Goal: Task Accomplishment & Management: Use online tool/utility

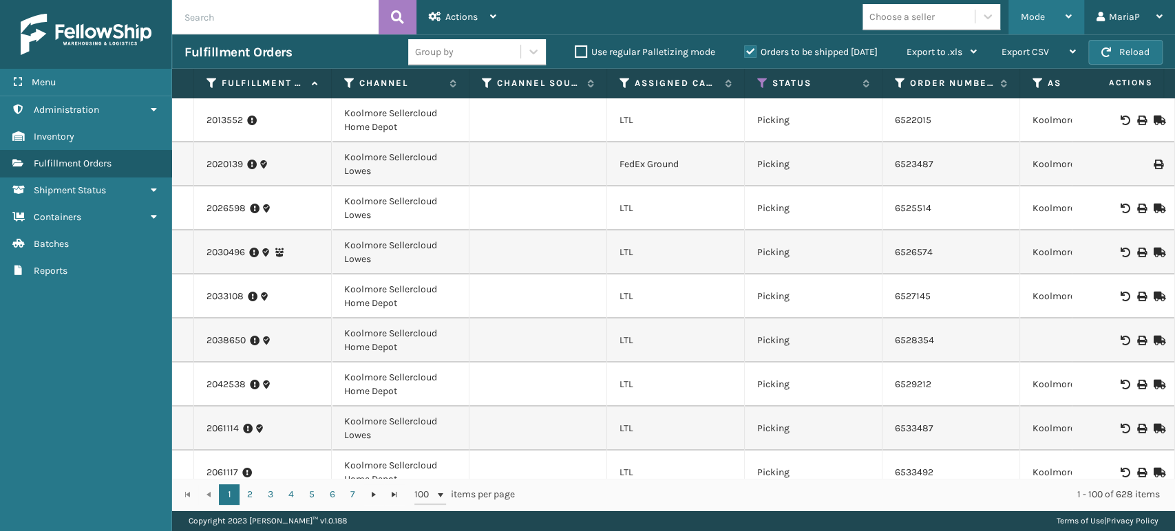
click at [1046, 12] on div "Mode" at bounding box center [1045, 17] width 51 height 34
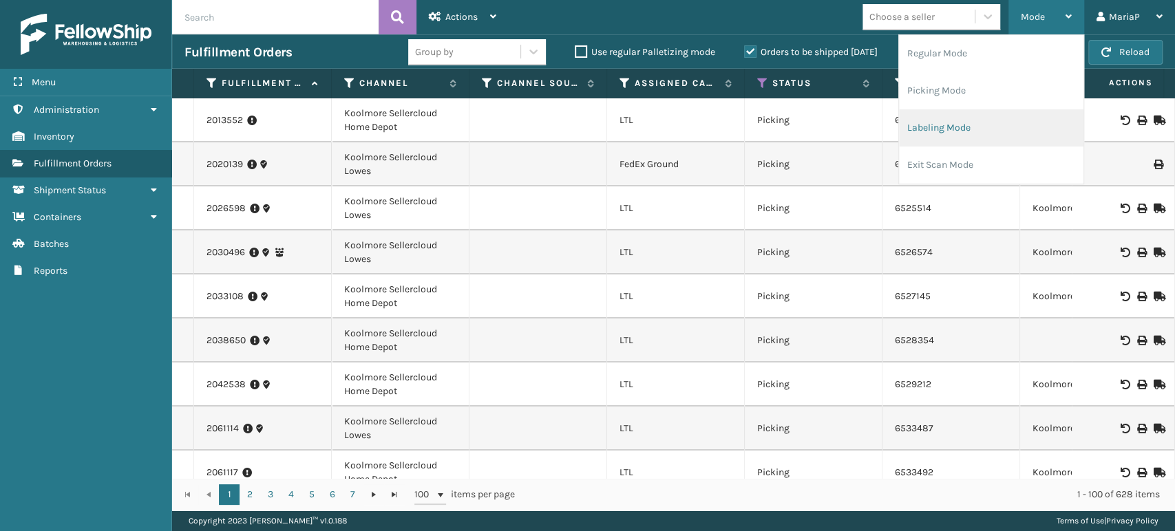
click at [990, 131] on li "Labeling Mode" at bounding box center [991, 127] width 184 height 37
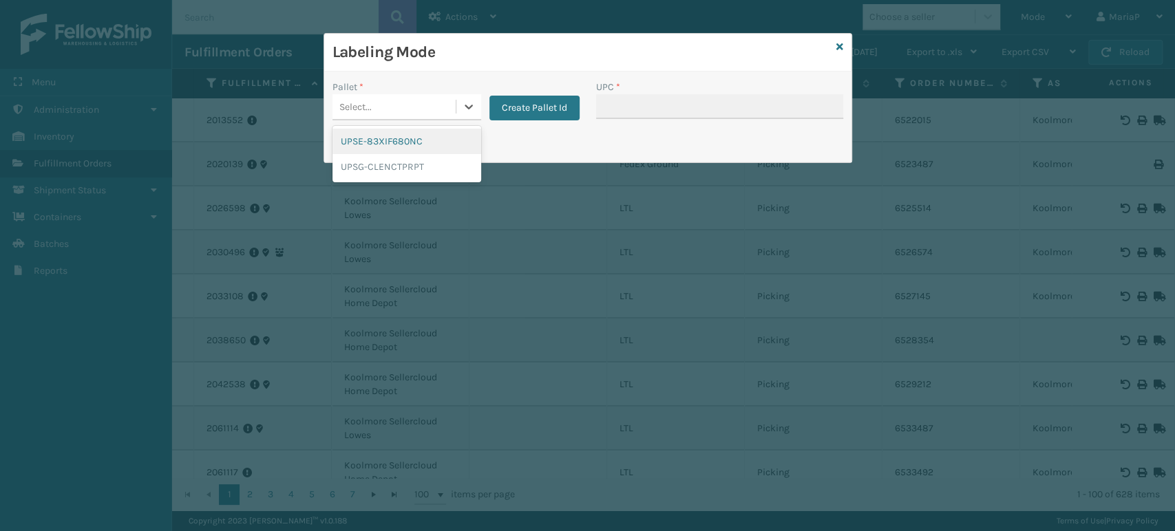
click at [381, 100] on div "Select..." at bounding box center [393, 107] width 123 height 23
click at [398, 168] on div "UPSG-CLENCTPRPT" at bounding box center [406, 166] width 149 height 25
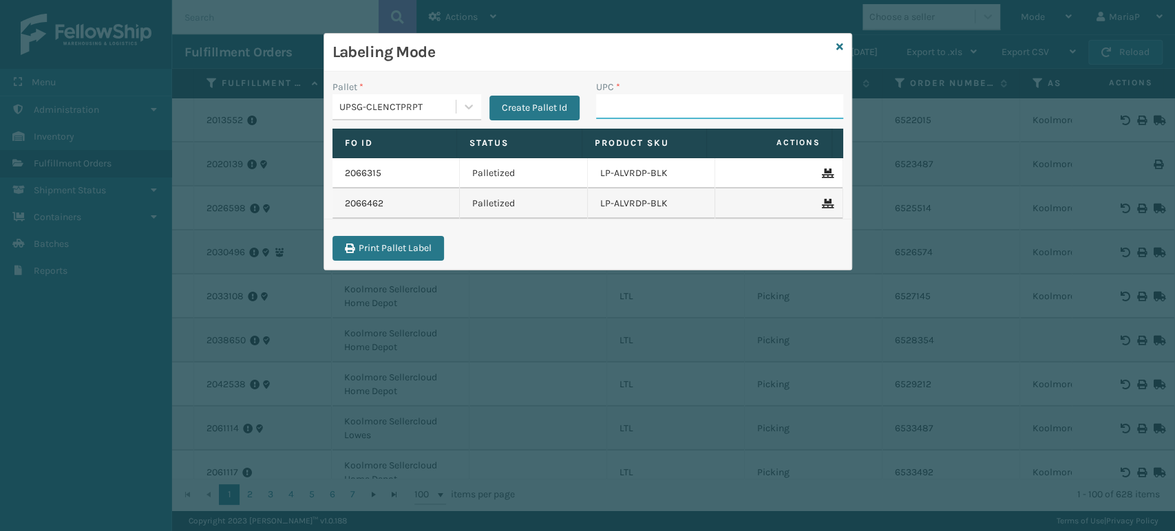
click at [611, 111] on input "UPC *" at bounding box center [719, 106] width 247 height 25
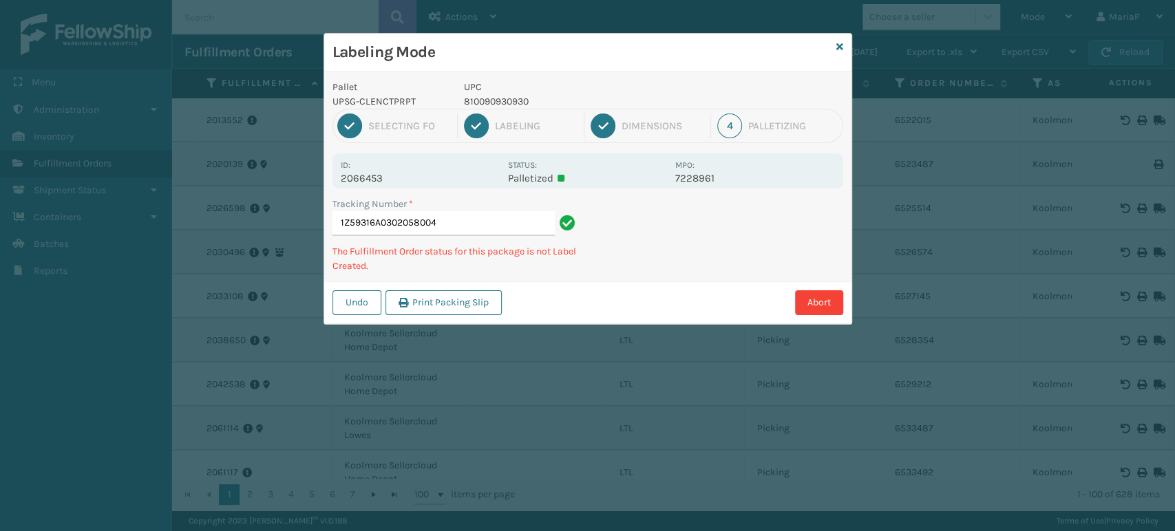
click at [511, 102] on p "810090930930" at bounding box center [565, 101] width 203 height 14
copy p "810090930930"
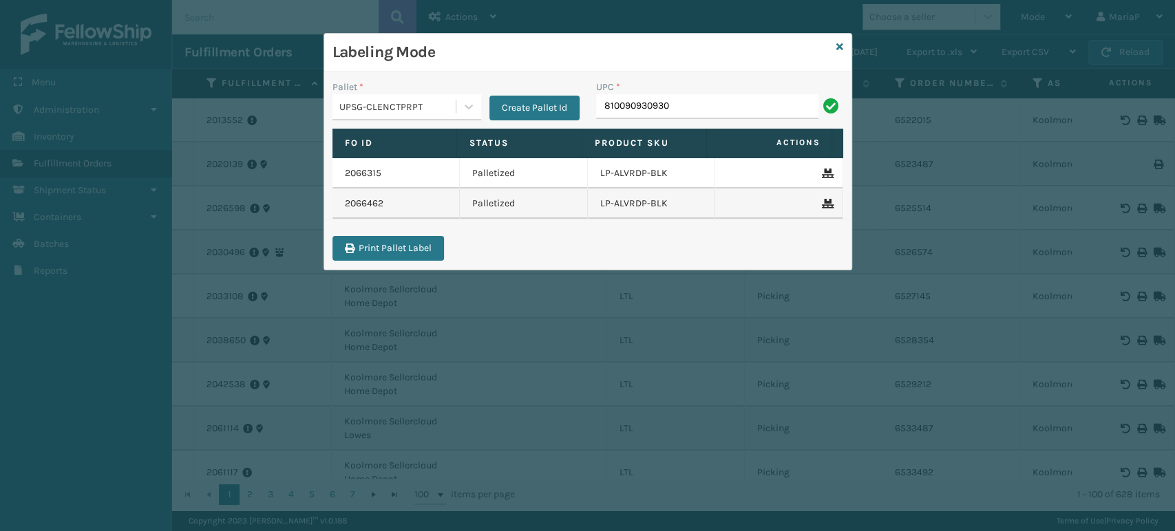
type input "810090930930"
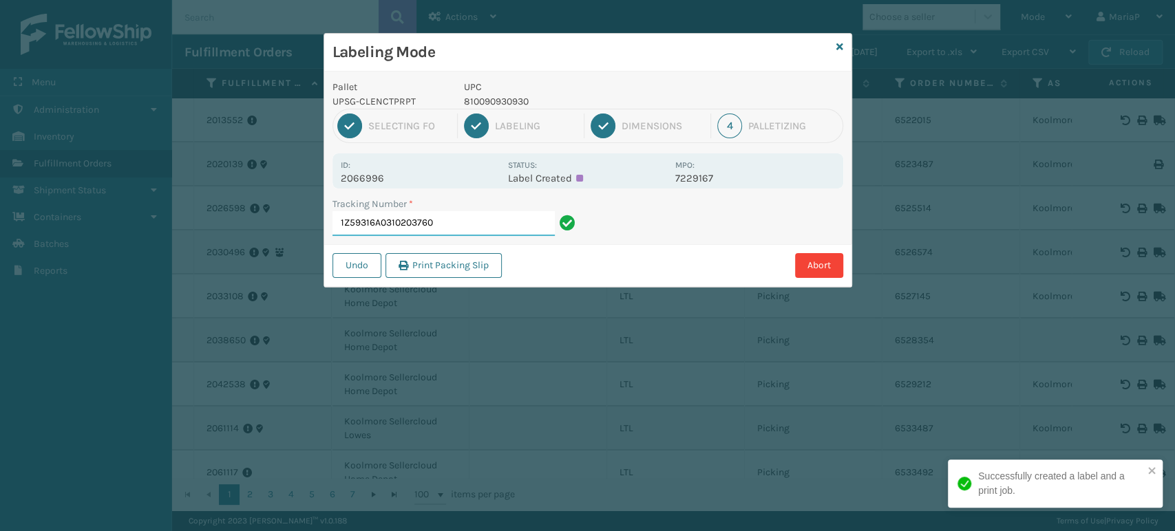
click at [532, 216] on input "1Z59316A0310203760" at bounding box center [443, 223] width 222 height 25
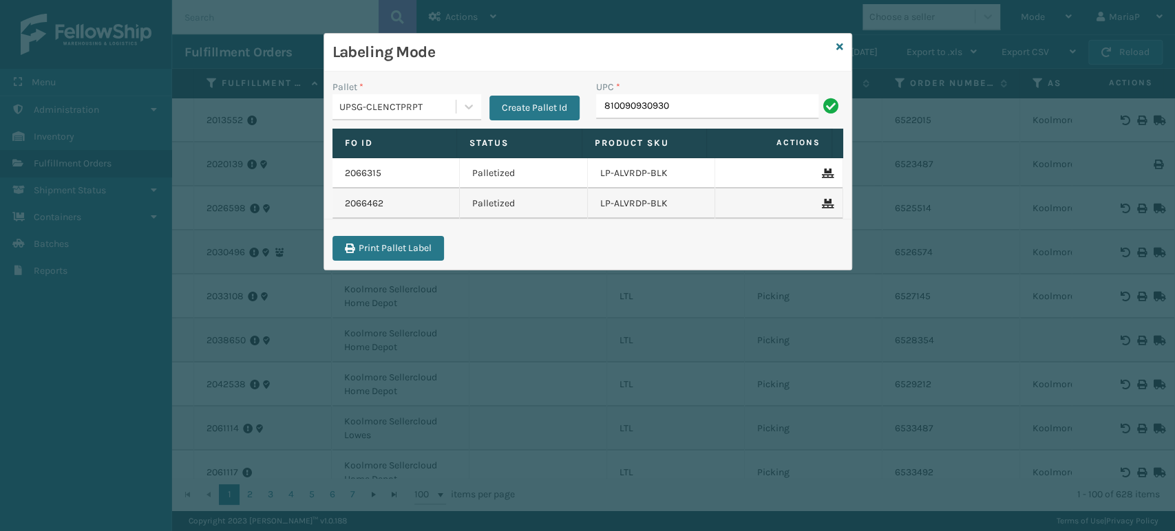
type input "810090930930"
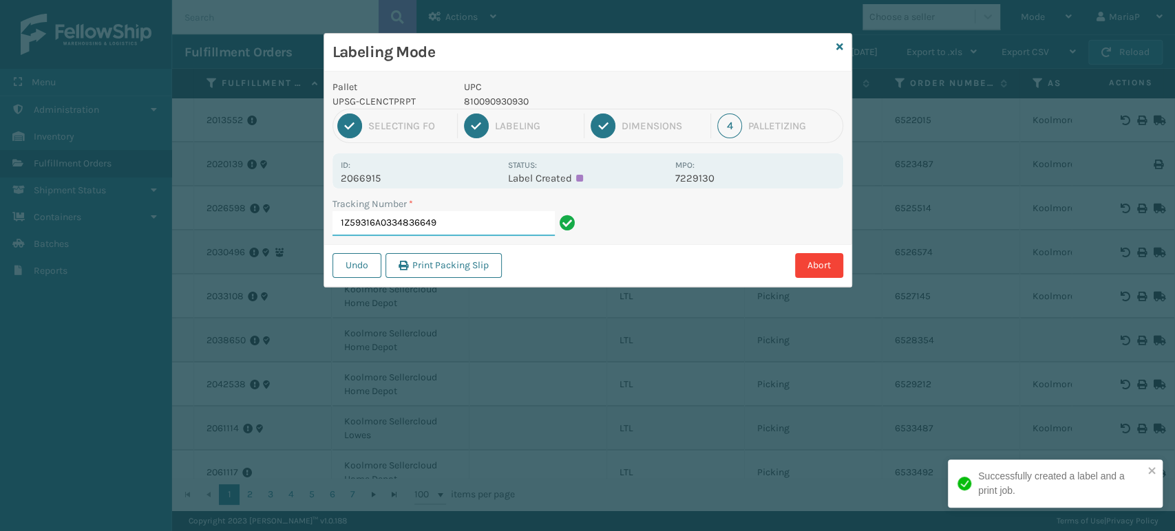
click at [358, 221] on input "1Z59316A0334836649" at bounding box center [443, 223] width 222 height 25
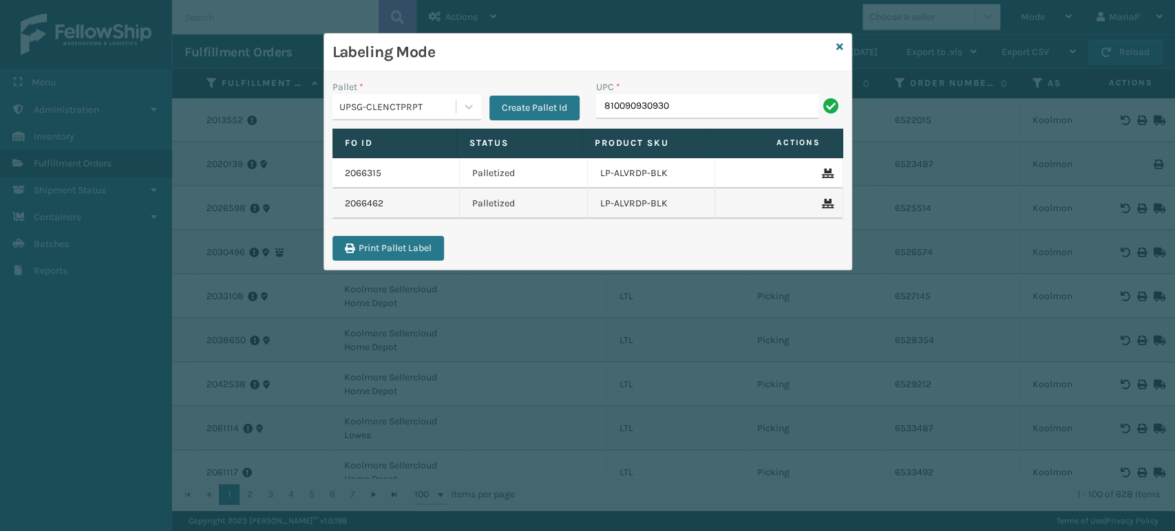
type input "810090930930"
drag, startPoint x: 694, startPoint y: 107, endPoint x: 671, endPoint y: 103, distance: 23.2
click at [694, 107] on input "810090930930" at bounding box center [707, 106] width 222 height 25
type input "810090930930"
click at [670, 103] on input "810090930930" at bounding box center [707, 106] width 222 height 25
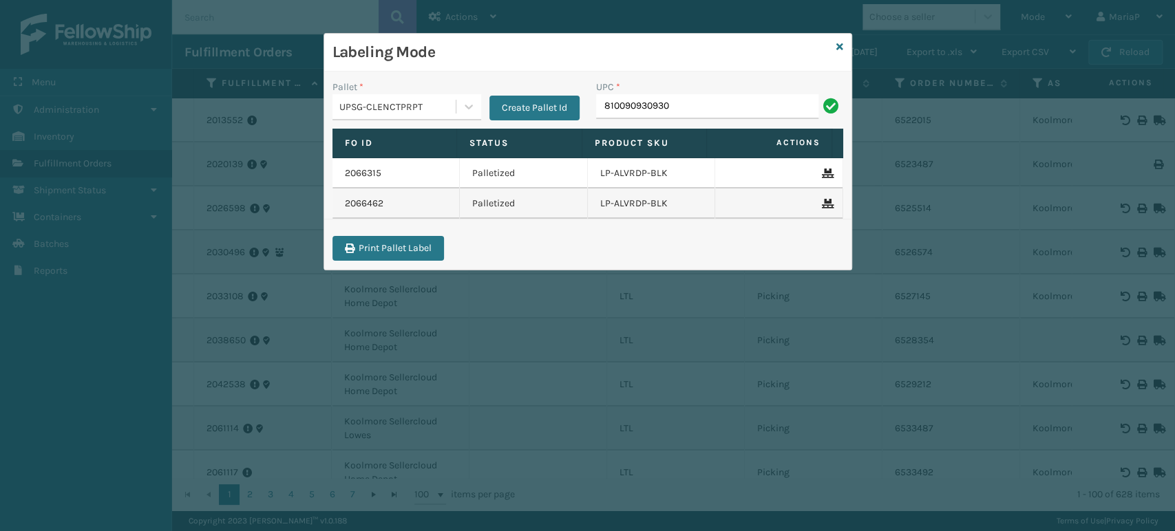
type input "810090930930"
click at [672, 103] on input "810090930930" at bounding box center [707, 106] width 222 height 25
type input "810090930930"
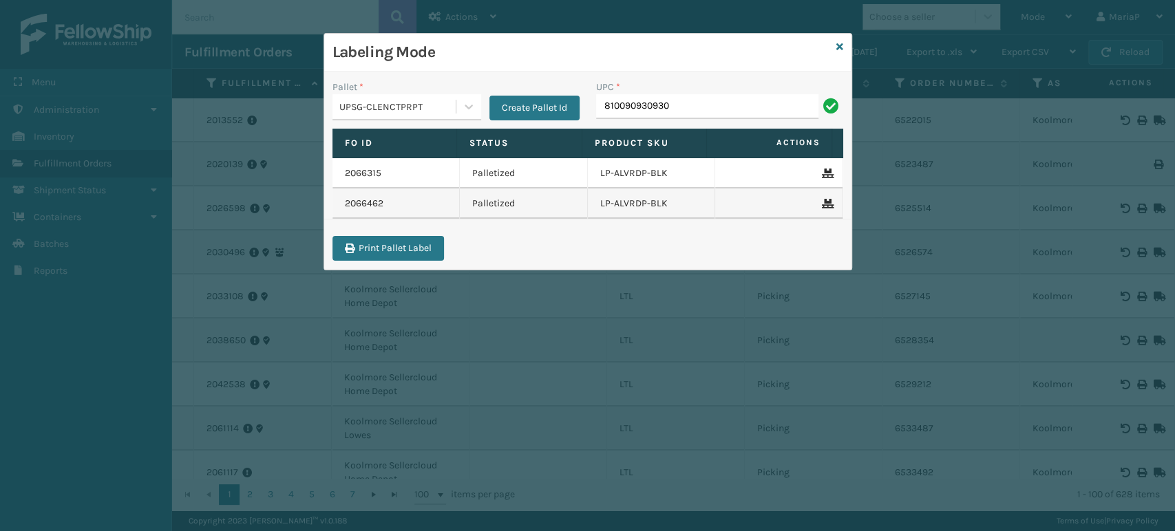
type input "810090930930"
click at [684, 119] on div "UPC * 810090930930" at bounding box center [720, 104] width 264 height 49
drag, startPoint x: 683, startPoint y: 109, endPoint x: 694, endPoint y: 110, distance: 11.0
click at [694, 109] on input "810090930930" at bounding box center [707, 106] width 222 height 25
type input "810090930930"
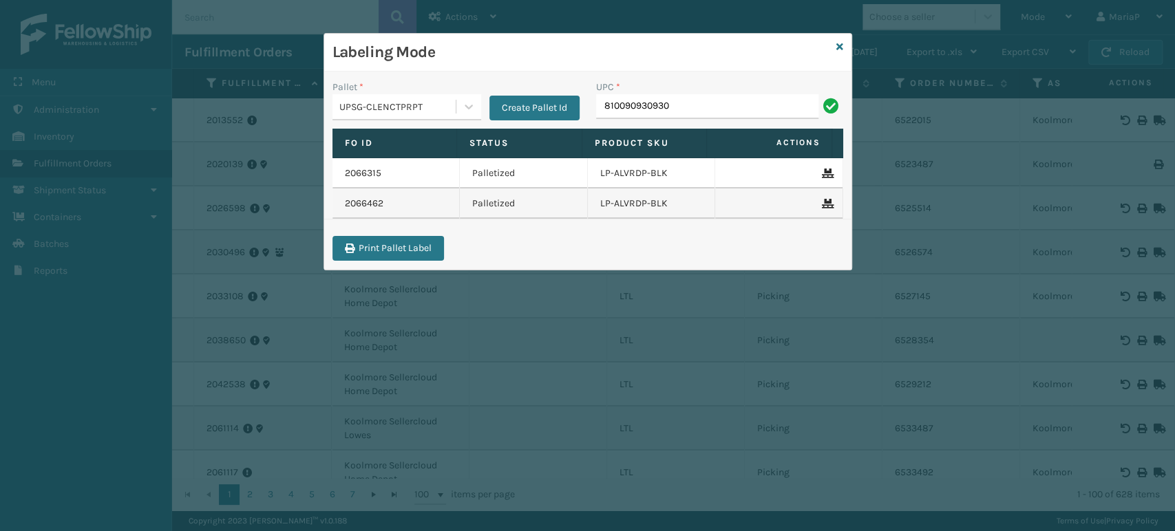
type input "810090930930"
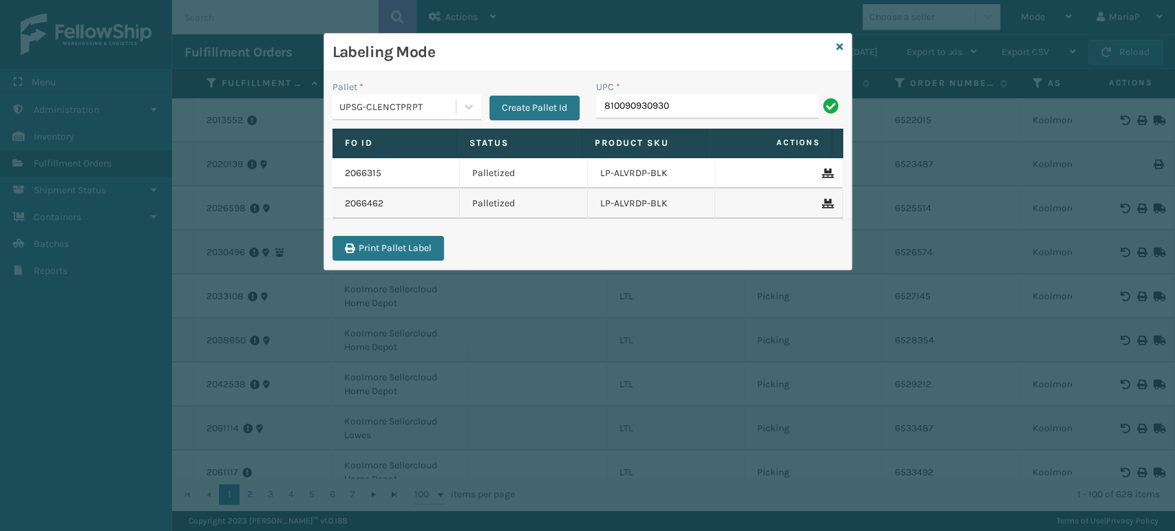
type input "810090930930"
click at [696, 100] on input "810090930930" at bounding box center [707, 106] width 222 height 25
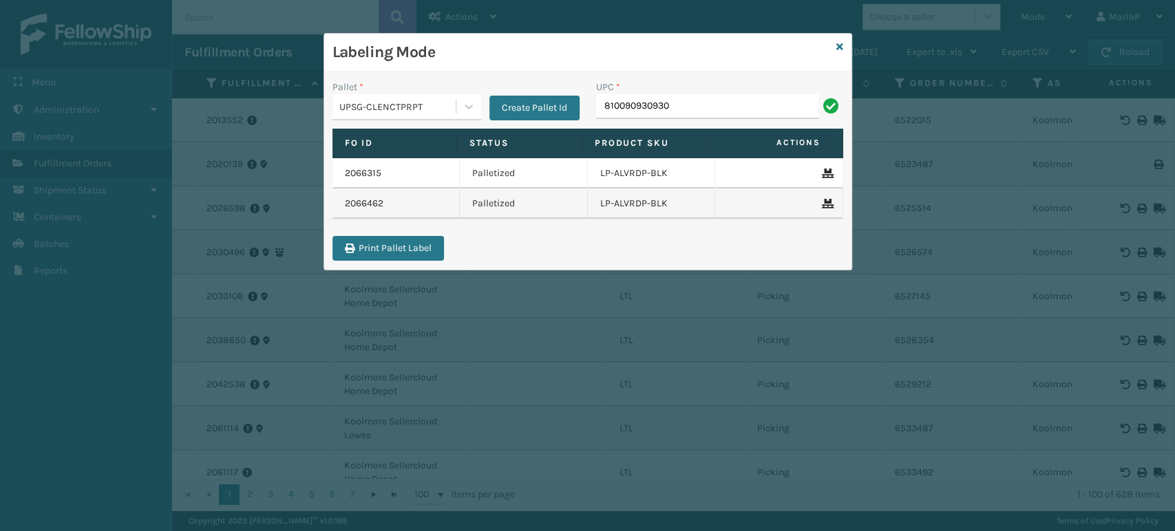
type input "810090930930"
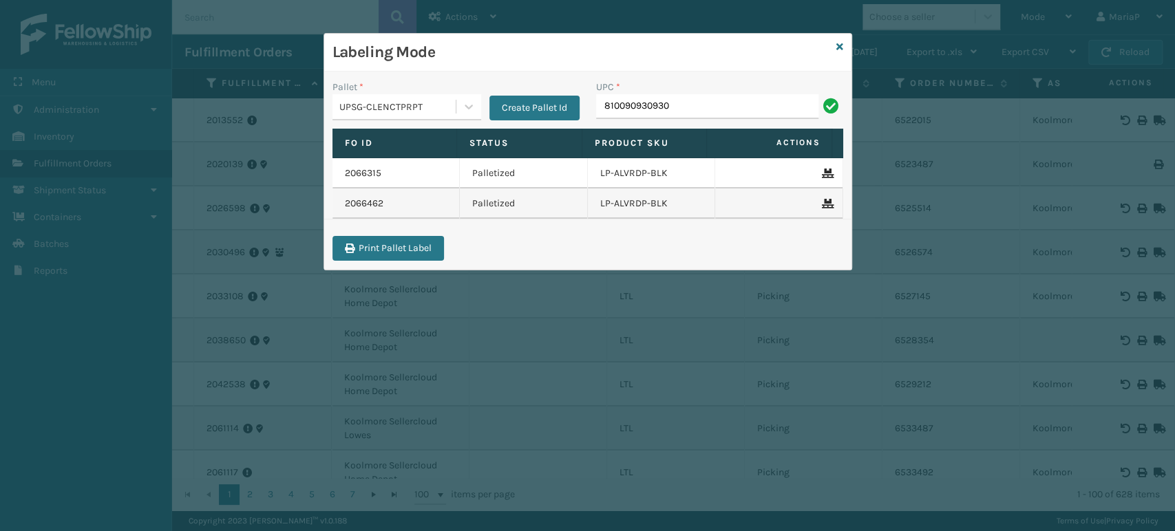
type input "810090930930"
click at [692, 103] on input "UPC *" at bounding box center [719, 106] width 247 height 25
paste input "810090930930"
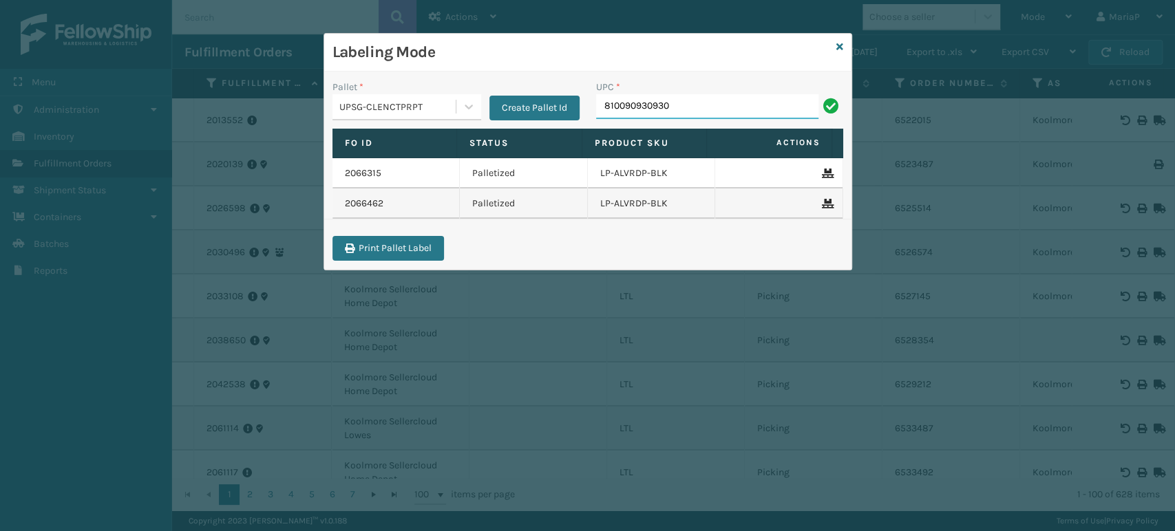
type input "810090930930"
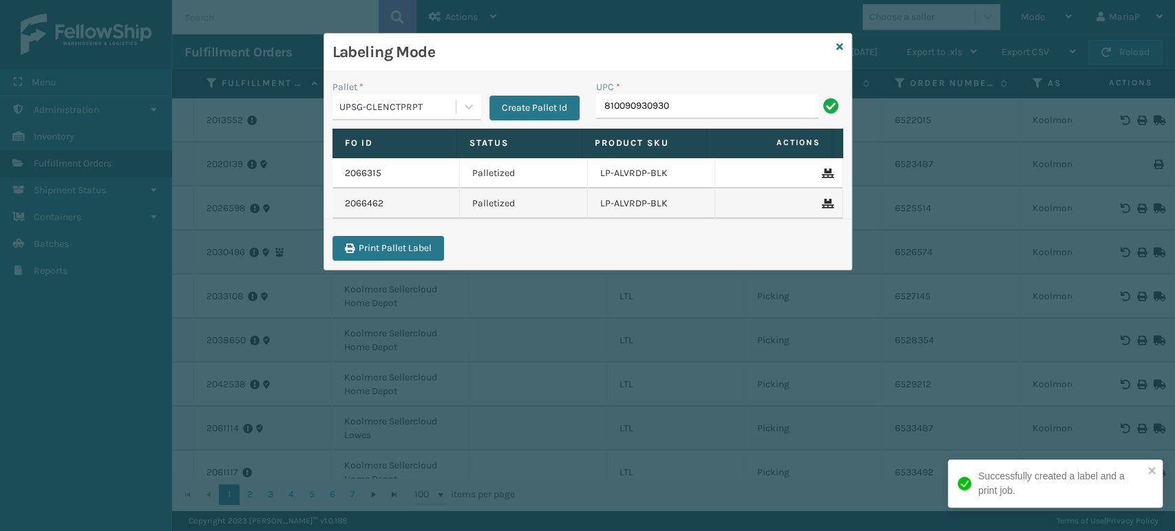
type input "810090930930"
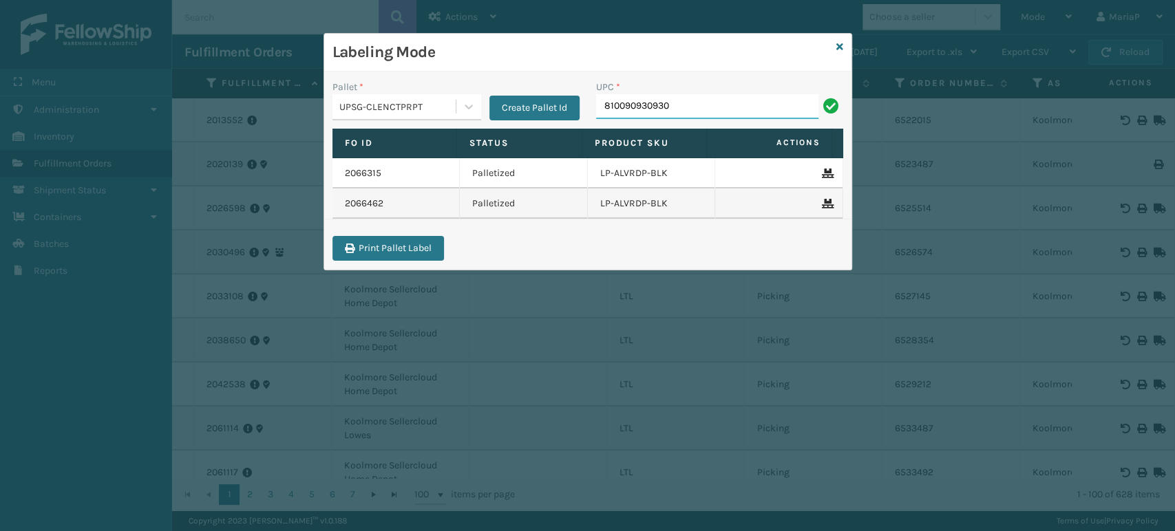
click at [692, 103] on input "810090930930" at bounding box center [707, 106] width 222 height 25
type input "810090930930"
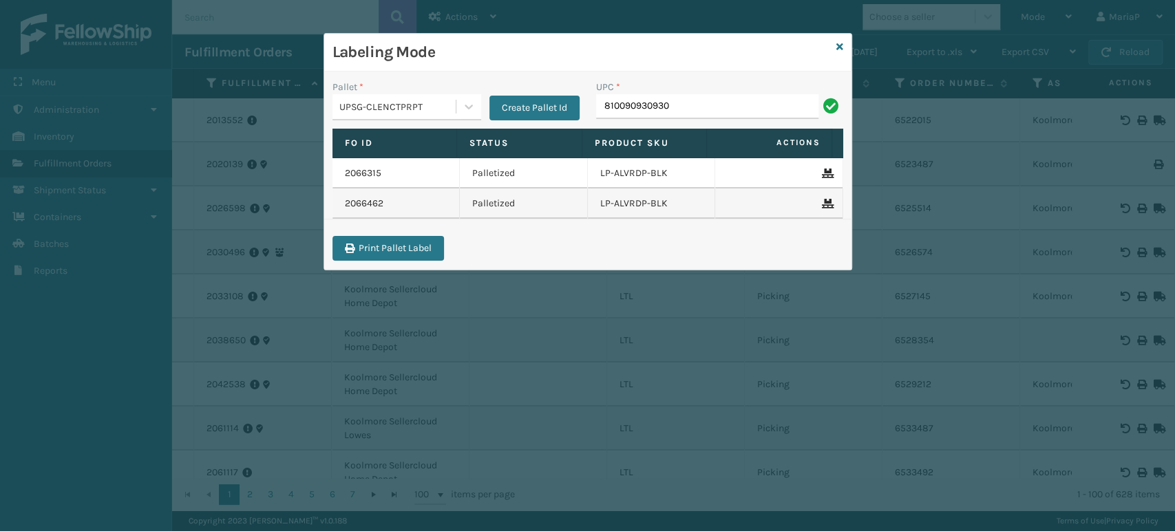
type input "810090930930"
click at [717, 107] on input "810090930930" at bounding box center [707, 106] width 222 height 25
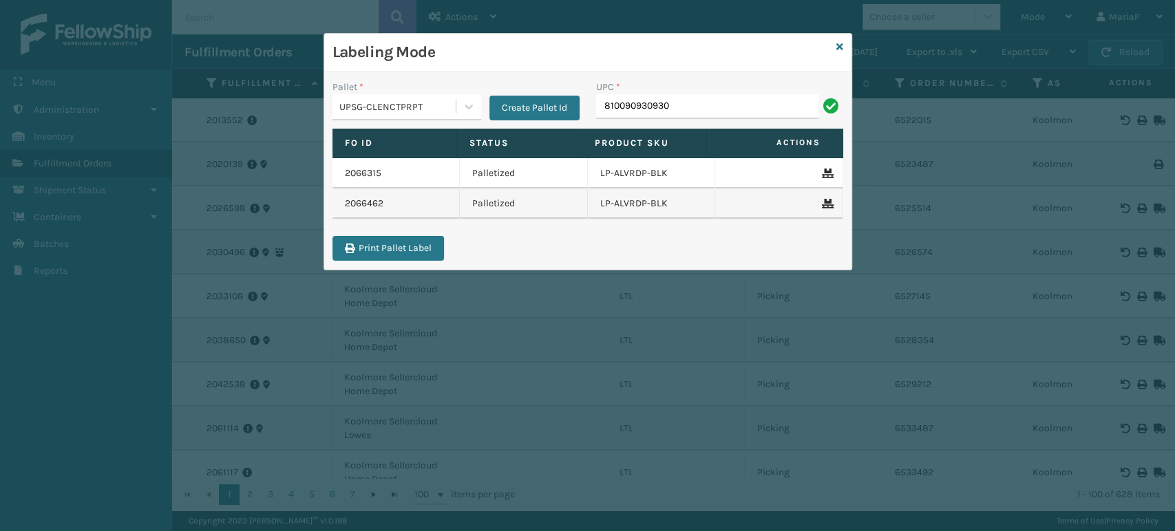
type input "810090930930"
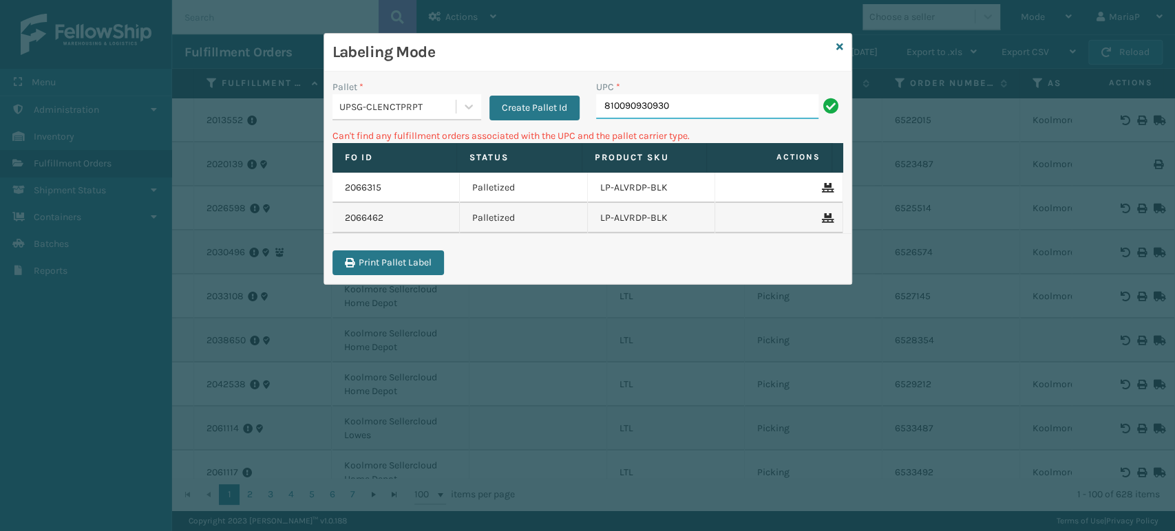
click at [725, 114] on input "810090930930" at bounding box center [707, 106] width 222 height 25
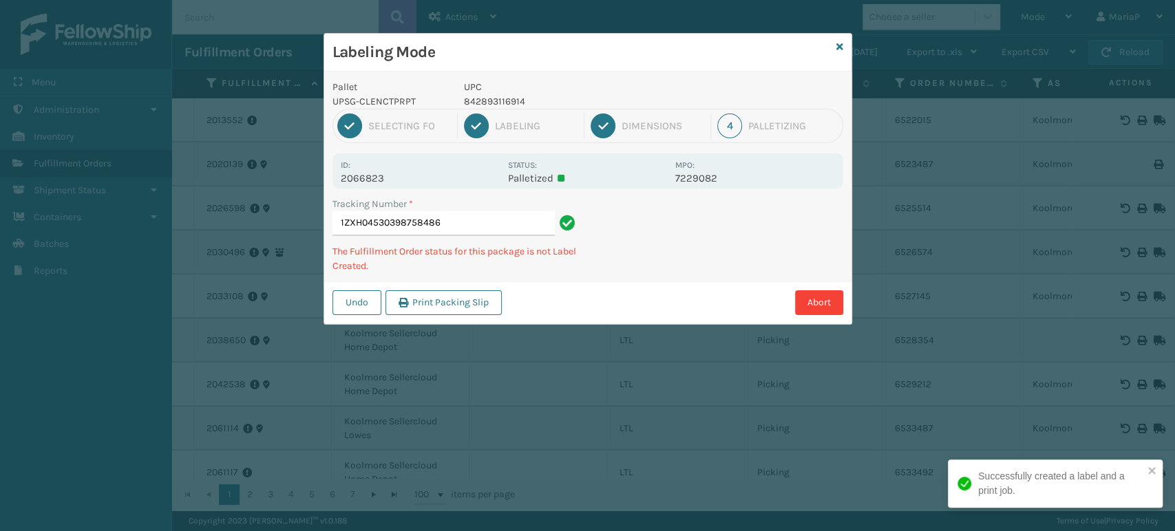
click at [503, 103] on p "842893116914" at bounding box center [565, 101] width 203 height 14
copy p "842893116914"
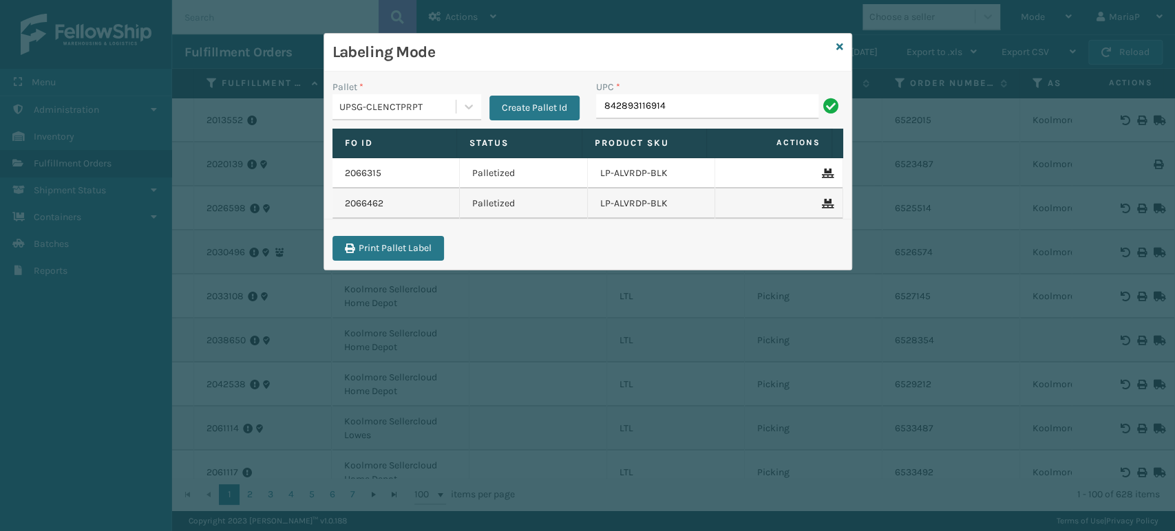
type input "842893116914"
click at [624, 101] on input "UPC *" at bounding box center [719, 106] width 247 height 25
paste input "842893116914"
type input "842893116914"
click at [676, 109] on input "842893116914" at bounding box center [707, 106] width 222 height 25
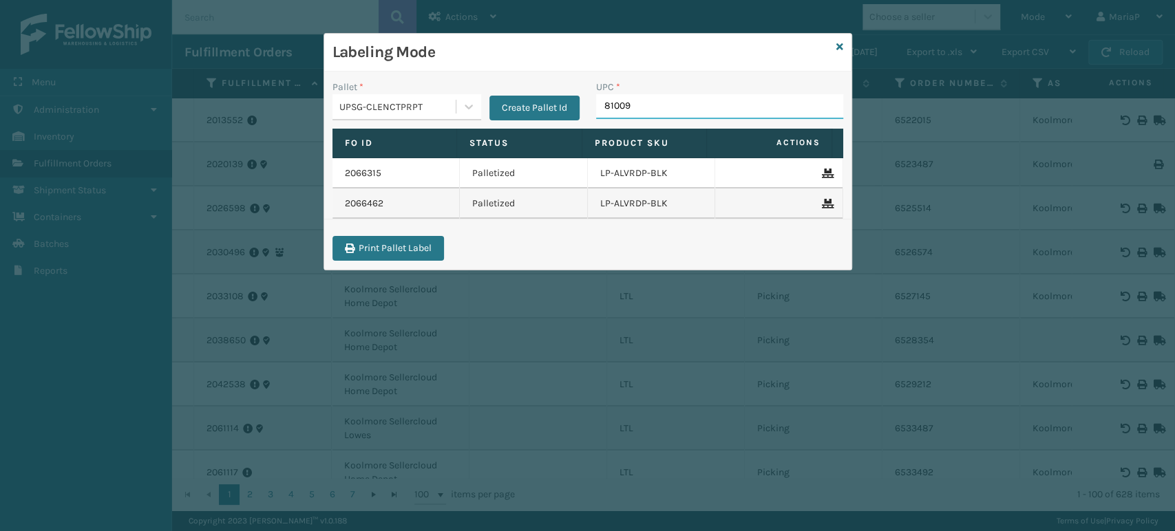
type input "810090"
type input "81016133227"
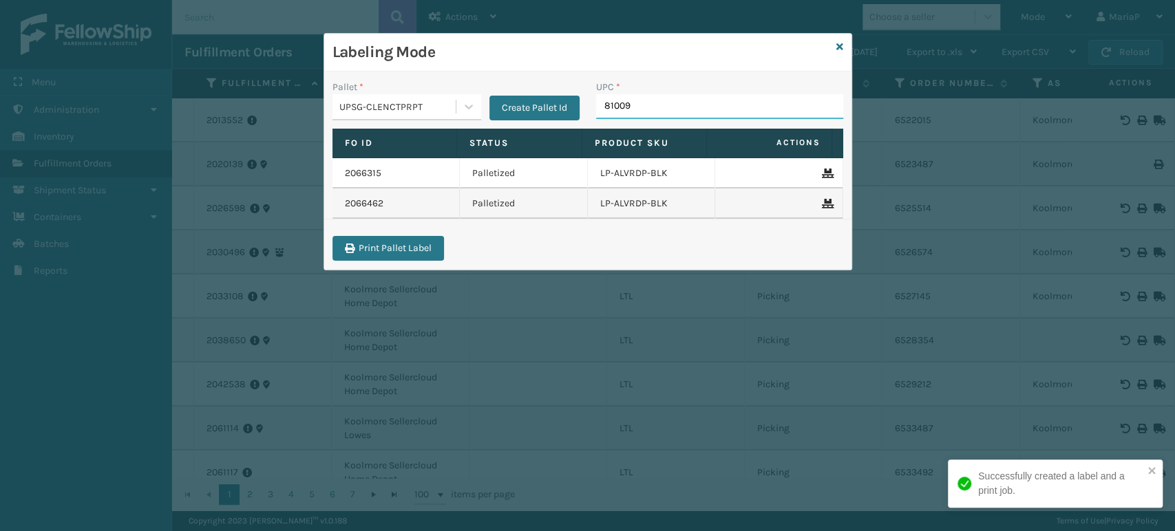
type input "810090"
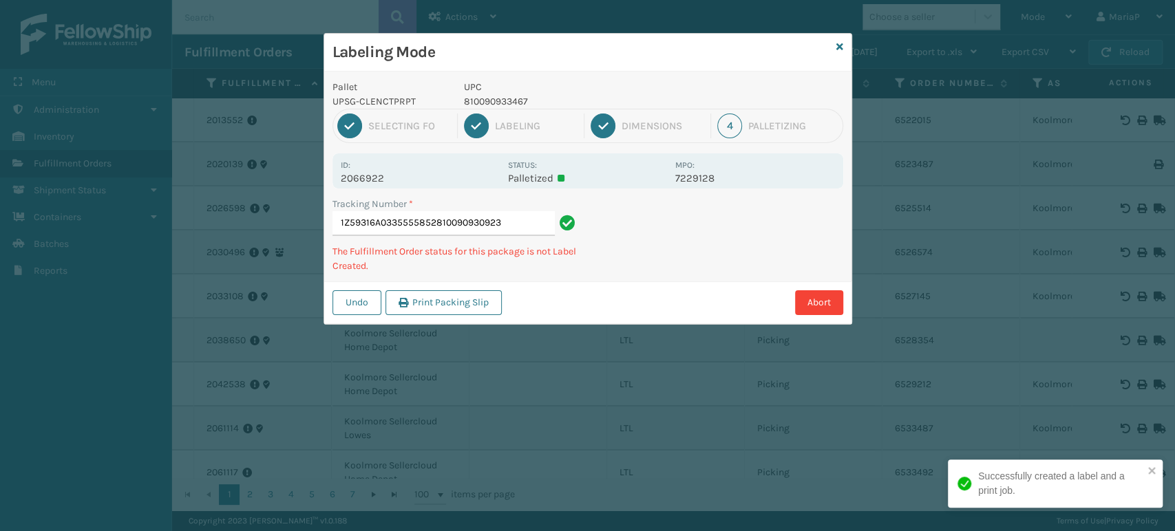
type input "1Z59316A0335555852810090930923"
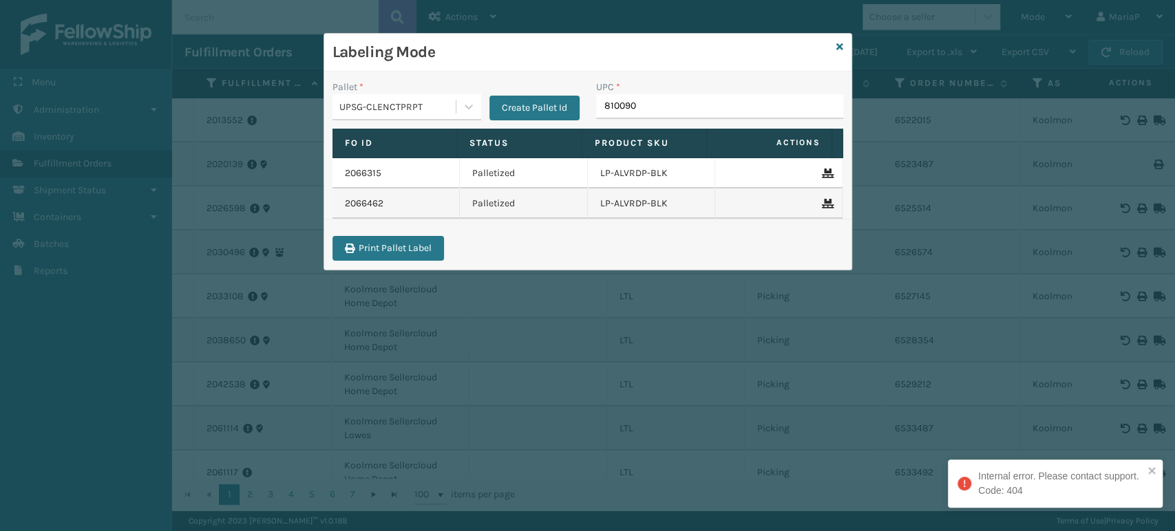
type input "8100909"
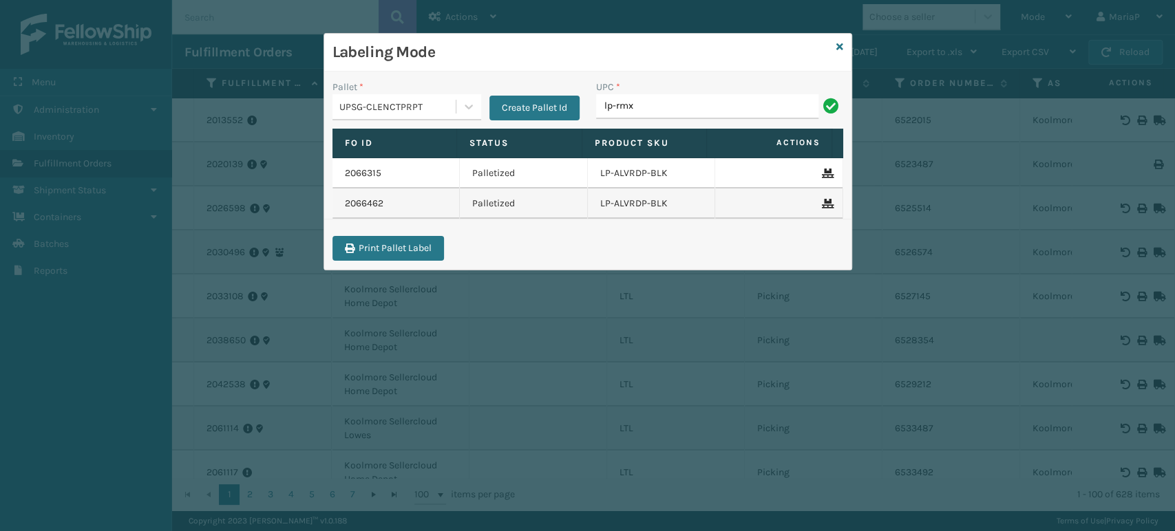
type input "LP-RMXPRO-BLU"
type input "LP-RMXPLS-BLk"
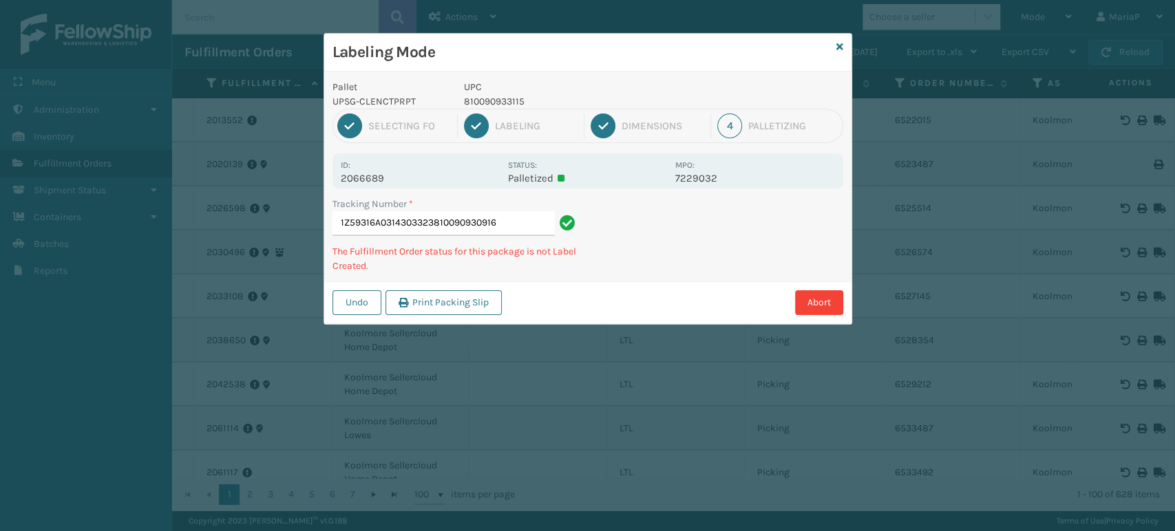
type input "1Z59316A0314303323810090930916"
type input "1Z59316A0327494442810090933351"
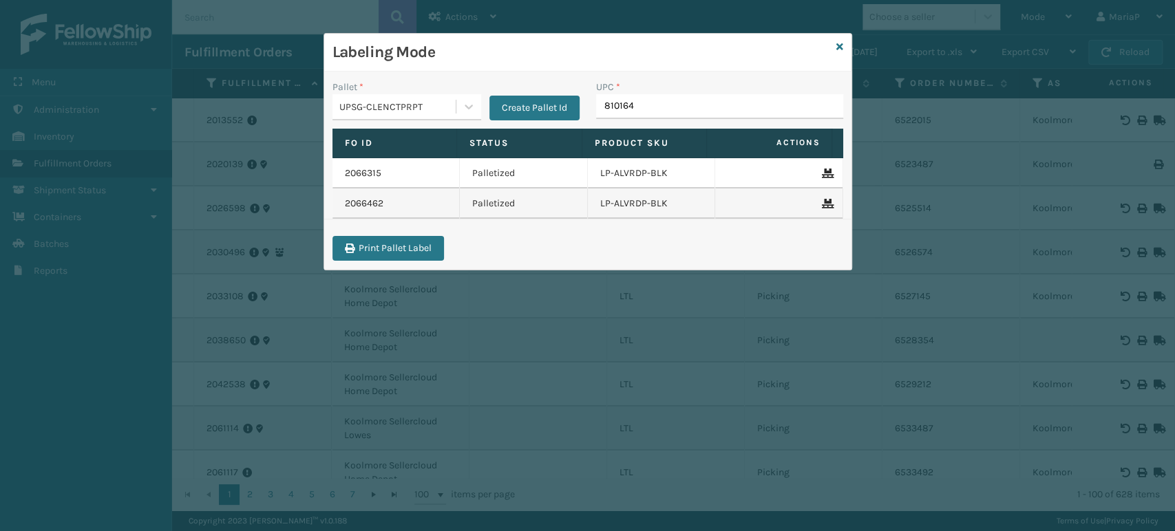
type input "8101645"
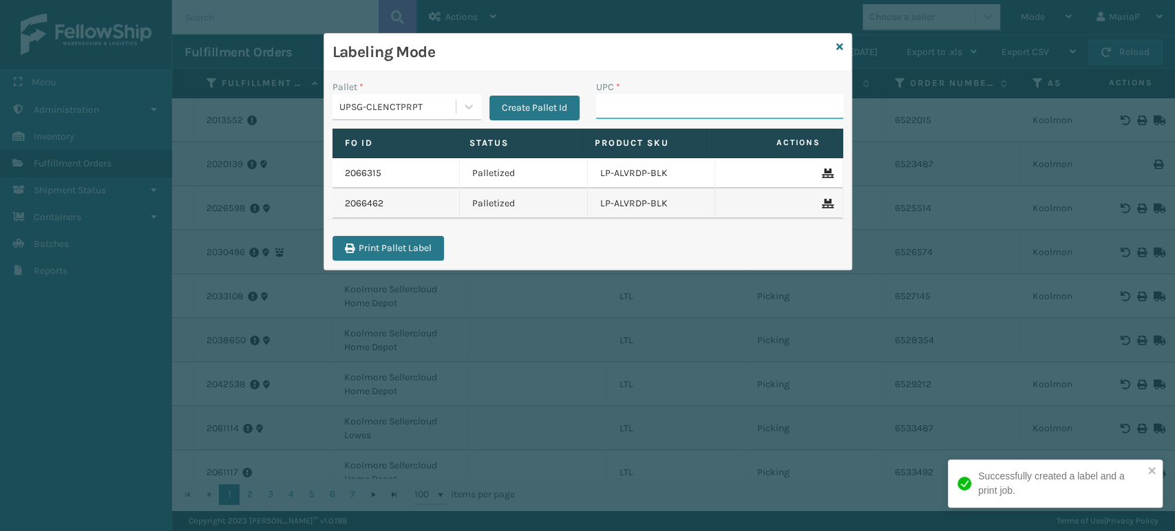
click at [716, 113] on input "UPC *" at bounding box center [719, 106] width 247 height 25
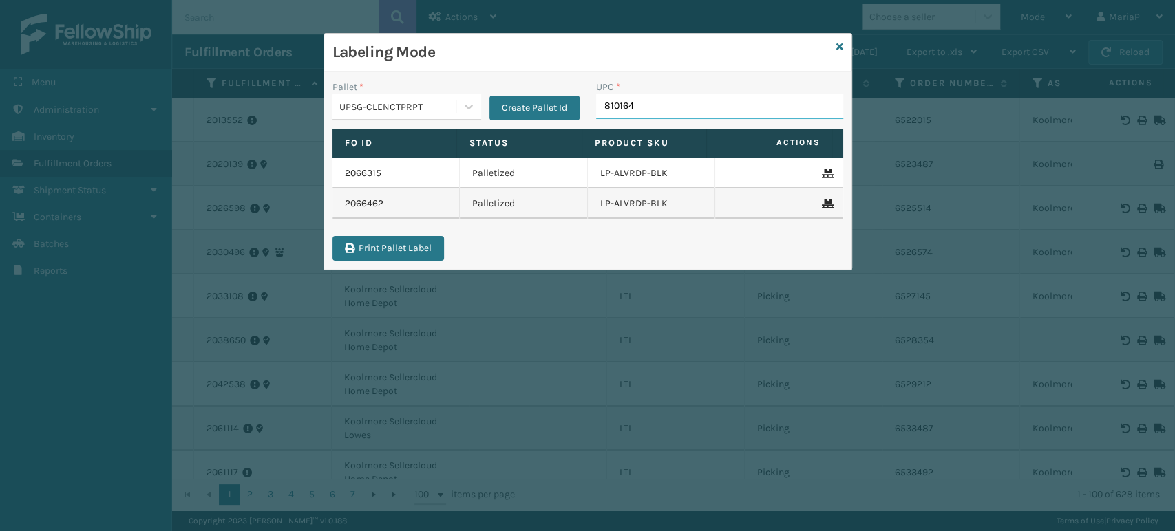
type input "8101645"
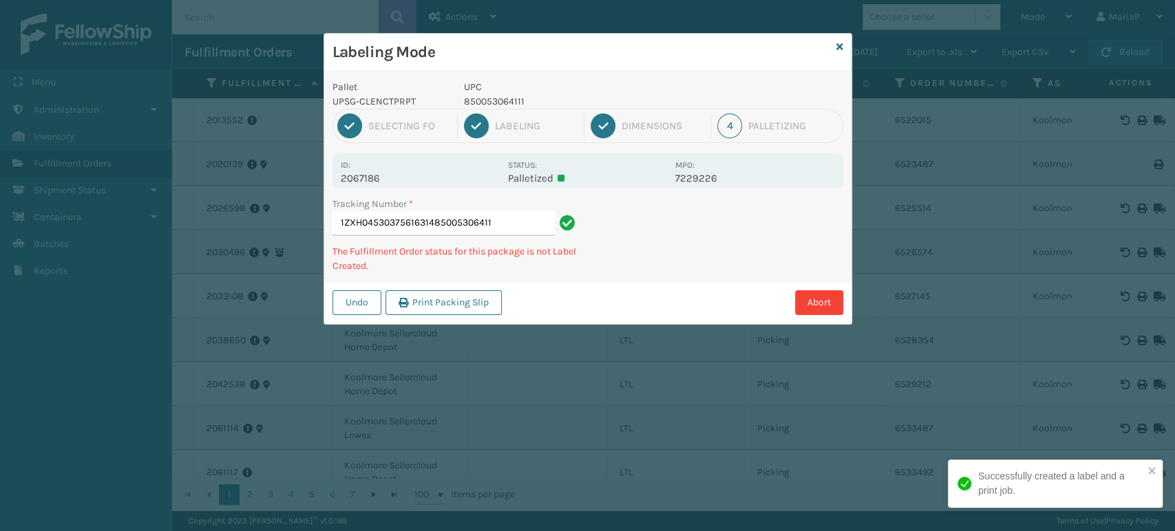
type input "1ZXH04530375616314850053064111"
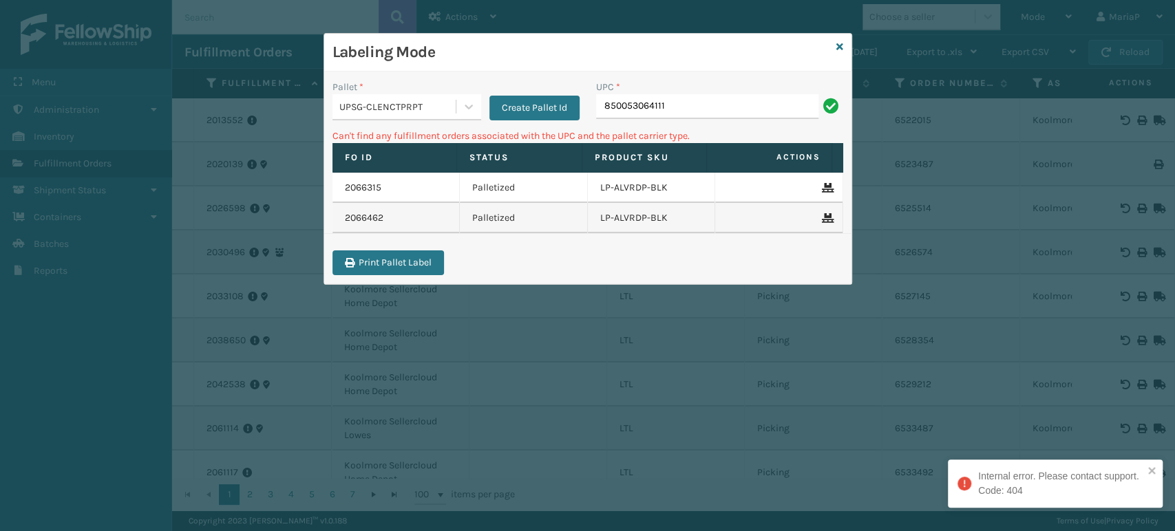
click at [677, 102] on input "850053064111" at bounding box center [707, 106] width 222 height 25
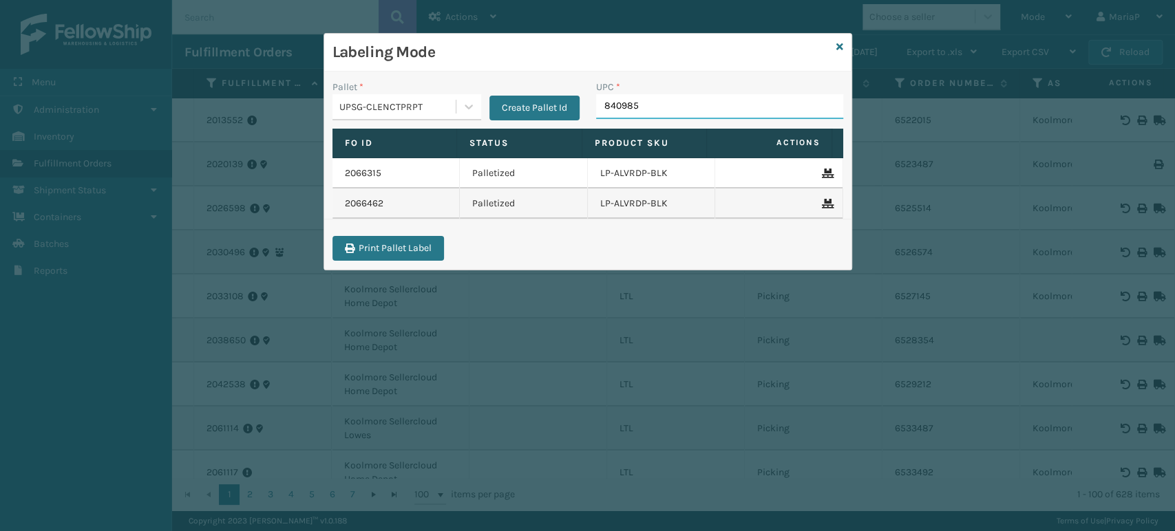
type input "8409851"
type input "840985124038"
type input "8409851"
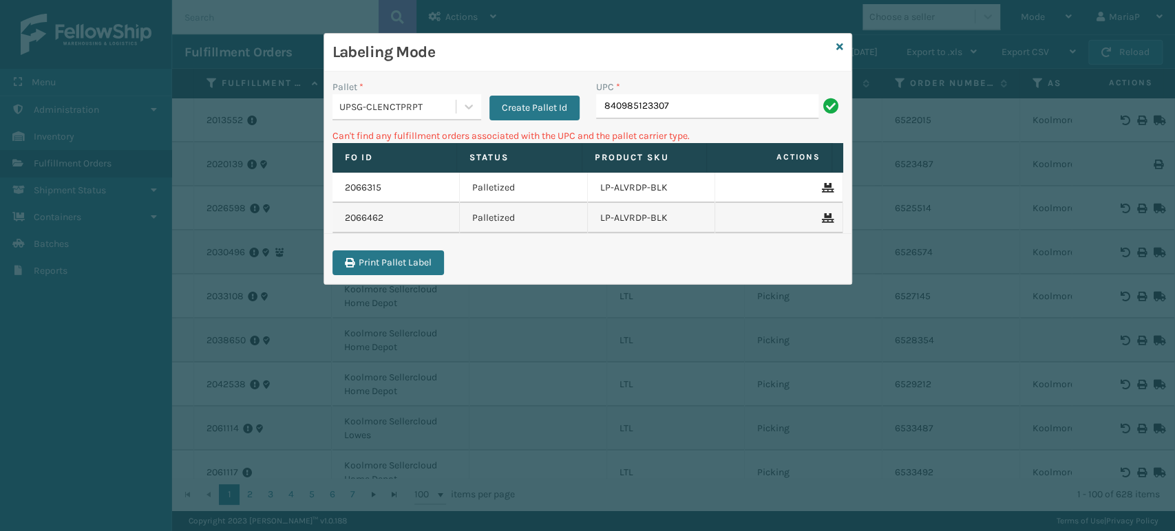
click at [599, 111] on input "840985123307" at bounding box center [707, 106] width 222 height 25
type input "00840985123307"
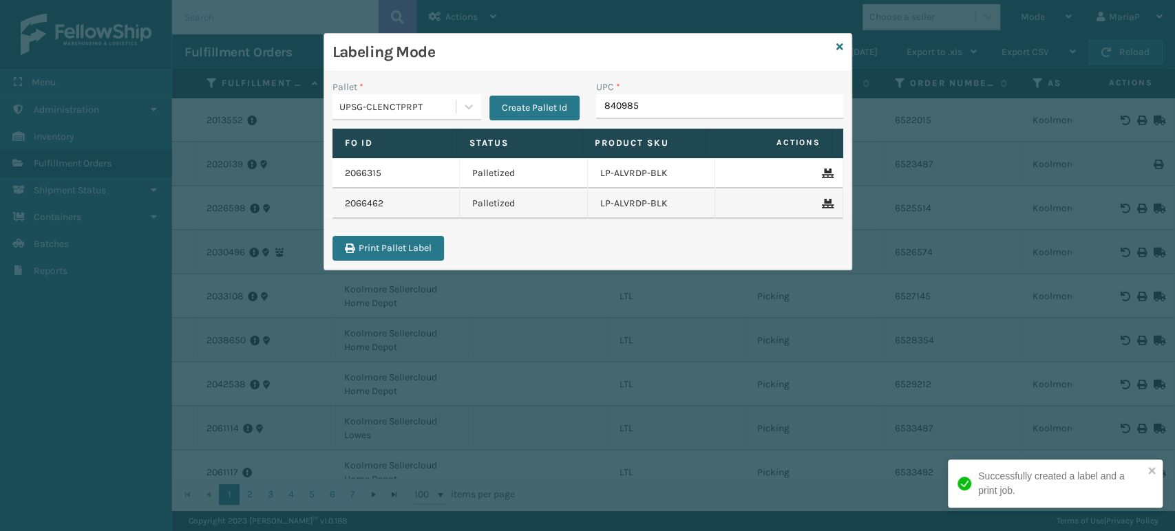
type input "8409851"
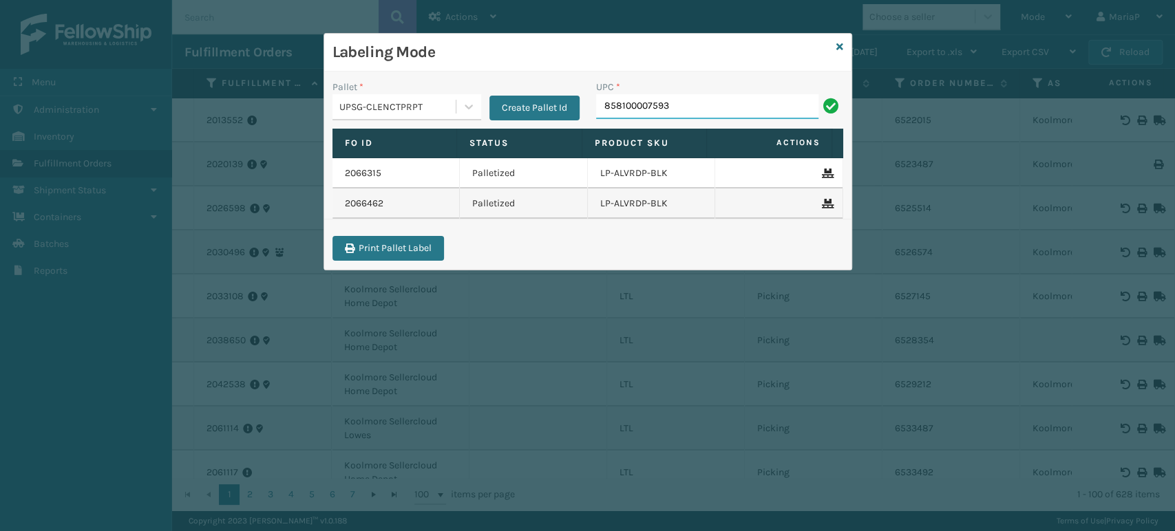
type input "858100007593"
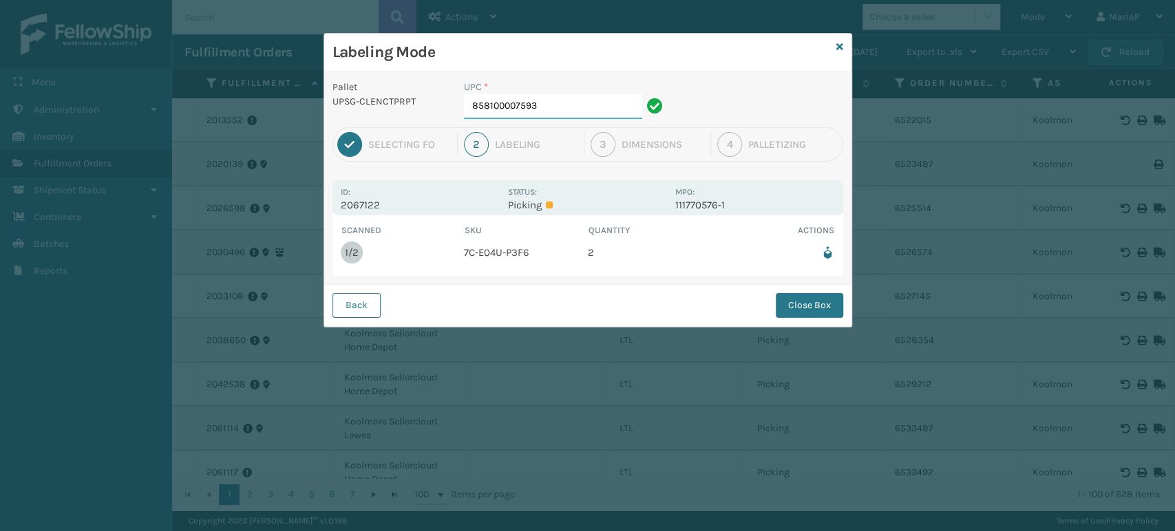
drag, startPoint x: 555, startPoint y: 119, endPoint x: 549, endPoint y: 112, distance: 9.3
click at [555, 118] on div "UPC * 858100007593" at bounding box center [565, 103] width 219 height 47
click at [828, 318] on div "Back Close Box" at bounding box center [587, 305] width 527 height 42
click at [824, 312] on button "Close Box" at bounding box center [808, 305] width 67 height 25
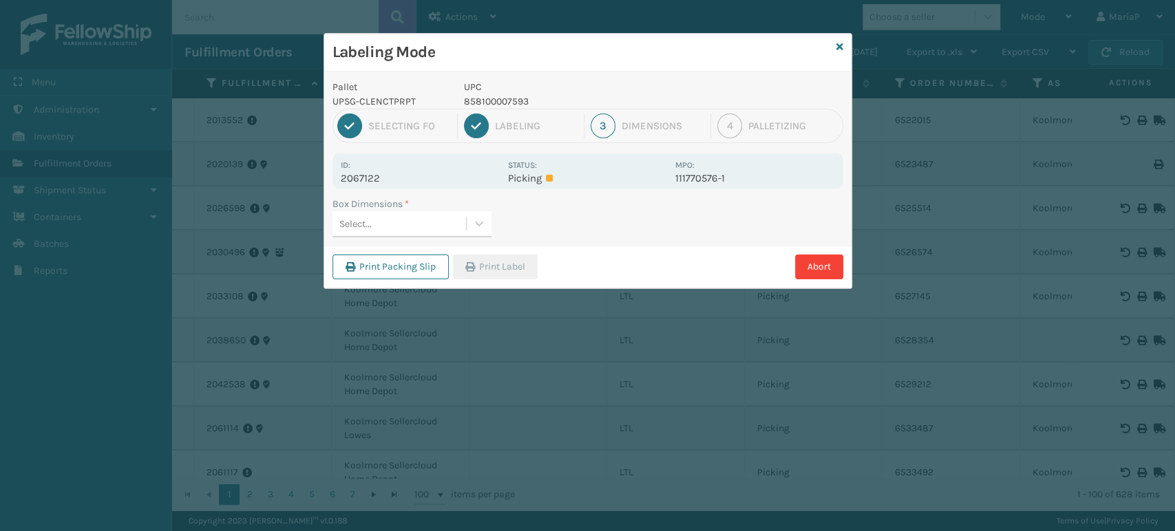
drag, startPoint x: 403, startPoint y: 209, endPoint x: 396, endPoint y: 237, distance: 28.2
click at [403, 213] on div "Box Dimensions * Select..." at bounding box center [411, 217] width 159 height 41
click at [403, 228] on div "Select..." at bounding box center [398, 224] width 133 height 23
type input "med"
click at [458, 264] on div "Med" at bounding box center [411, 258] width 159 height 25
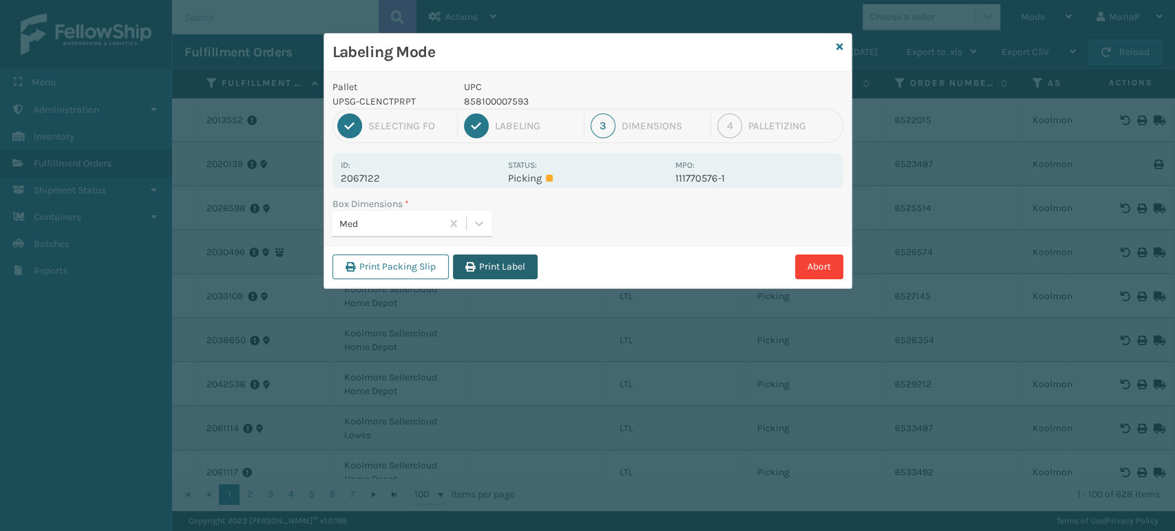
click at [515, 277] on button "Print Label" at bounding box center [495, 267] width 85 height 25
click at [516, 277] on div "Labeling Mode Pallet UPSG-CLENCTPRPT UPC 858100007593 1 Selecting FO 2 Labeling…" at bounding box center [587, 265] width 1175 height 531
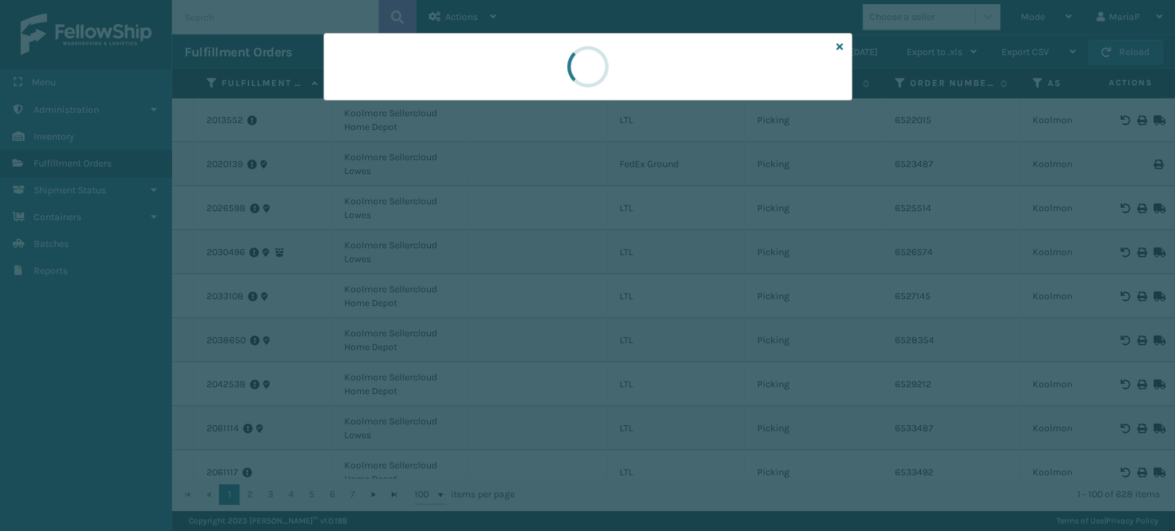
drag, startPoint x: 517, startPoint y: 270, endPoint x: 524, endPoint y: 268, distance: 7.7
click at [517, 268] on div at bounding box center [587, 265] width 1175 height 531
click at [530, 269] on div at bounding box center [587, 265] width 1175 height 531
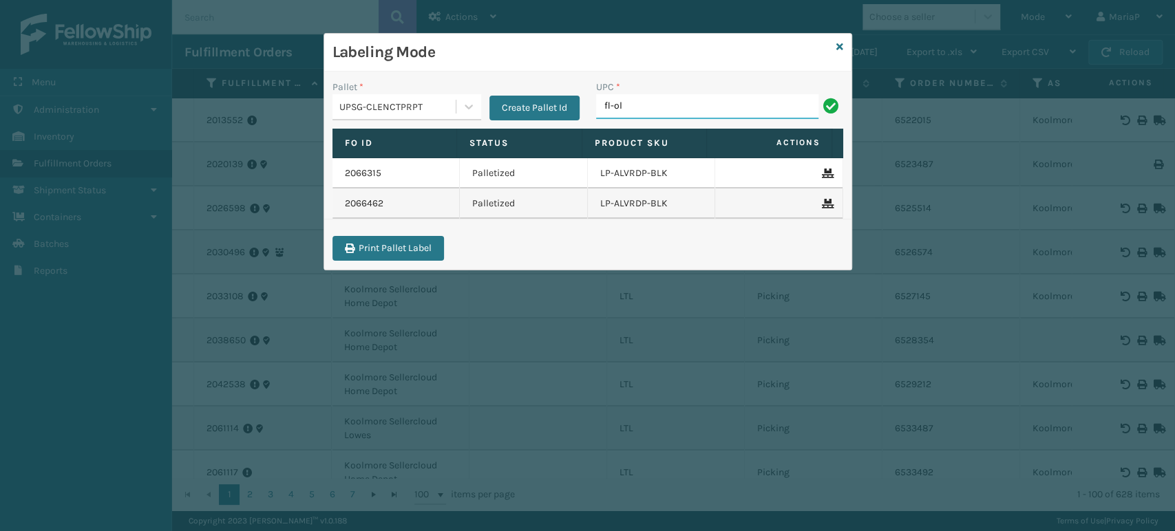
type input "FL-OLVA-CRM"
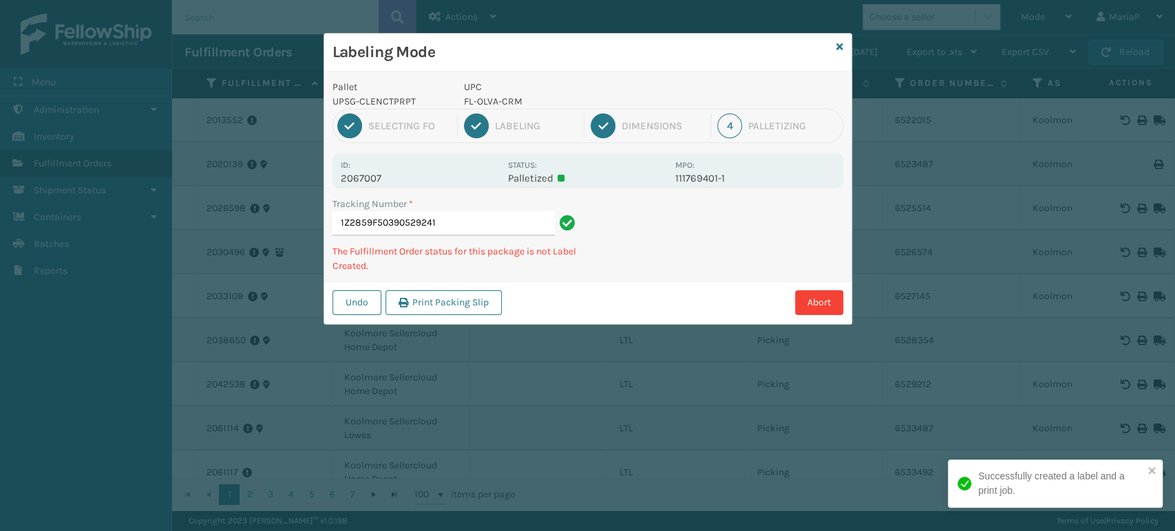
click at [490, 98] on p "FL-OLVA-CRM" at bounding box center [565, 101] width 203 height 14
copy p "FL-OLVA-CRM"
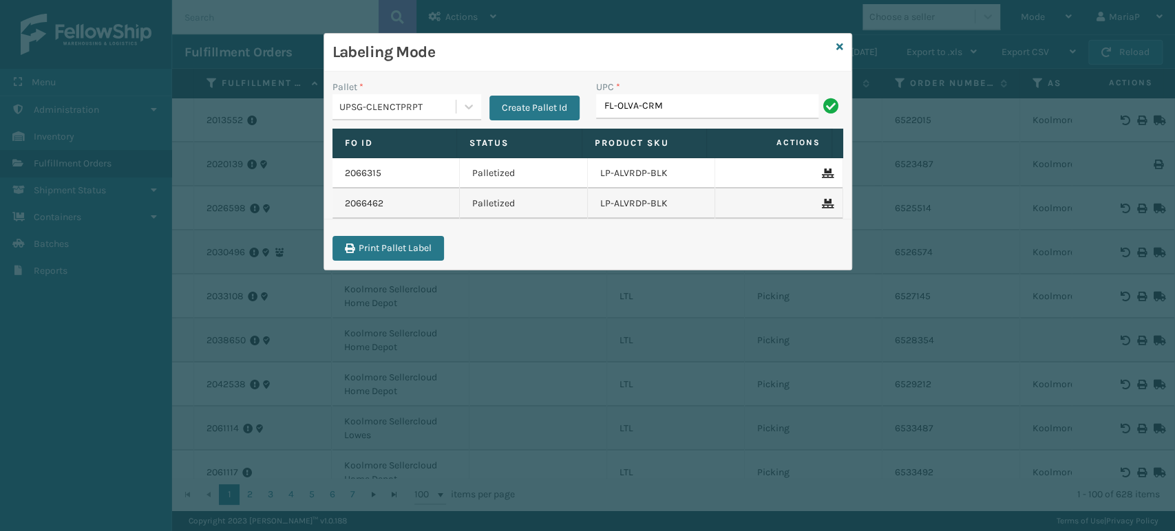
type input "FL-OLVA-CRM"
type input "85004"
type input "850012486763"
type input "8537990"
type input "8500124"
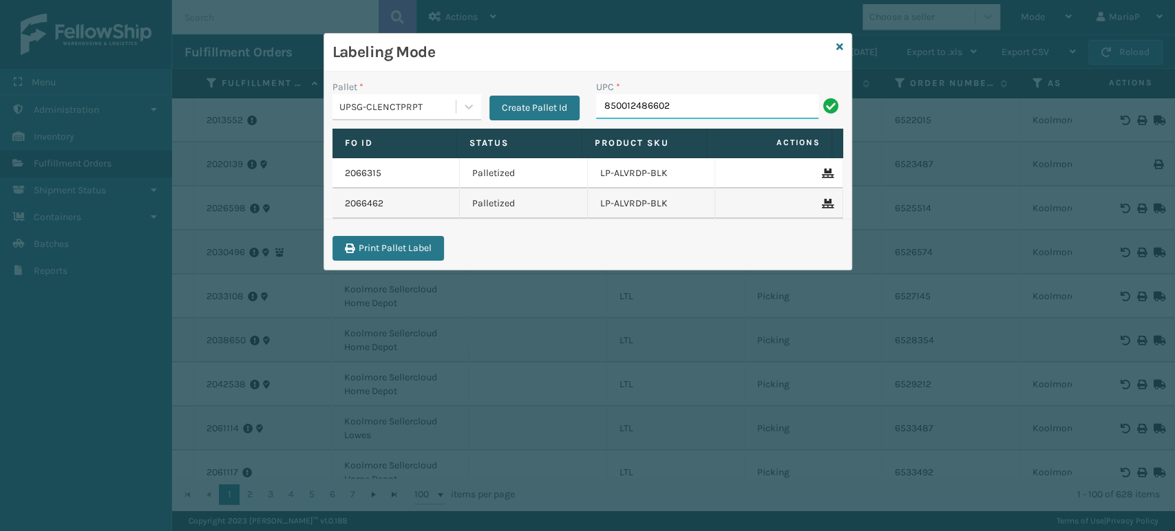
type input "850012486602"
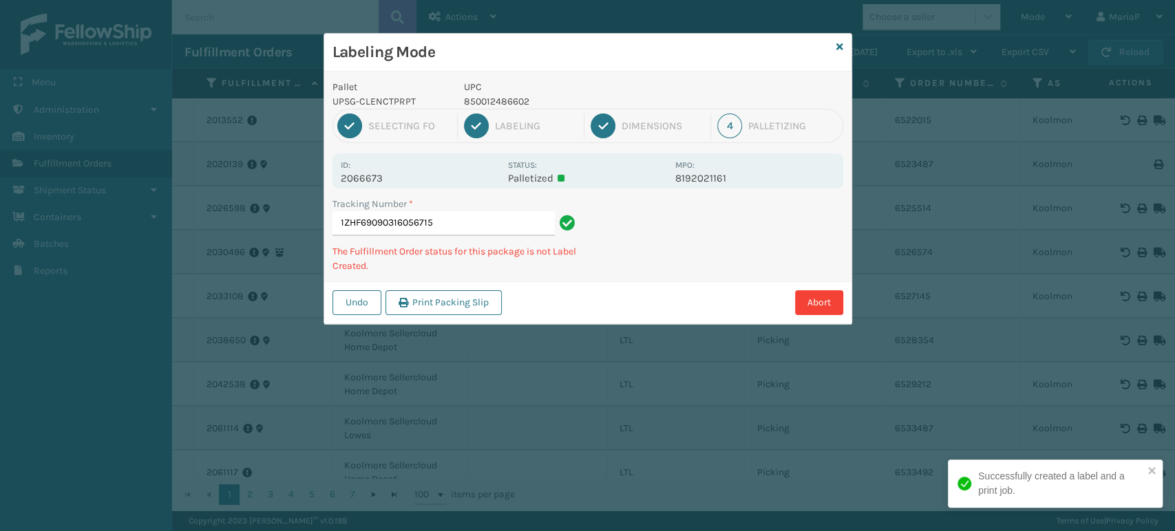
click at [506, 98] on p "850012486602" at bounding box center [565, 101] width 203 height 14
copy p "850012486602"
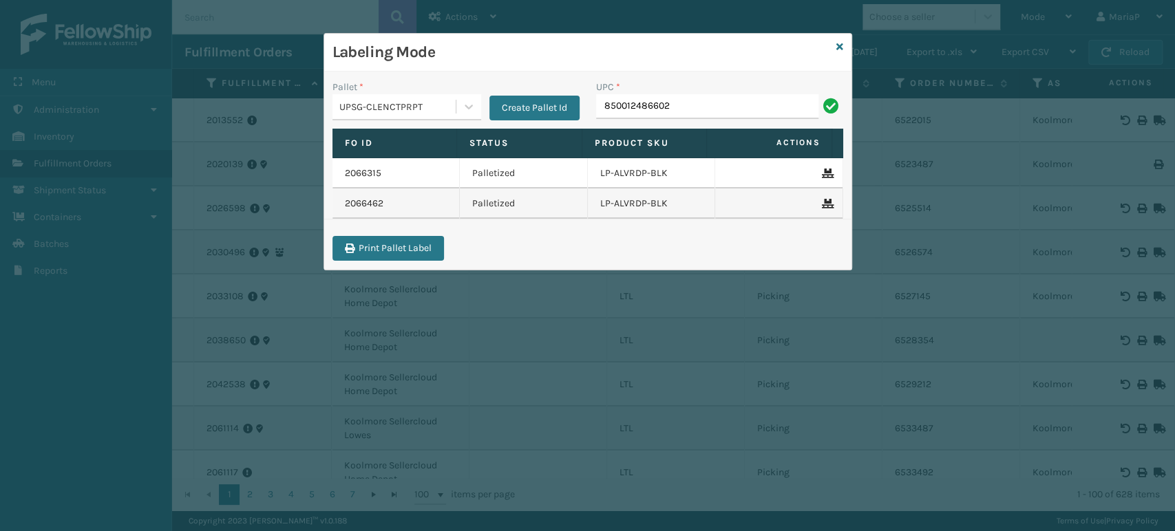
type input "850012486602"
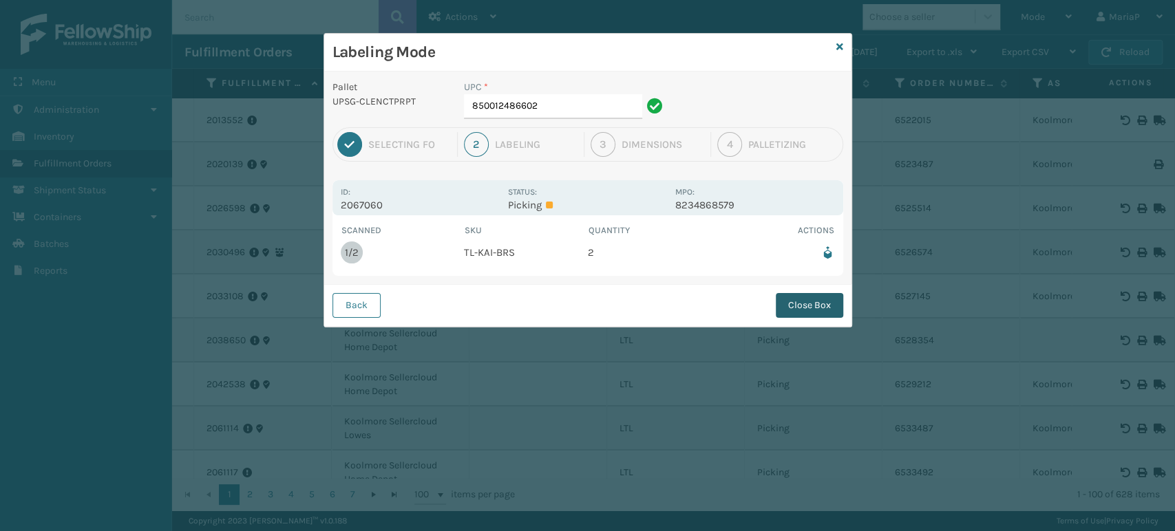
click at [797, 301] on button "Close Box" at bounding box center [808, 305] width 67 height 25
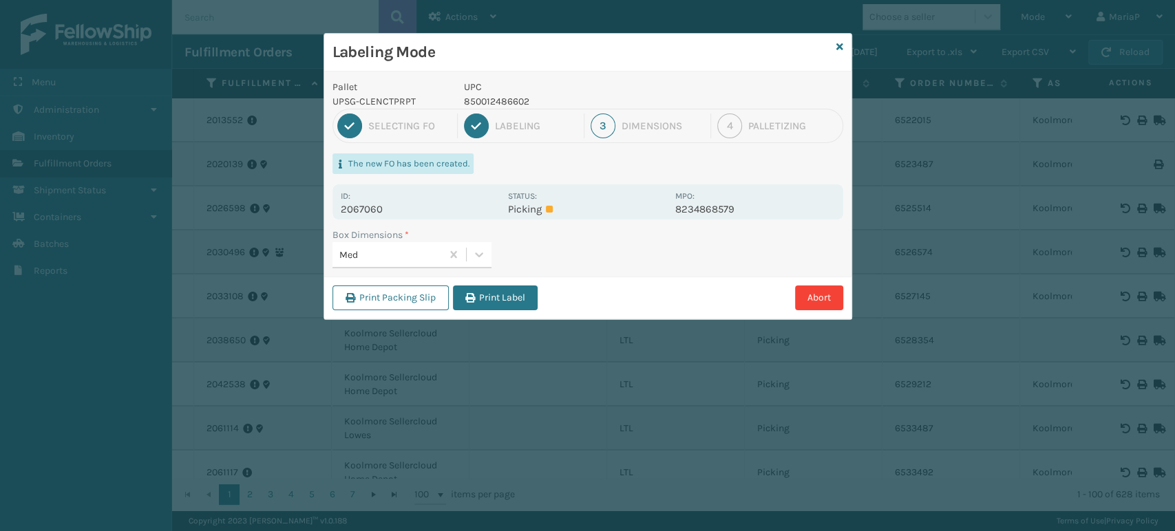
click at [539, 293] on div "Print Packing Slip Print Label Abort" at bounding box center [587, 298] width 527 height 42
drag, startPoint x: 539, startPoint y: 293, endPoint x: 523, endPoint y: 300, distance: 17.3
click at [537, 293] on div "Print Packing Slip Print Label Abort" at bounding box center [587, 298] width 527 height 42
click at [523, 300] on button "Print Label" at bounding box center [495, 298] width 85 height 25
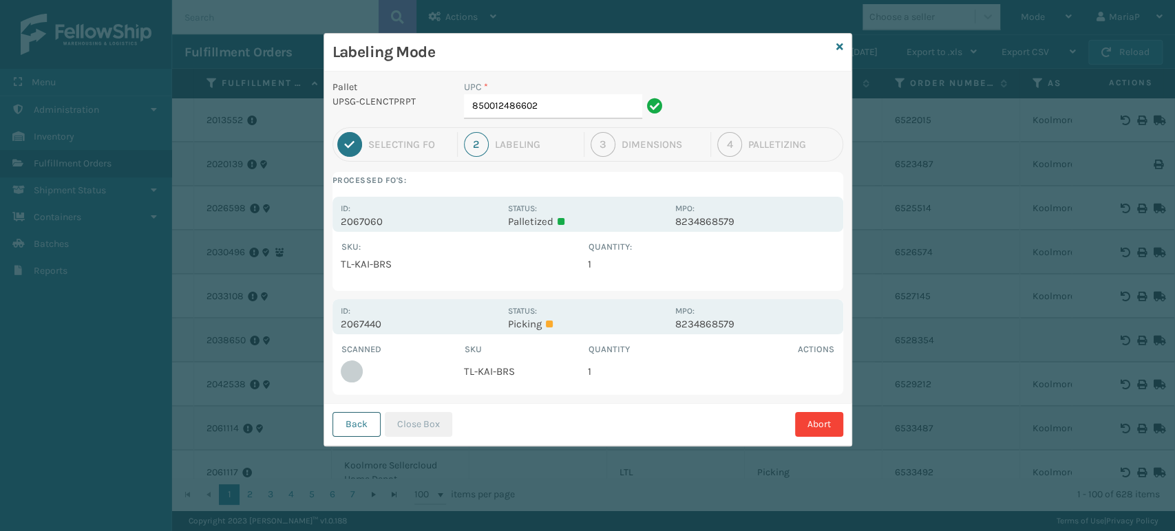
click at [356, 428] on button "Back" at bounding box center [356, 424] width 48 height 25
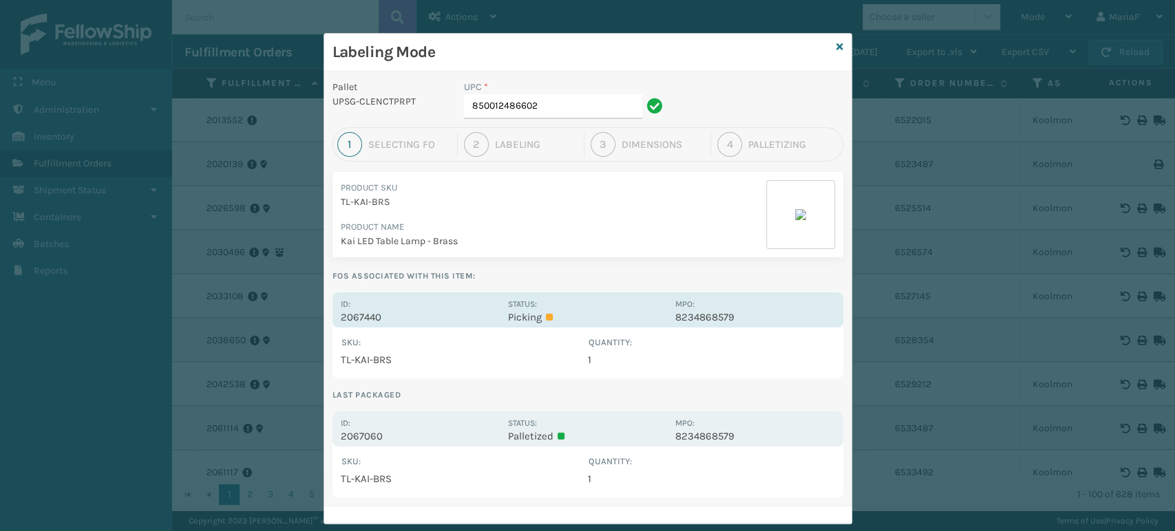
click at [352, 312] on p "2067440" at bounding box center [420, 317] width 159 height 12
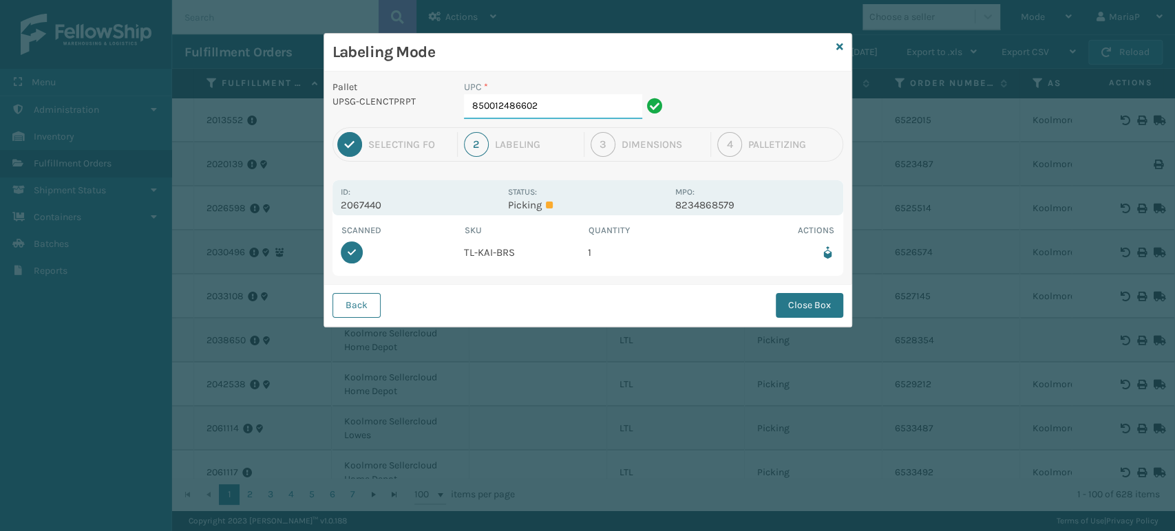
click at [550, 115] on input "850012486602" at bounding box center [553, 106] width 178 height 25
click at [815, 286] on div "Back Close Box" at bounding box center [587, 305] width 527 height 42
click at [820, 295] on button "Close Box" at bounding box center [808, 305] width 67 height 25
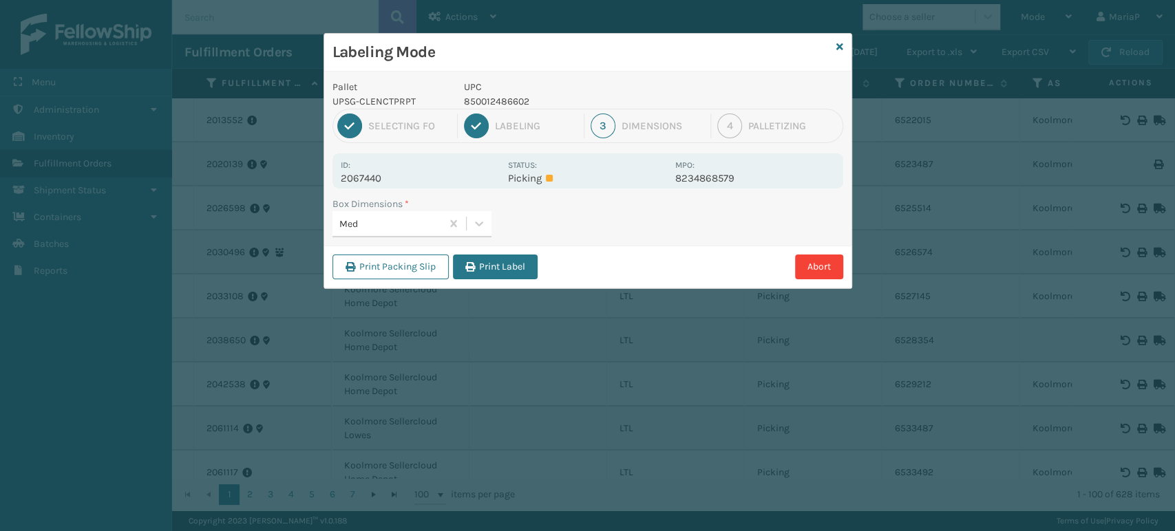
click at [391, 224] on div "Med" at bounding box center [390, 224] width 103 height 14
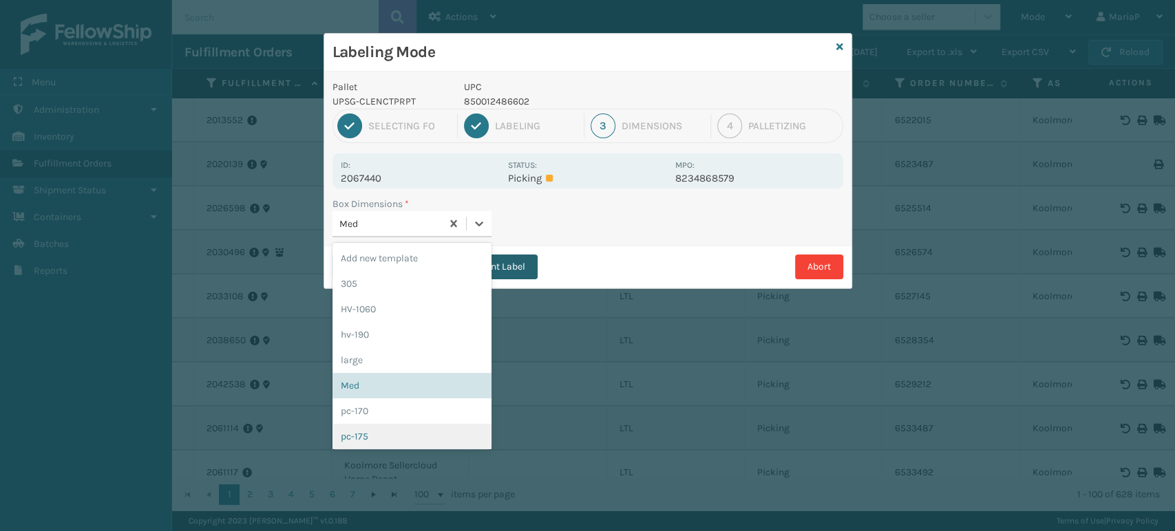
click at [528, 270] on button "Print Label" at bounding box center [495, 267] width 85 height 25
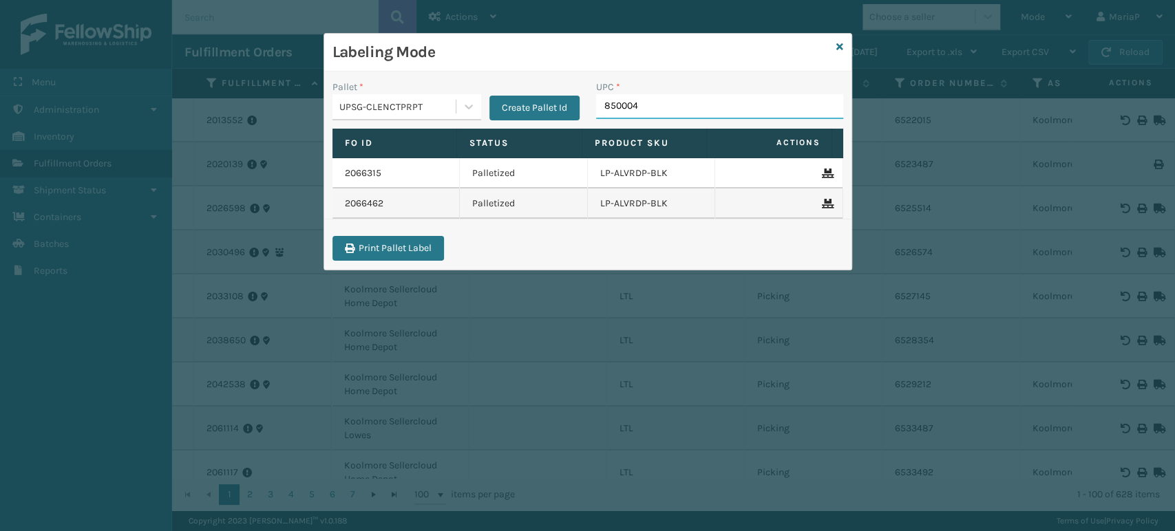
type input "8500044"
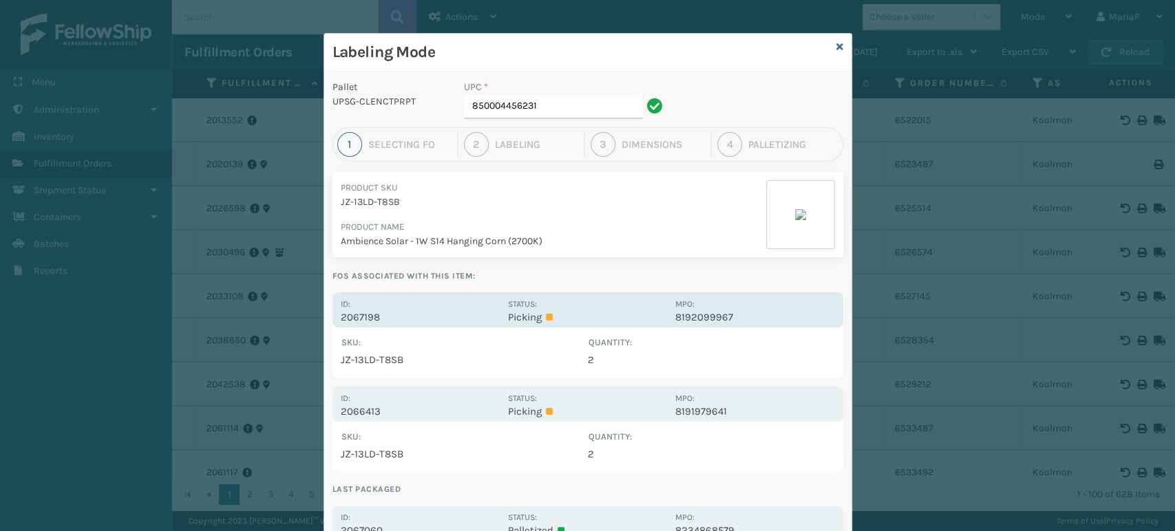
click at [371, 317] on p "2067198" at bounding box center [420, 317] width 159 height 12
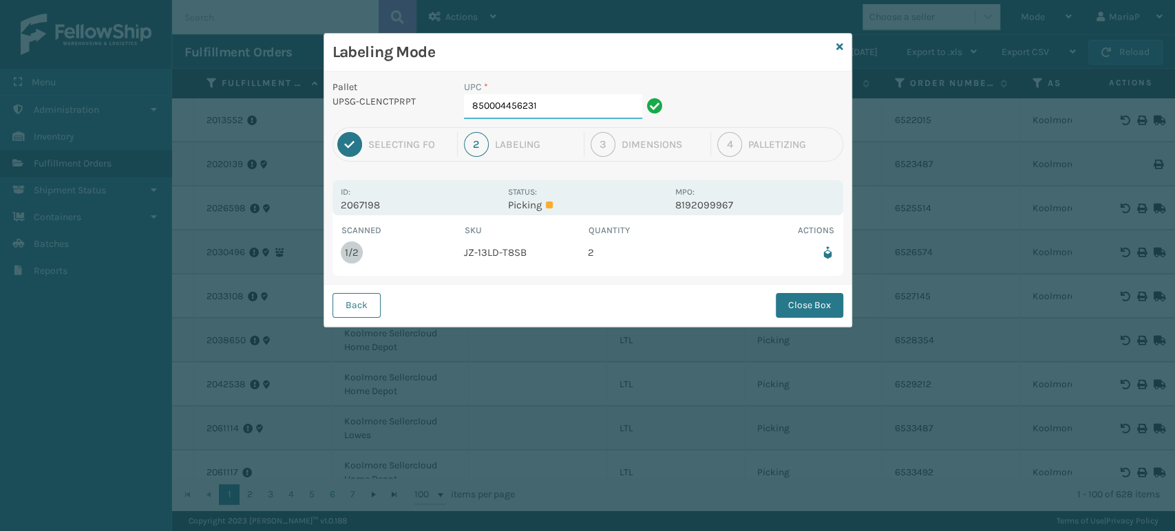
click at [542, 113] on input "850004456231" at bounding box center [553, 106] width 178 height 25
click at [822, 306] on button "Close Box" at bounding box center [808, 305] width 67 height 25
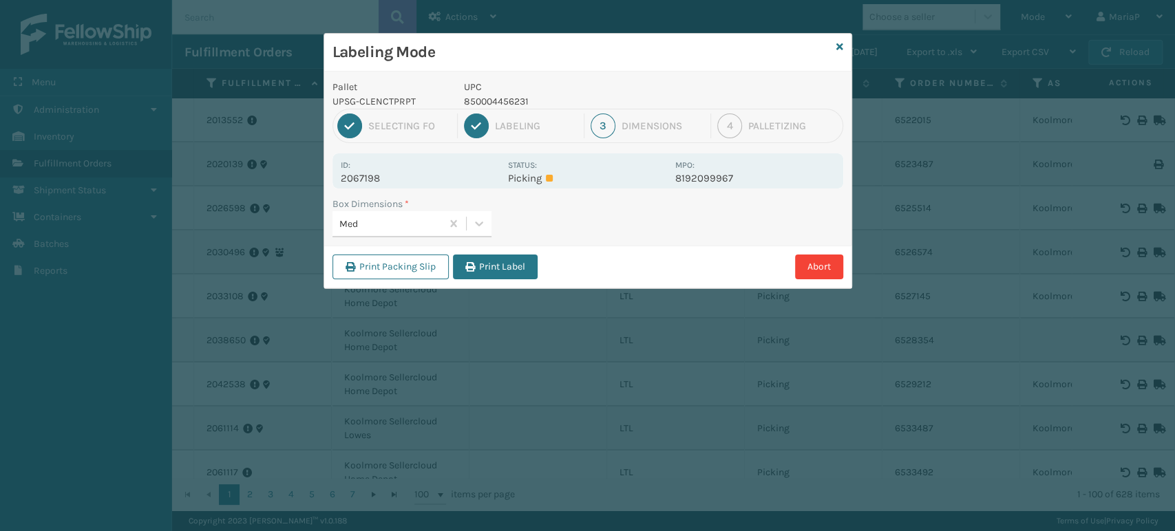
click at [518, 259] on button "Print Label" at bounding box center [495, 267] width 85 height 25
click at [518, 259] on div "Labeling Mode Pallet UPSG-CLENCTPRPT UPC 850004456231 1 Selecting FO 2 Labeling…" at bounding box center [587, 265] width 1175 height 531
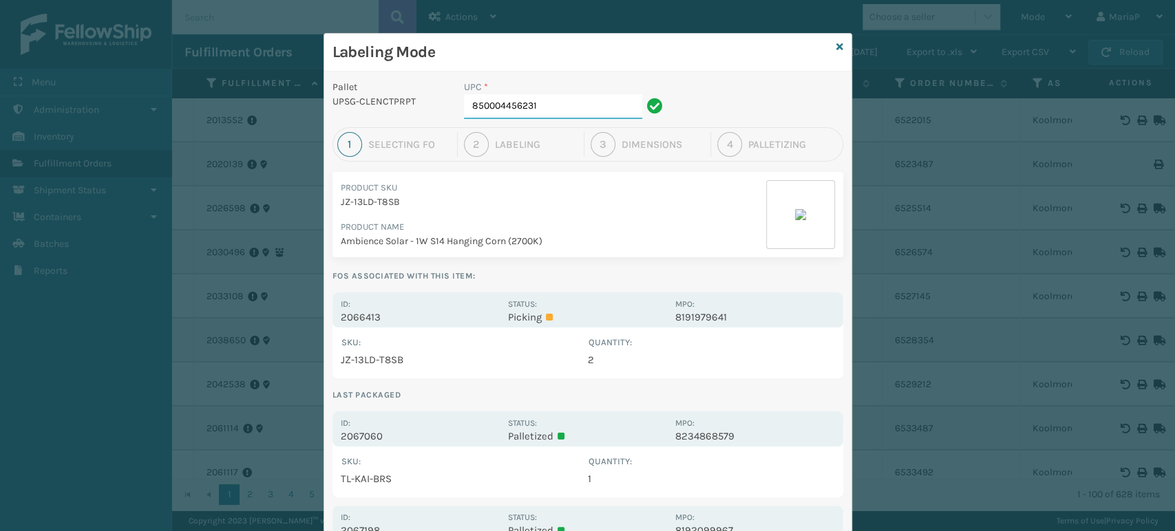
click at [550, 114] on input "850004456231" at bounding box center [553, 106] width 178 height 25
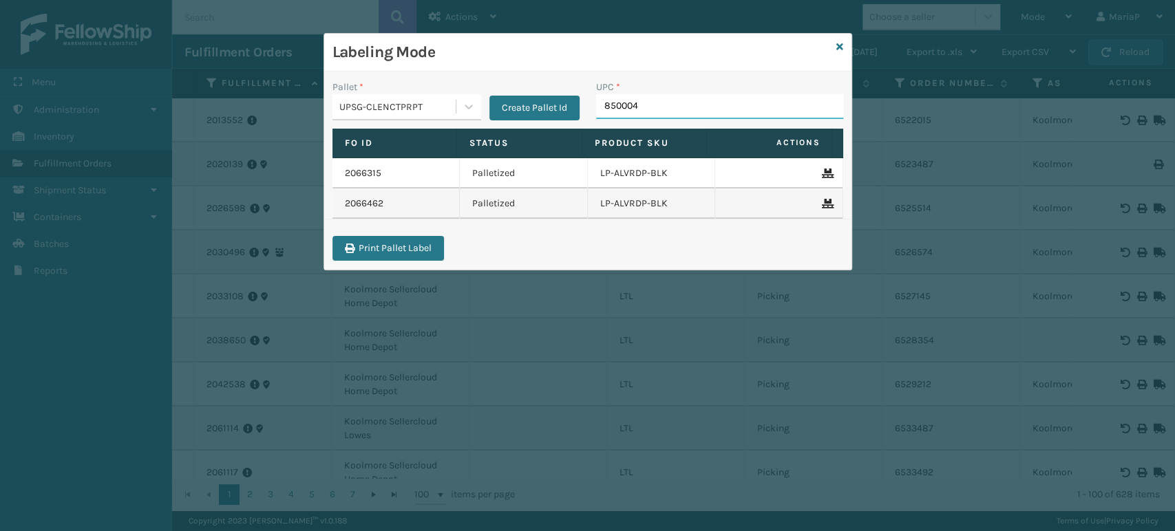
type input "8500044"
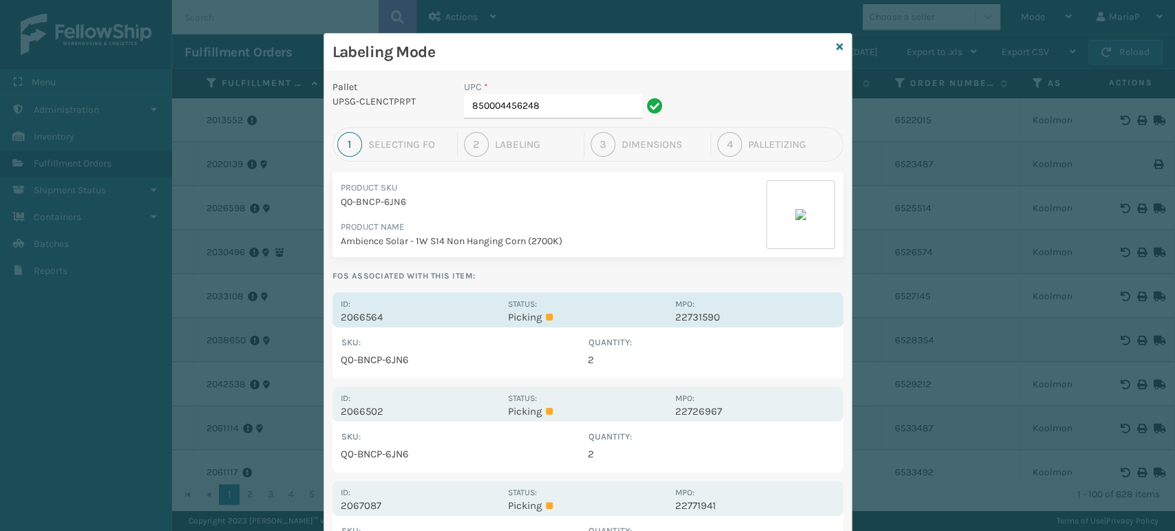
click at [347, 312] on p "2066564" at bounding box center [420, 317] width 159 height 12
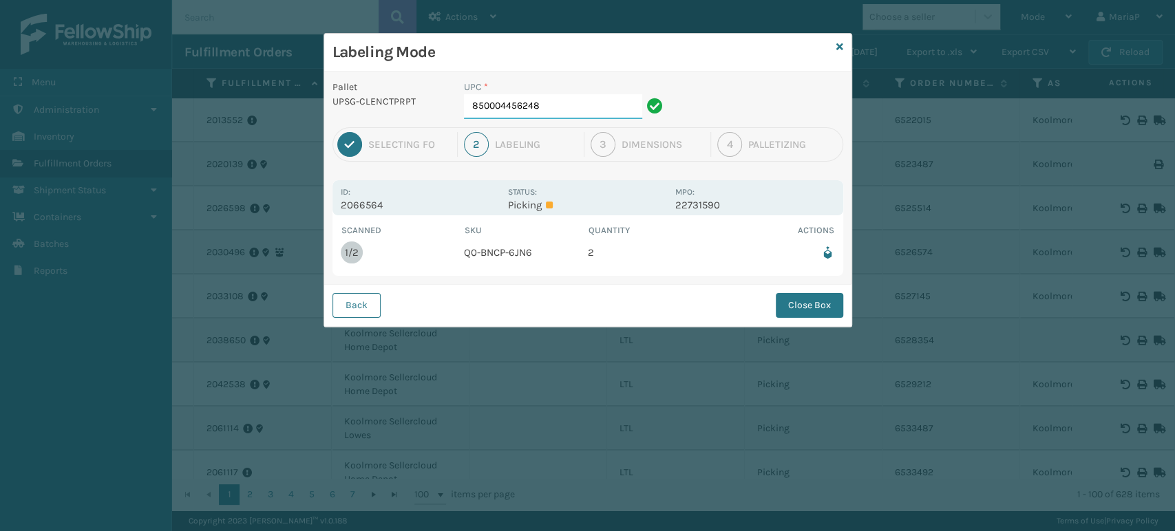
click at [544, 110] on input "850004456248" at bounding box center [553, 106] width 178 height 25
click at [794, 294] on button "Close Box" at bounding box center [808, 305] width 67 height 25
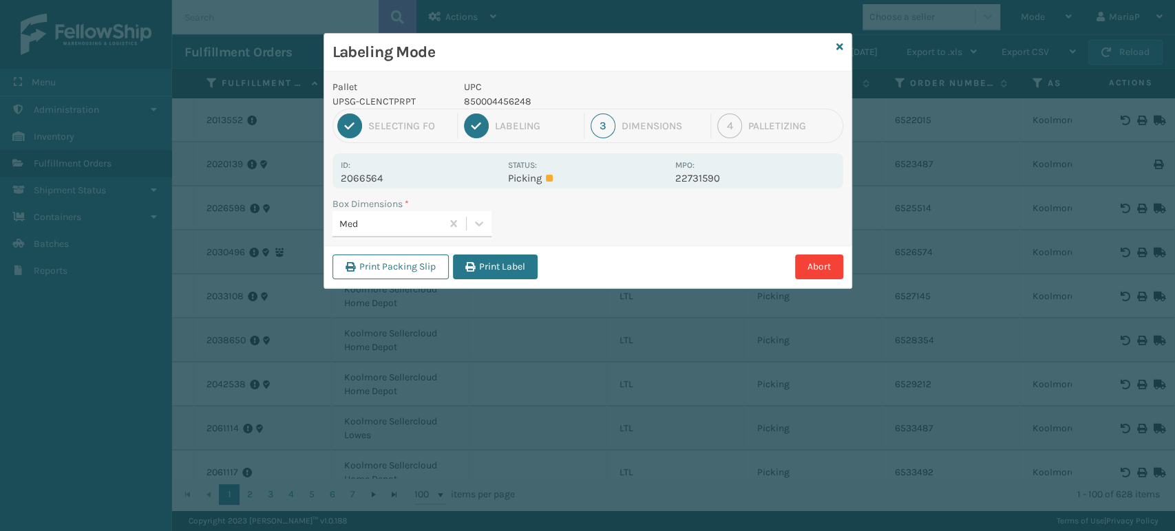
click at [461, 259] on button "Print Label" at bounding box center [495, 267] width 85 height 25
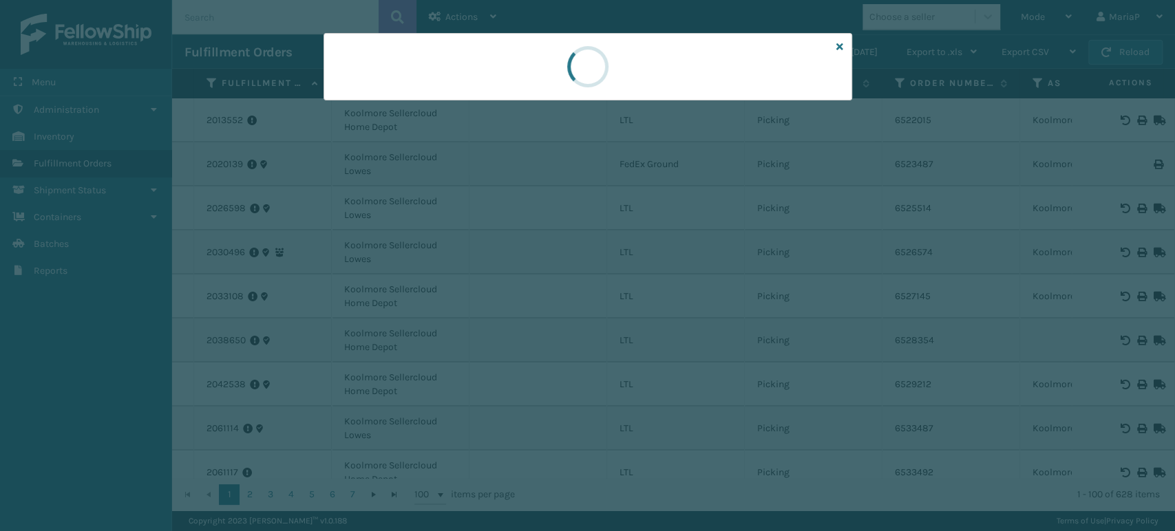
click at [462, 258] on div at bounding box center [587, 265] width 1175 height 531
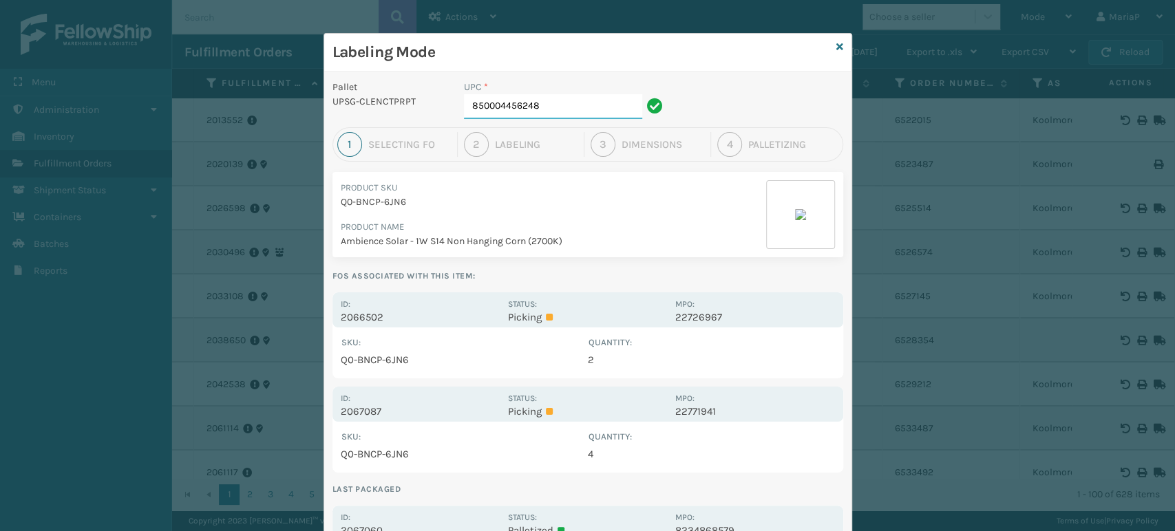
click at [589, 114] on input "850004456248" at bounding box center [553, 106] width 178 height 25
type input "850012486763"
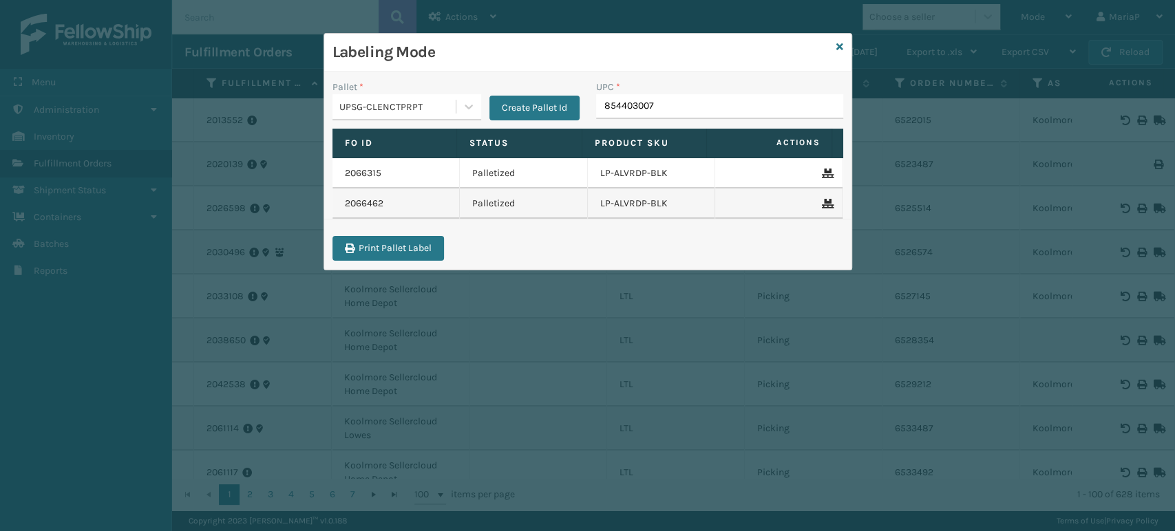
type input "8544030073"
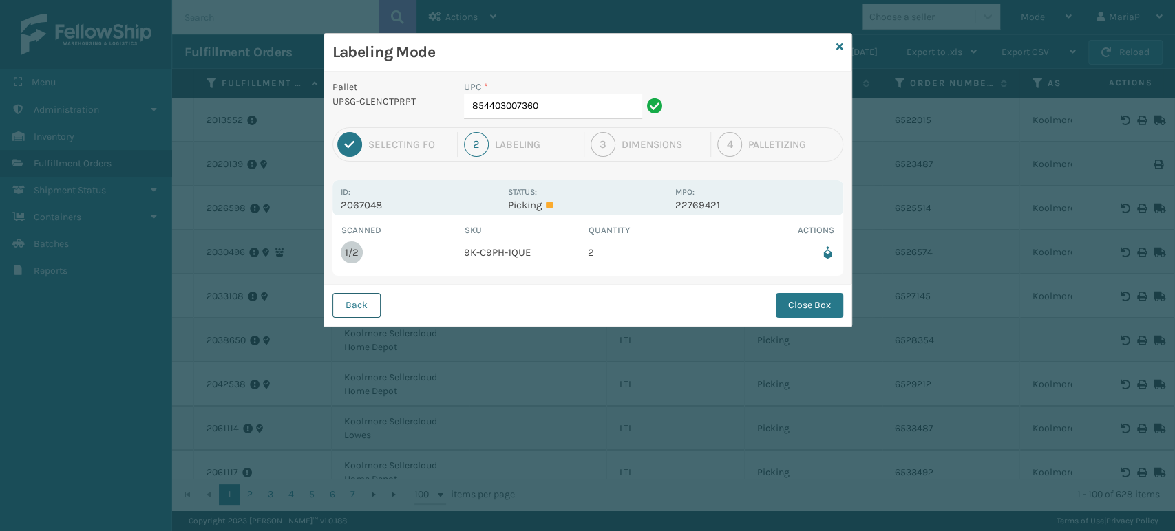
click at [363, 303] on button "Back" at bounding box center [356, 305] width 48 height 25
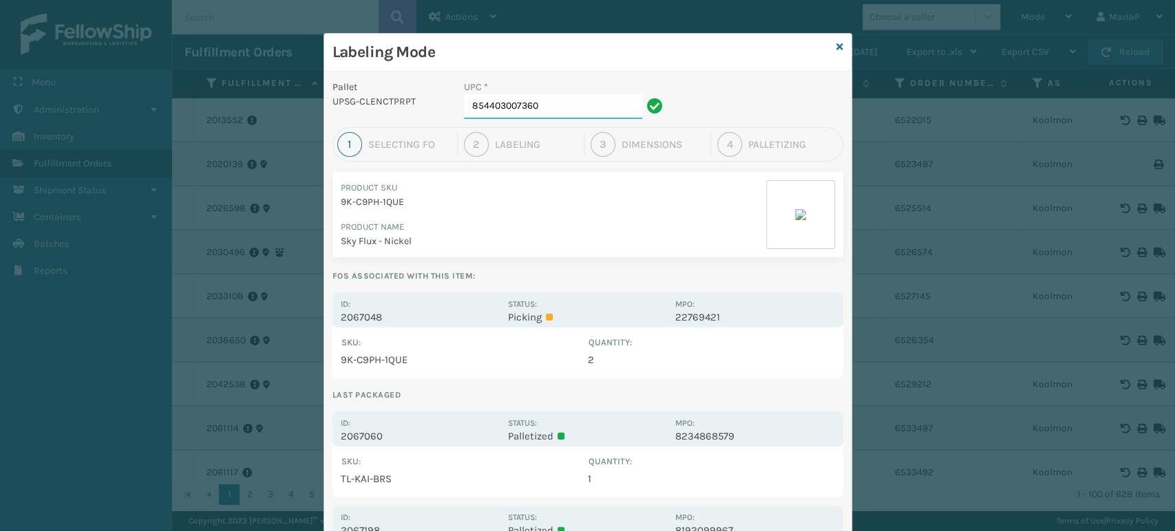
click at [546, 97] on input "854403007360" at bounding box center [553, 106] width 178 height 25
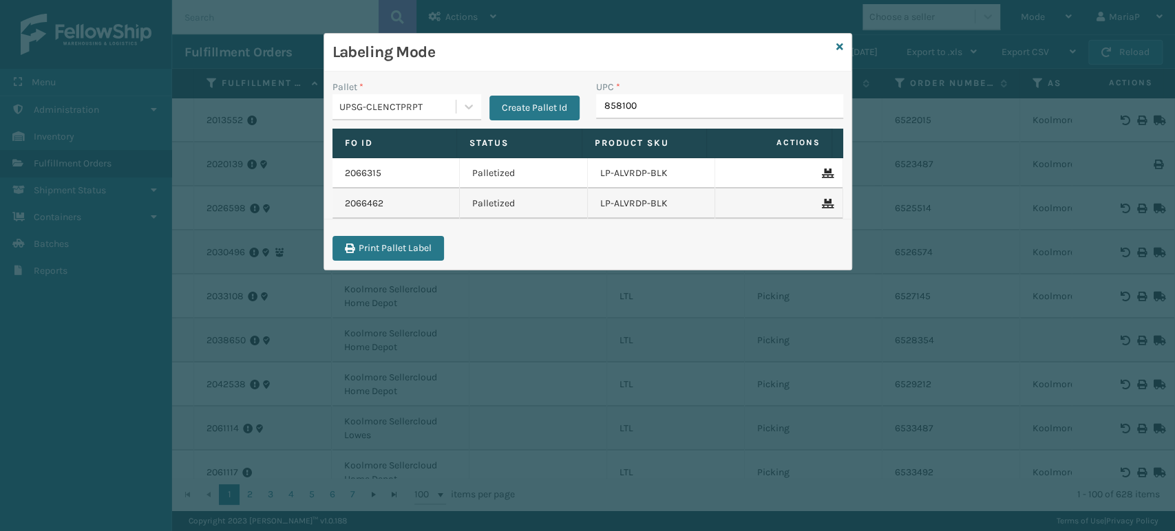
type input "8581000"
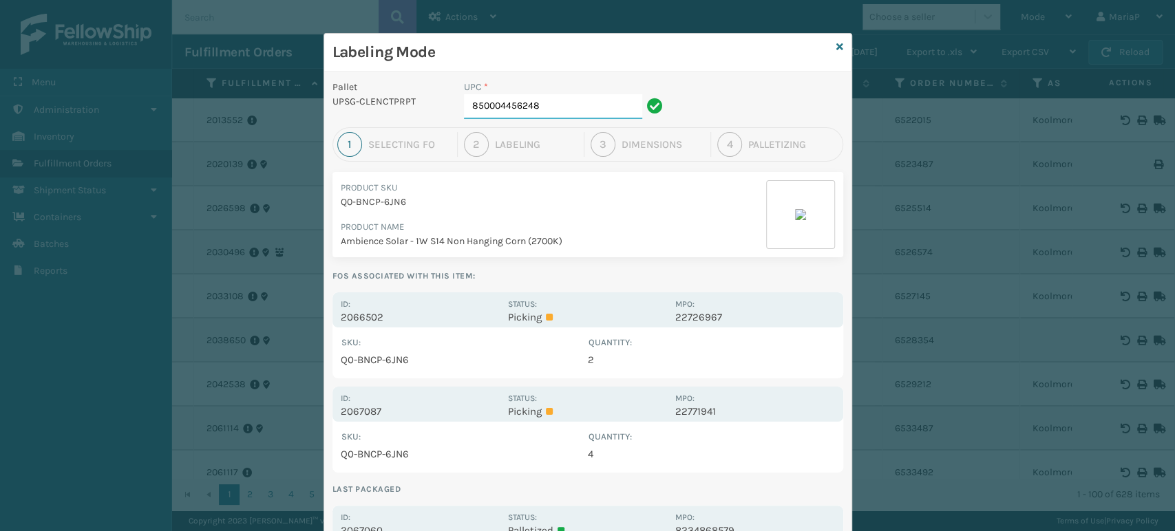
click at [577, 109] on input "850004456248" at bounding box center [553, 106] width 178 height 25
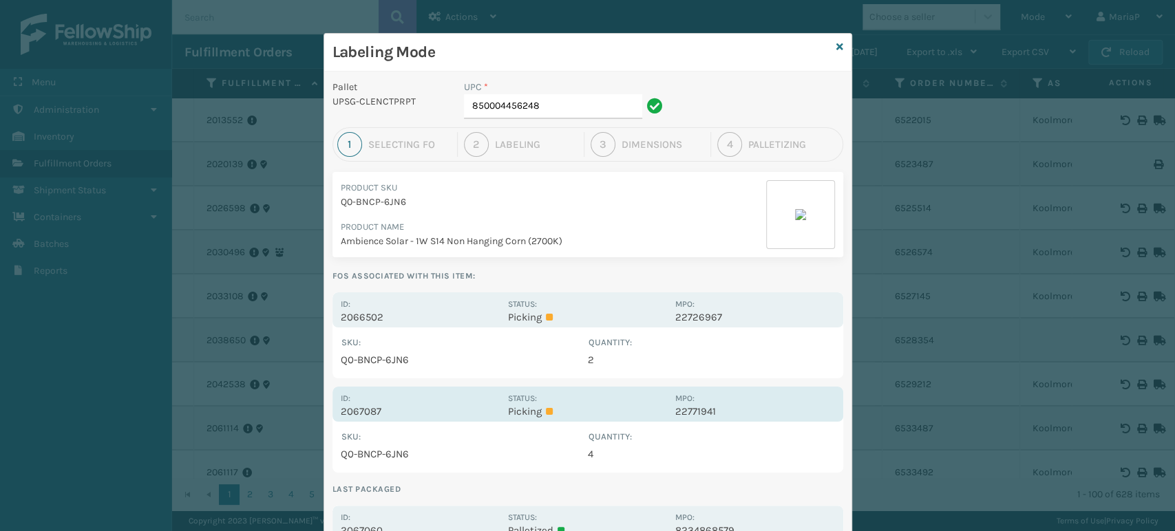
click at [344, 408] on p "2067087" at bounding box center [420, 411] width 159 height 12
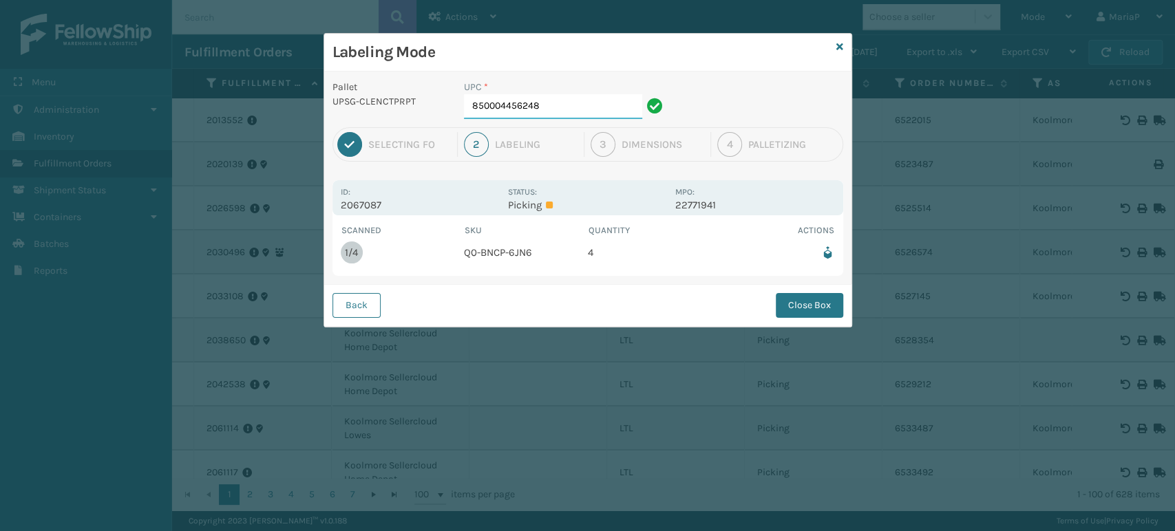
click at [555, 110] on input "850004456248" at bounding box center [553, 106] width 178 height 25
click at [831, 307] on button "Close Box" at bounding box center [808, 305] width 67 height 25
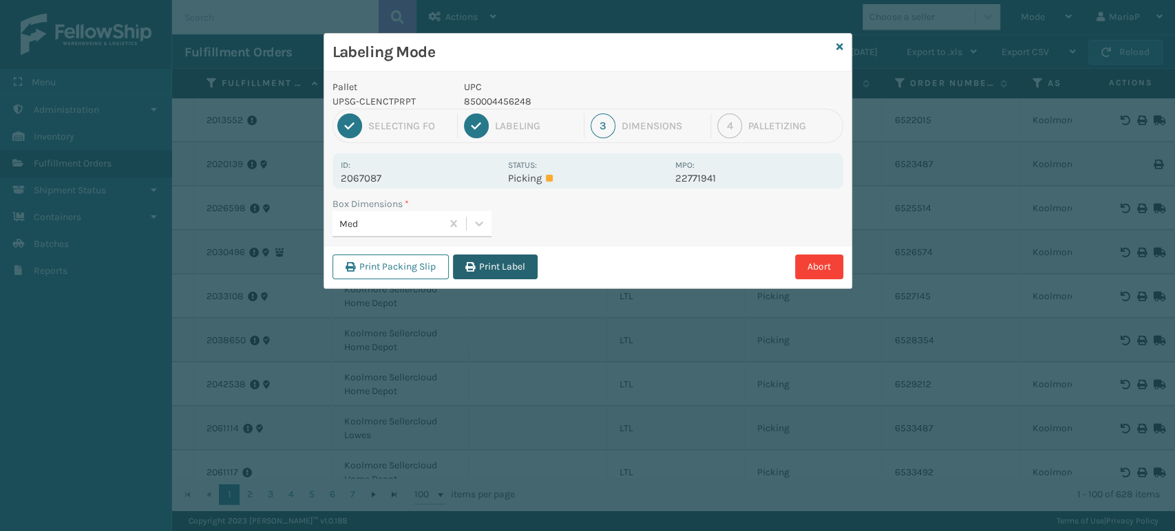
click at [505, 274] on button "Print Label" at bounding box center [495, 267] width 85 height 25
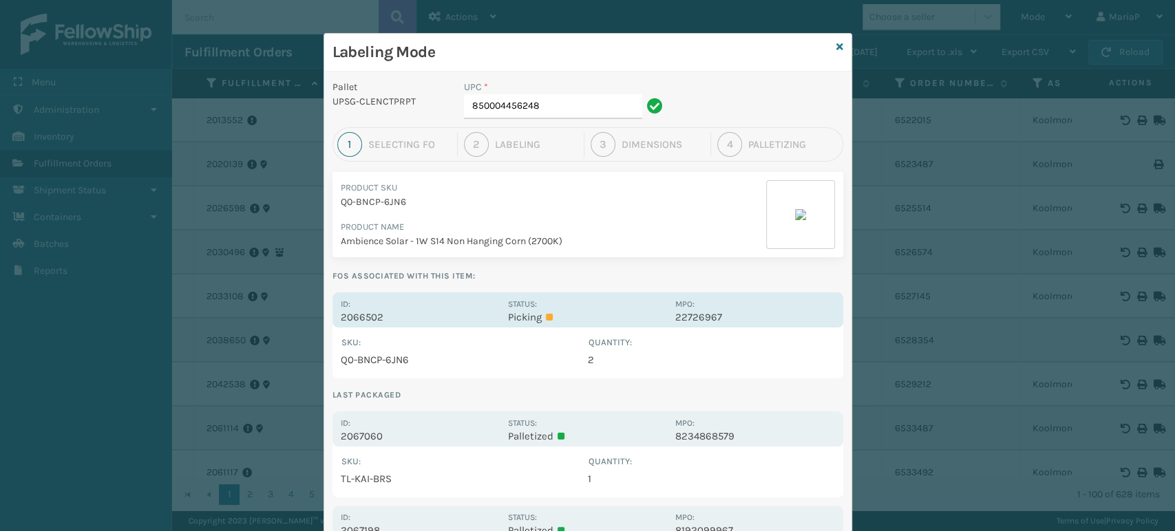
click at [355, 315] on p "2066502" at bounding box center [420, 317] width 159 height 12
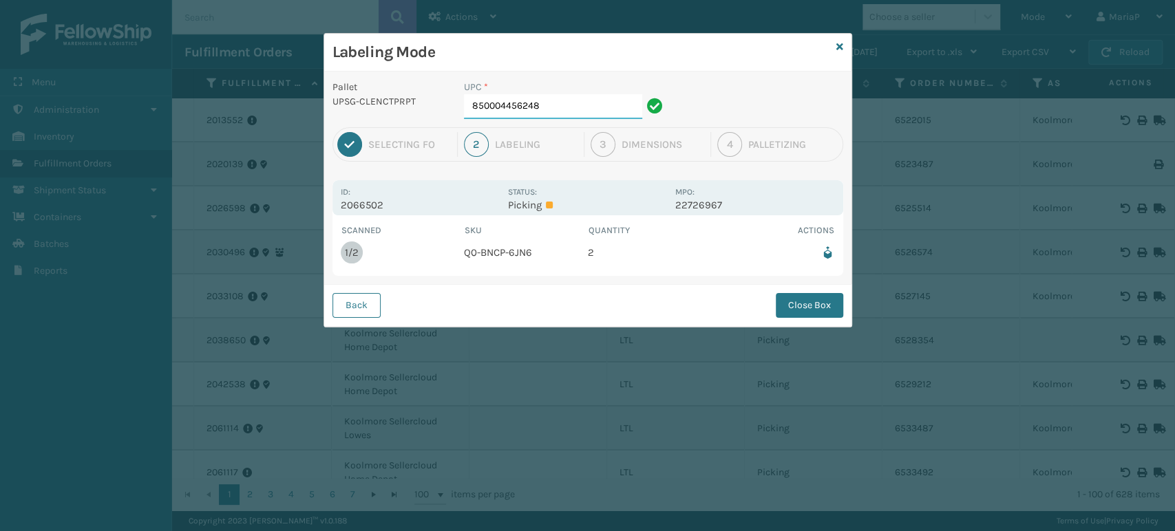
click at [577, 104] on input "850004456248" at bounding box center [553, 106] width 178 height 25
click at [802, 308] on button "Close Box" at bounding box center [808, 305] width 67 height 25
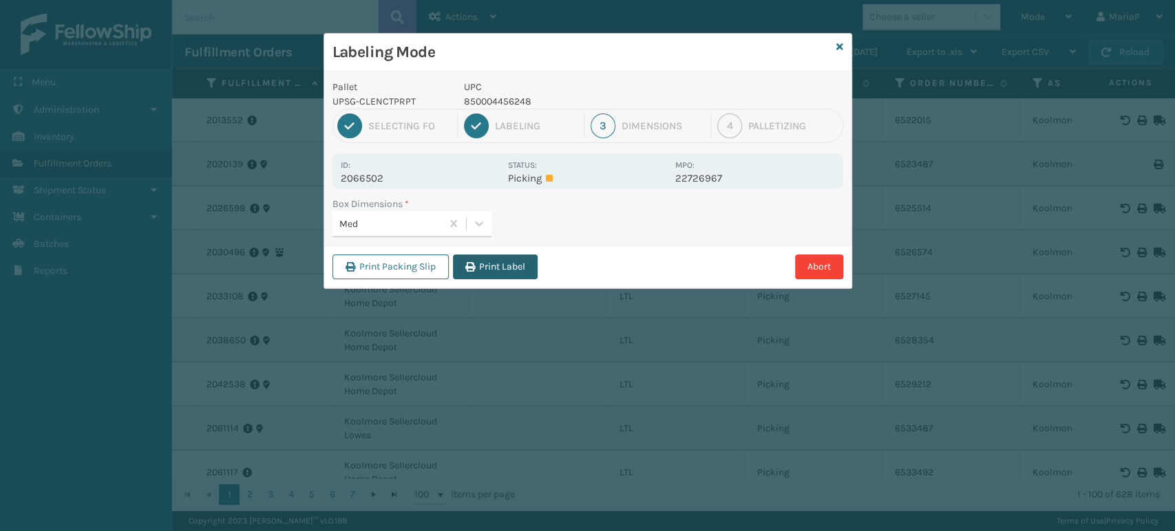
click at [506, 258] on button "Print Label" at bounding box center [495, 267] width 85 height 25
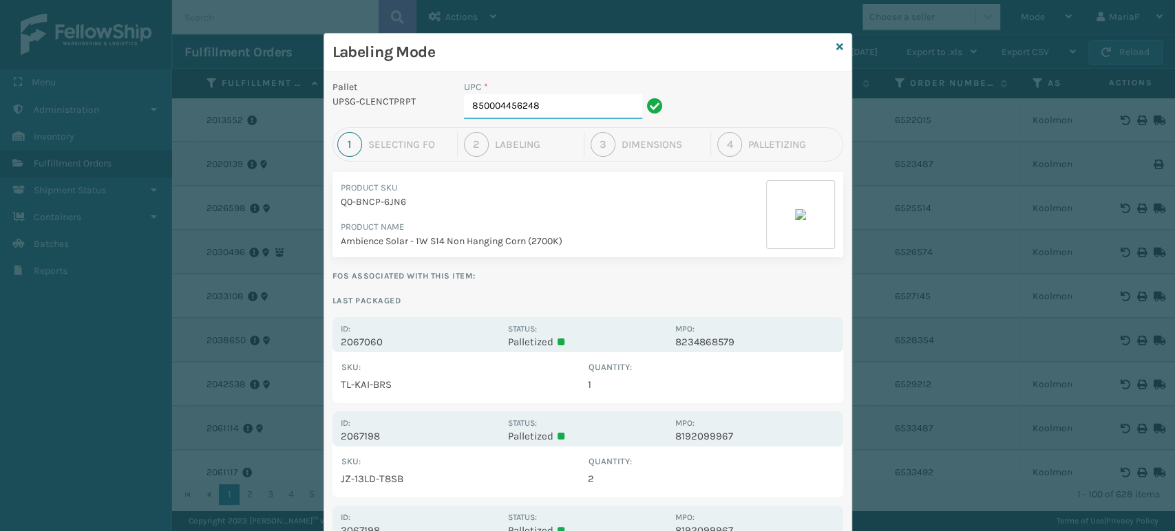
click at [570, 97] on input "850004456248" at bounding box center [553, 106] width 178 height 25
type input "8539130"
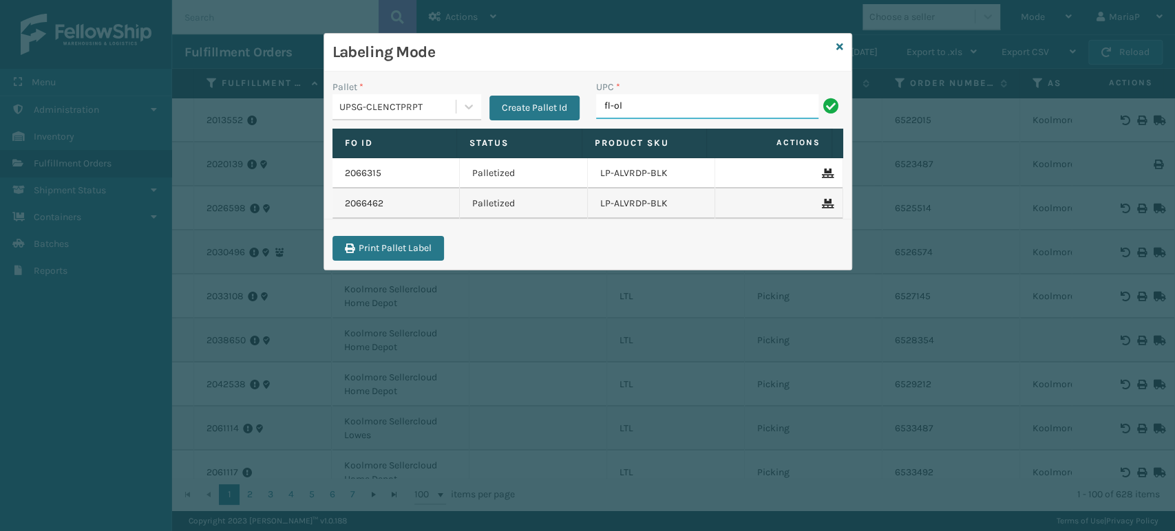
type input "FL-OLVA-CRM"
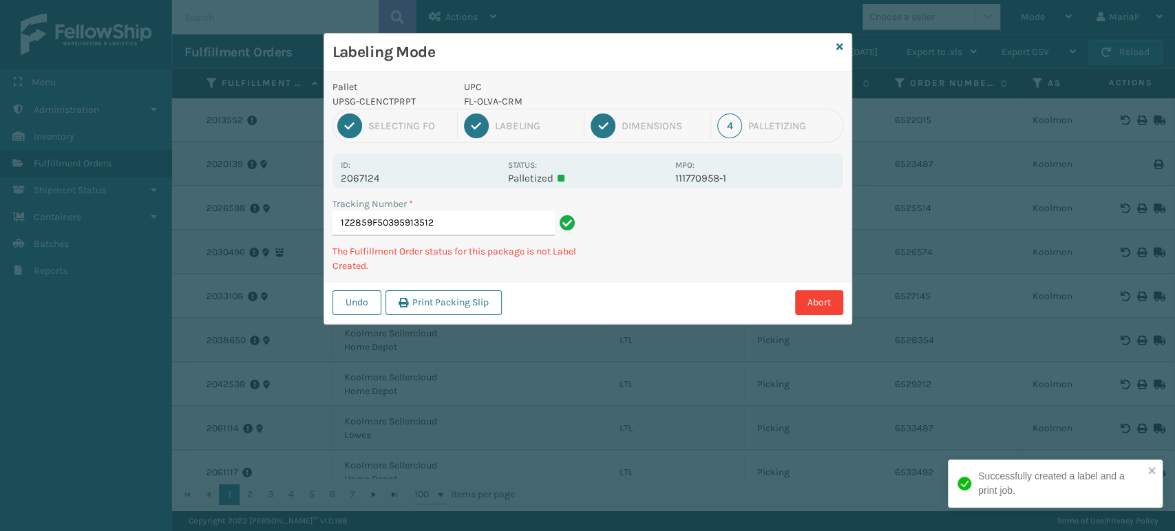
click at [482, 107] on p "FL-OLVA-CRM" at bounding box center [565, 101] width 203 height 14
click at [486, 103] on p "FL-OLVA-CRM" at bounding box center [565, 101] width 203 height 14
copy p "FL-OLVA-CRM"
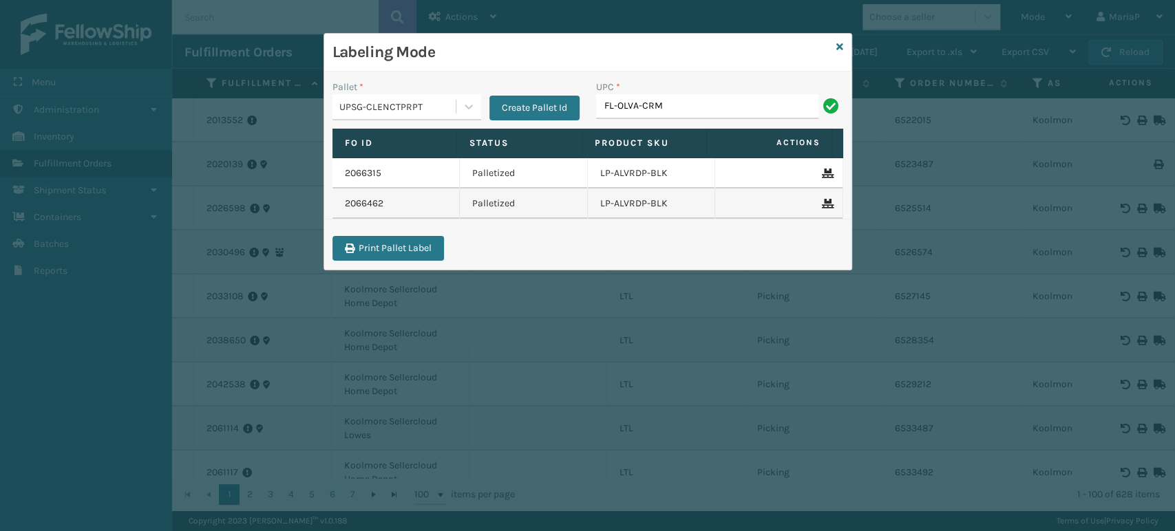
type input "FL-OLVA-CRM"
type input "858100007623"
type input "850068315130"
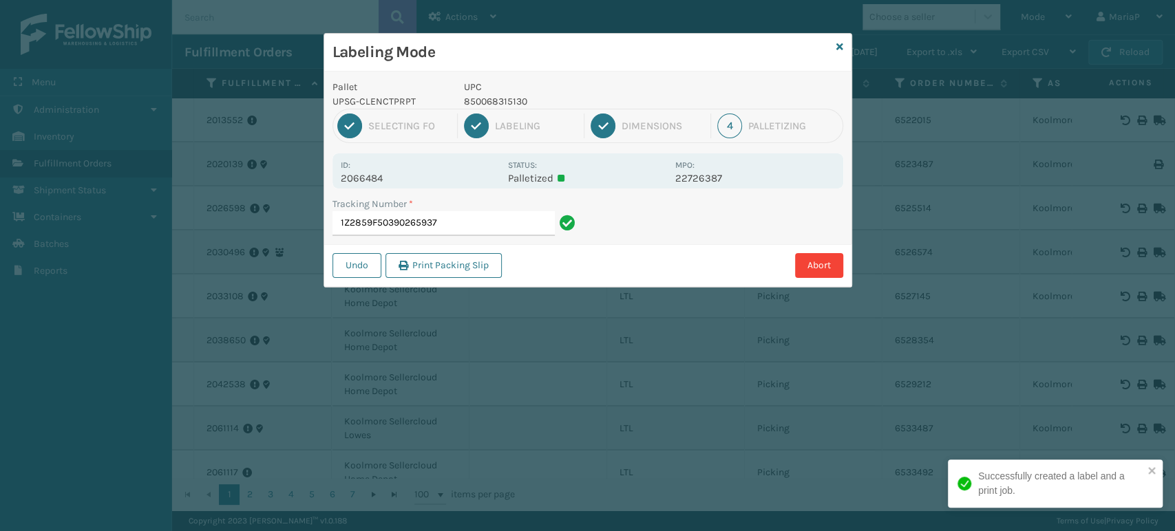
click at [512, 106] on p "850068315130" at bounding box center [565, 101] width 203 height 14
copy p "850068315130"
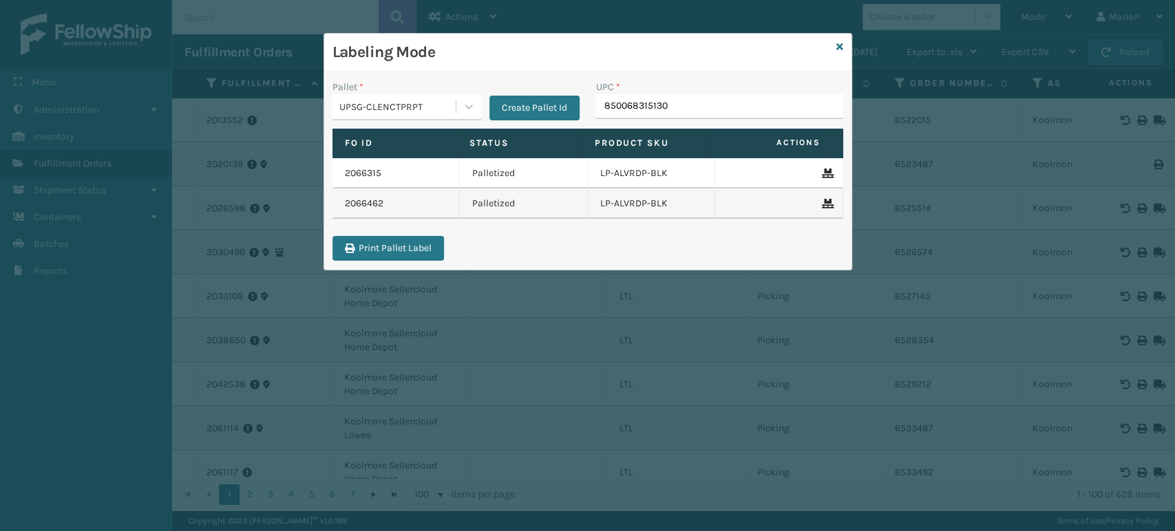
type input "850068315130"
click at [663, 105] on input "850068315130" at bounding box center [707, 106] width 222 height 25
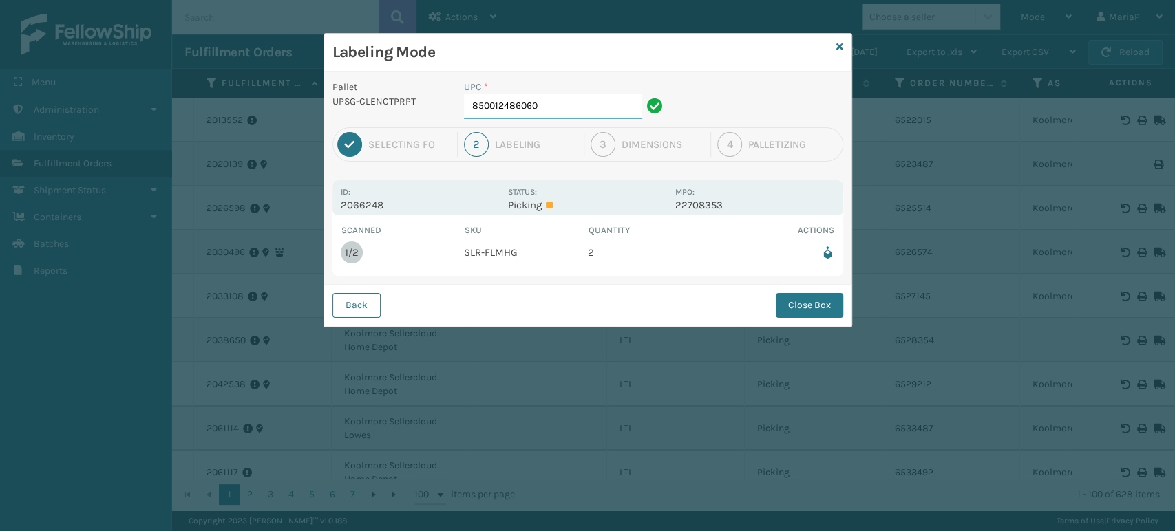
click at [570, 103] on input "850012486060" at bounding box center [553, 106] width 178 height 25
click at [794, 297] on button "Close Box" at bounding box center [808, 305] width 67 height 25
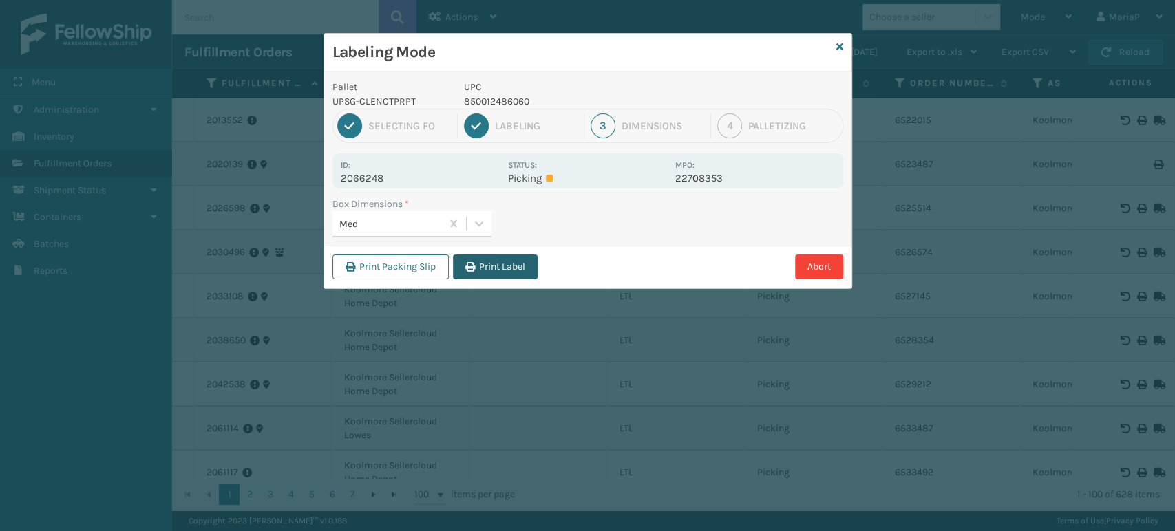
drag, startPoint x: 488, startPoint y: 251, endPoint x: 493, endPoint y: 260, distance: 10.5
click at [489, 251] on div "Print Packing Slip Print Label Abort" at bounding box center [587, 267] width 527 height 42
click at [494, 271] on button "Print Label" at bounding box center [495, 267] width 85 height 25
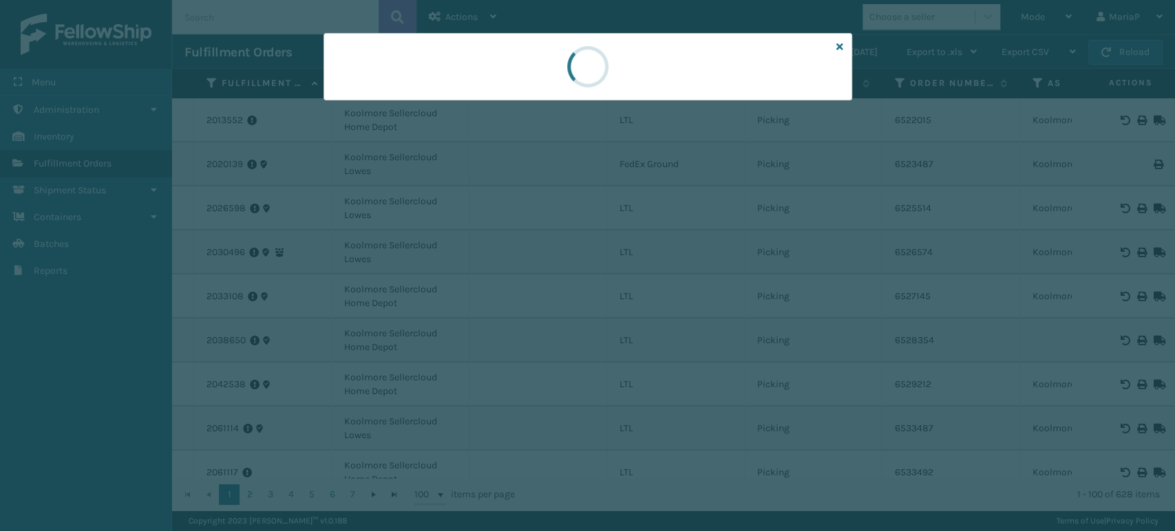
click at [496, 266] on div at bounding box center [587, 265] width 1175 height 531
click at [504, 265] on div at bounding box center [587, 265] width 1175 height 531
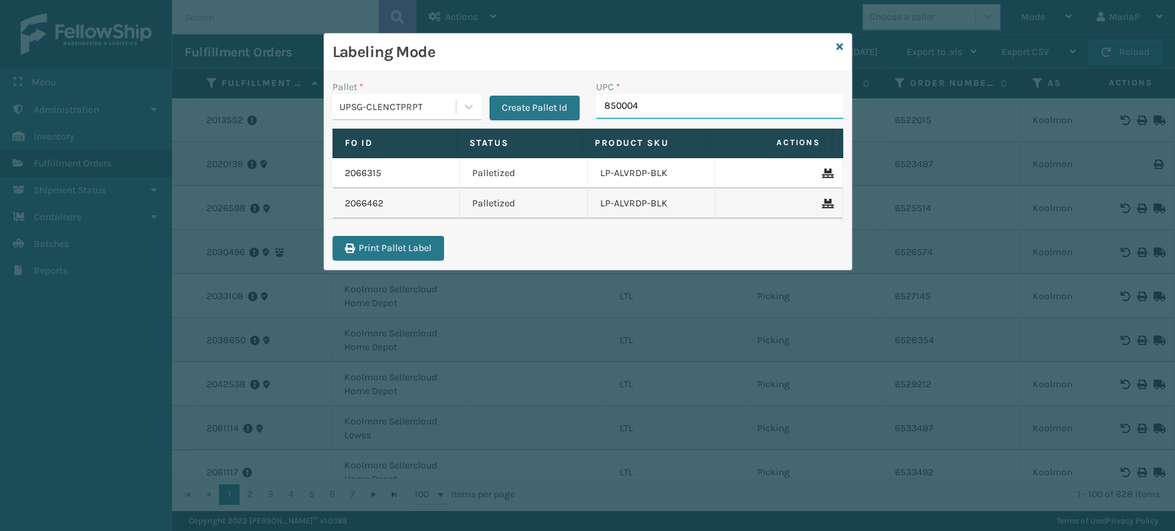
type input "8500044"
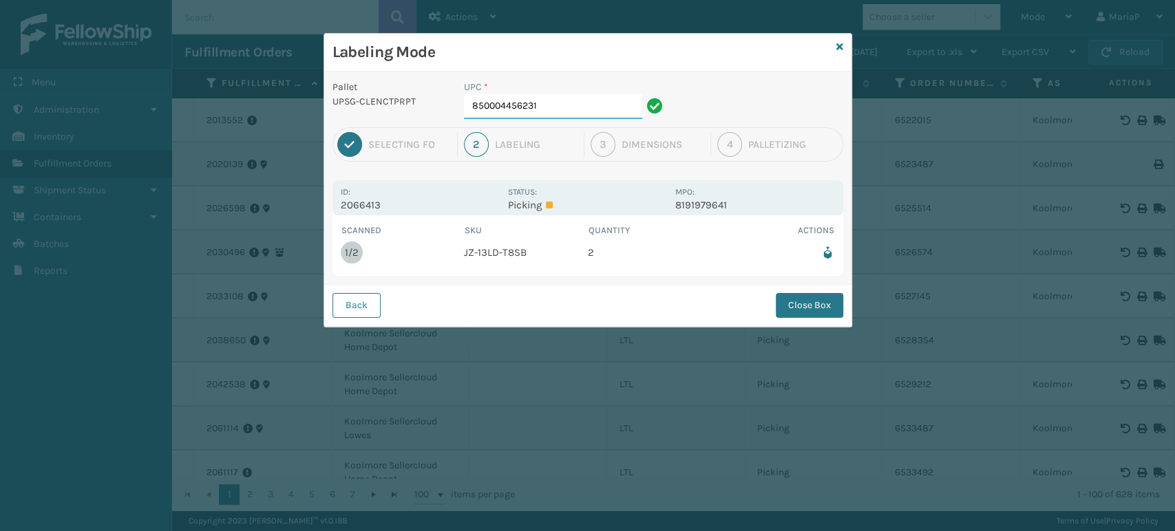
click at [566, 109] on input "850004456231" at bounding box center [553, 106] width 178 height 25
click at [810, 303] on button "Close Box" at bounding box center [808, 305] width 67 height 25
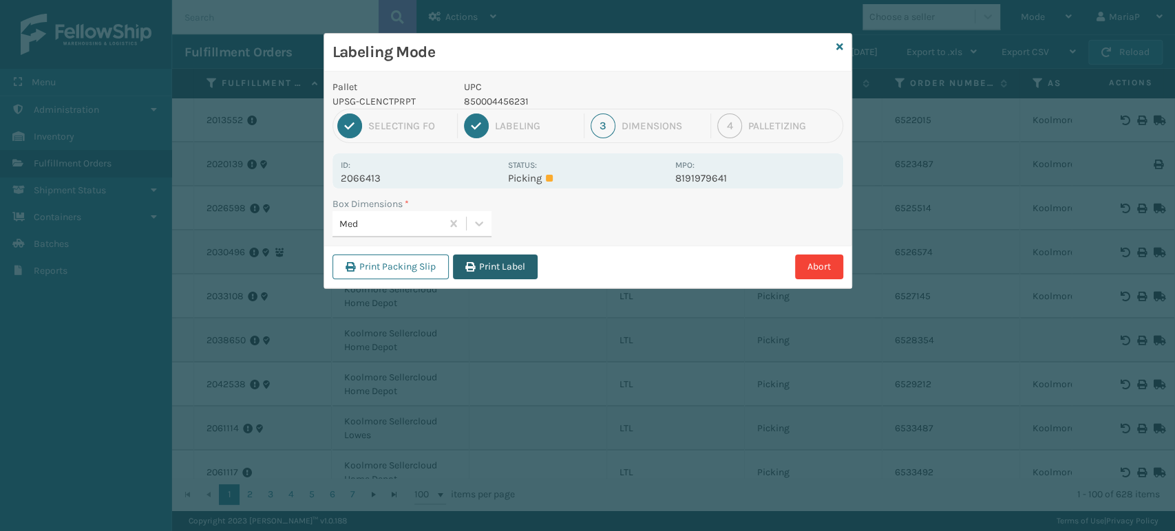
click at [493, 261] on button "Print Label" at bounding box center [495, 267] width 85 height 25
click at [493, 261] on div "Labeling Mode Pallet UPSG-CLENCTPRPT UPC 850004456231 1 Selecting FO 2 Labeling…" at bounding box center [587, 265] width 1175 height 531
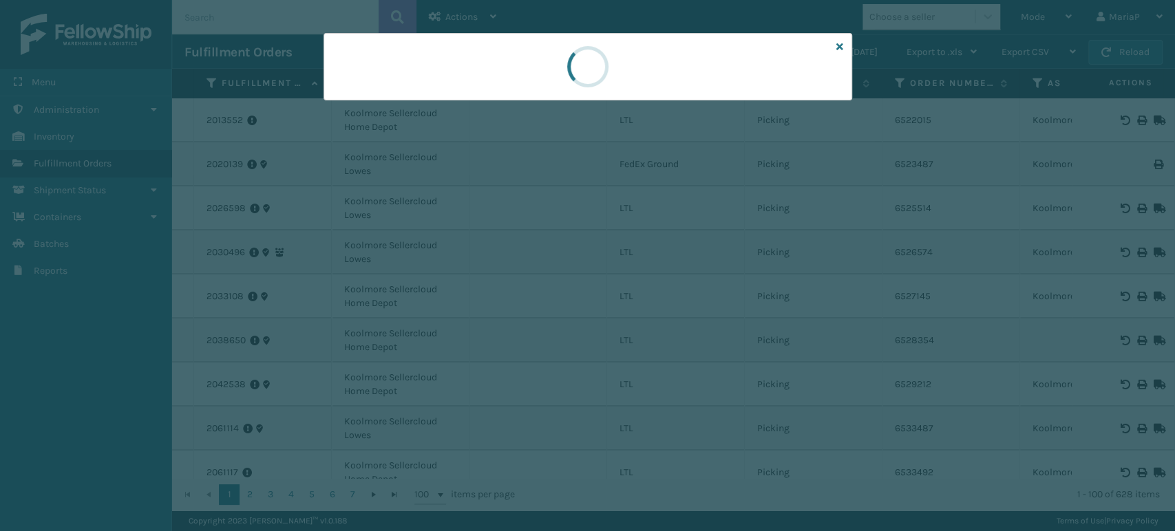
click at [495, 260] on div at bounding box center [587, 265] width 1175 height 531
click at [520, 259] on div at bounding box center [587, 265] width 1175 height 531
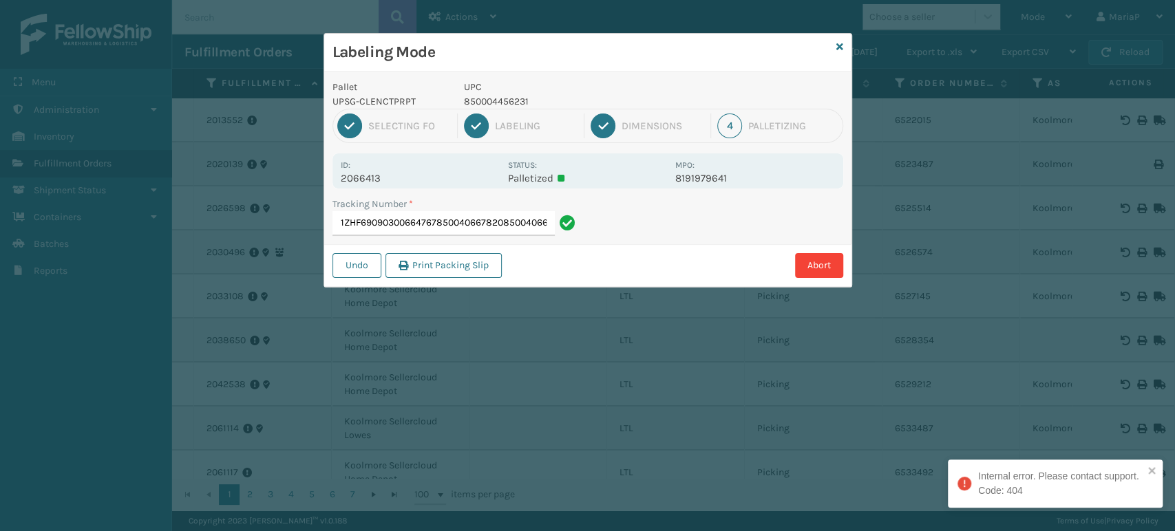
type input "1ZHF69090300664767850040667820850040667820"
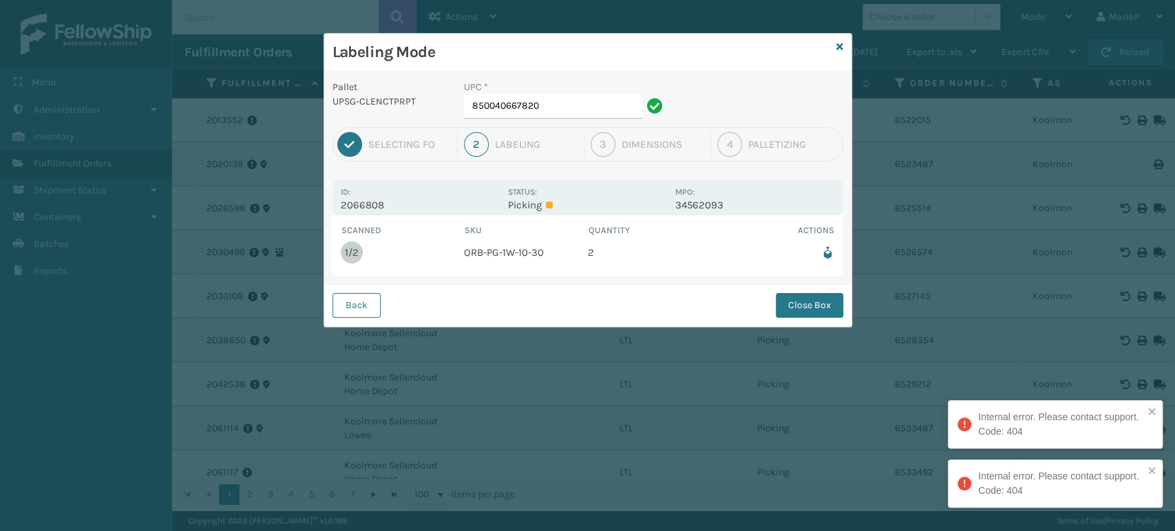
click at [595, 92] on div "UPC *" at bounding box center [565, 87] width 203 height 14
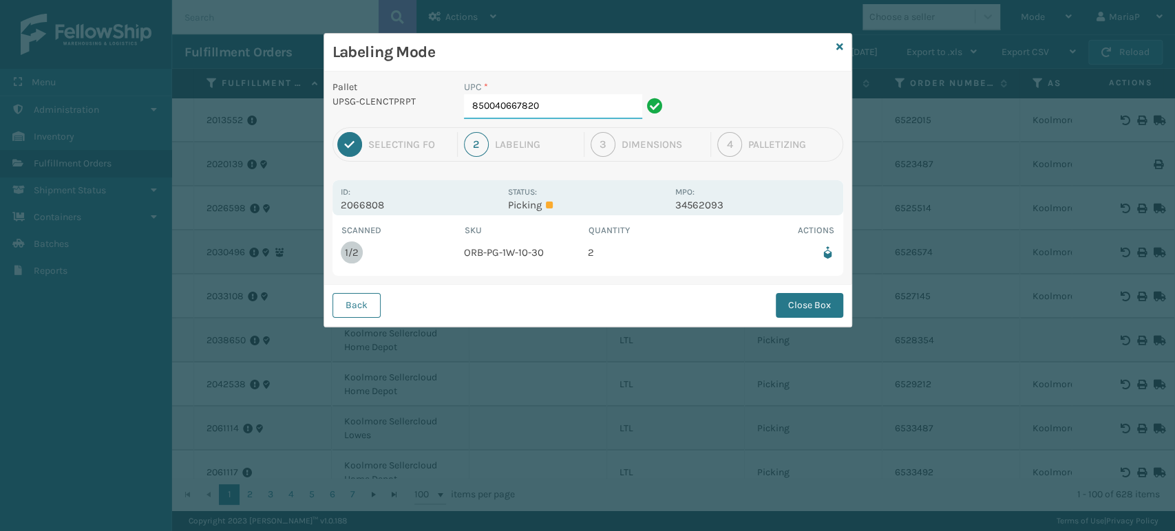
click at [592, 108] on input "850040667820" at bounding box center [553, 106] width 178 height 25
click at [793, 280] on div "Pallet UPSG-CLENCTPRPT UPC * 850040667820 1 Selecting FO 2 Labeling 3 Dimension…" at bounding box center [587, 199] width 527 height 255
click at [793, 294] on button "Close Box" at bounding box center [808, 305] width 67 height 25
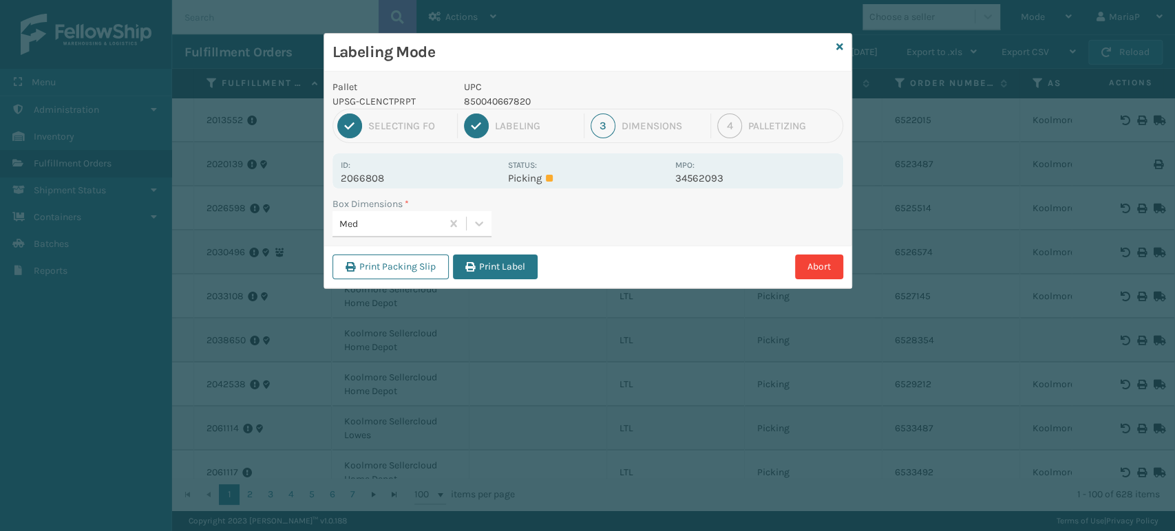
click at [480, 266] on button "Print Label" at bounding box center [495, 267] width 85 height 25
click at [480, 265] on div "Labeling Mode Pallet UPSG-CLENCTPRPT UPC 850040667820 1 Selecting FO 2 Labeling…" at bounding box center [587, 265] width 1175 height 531
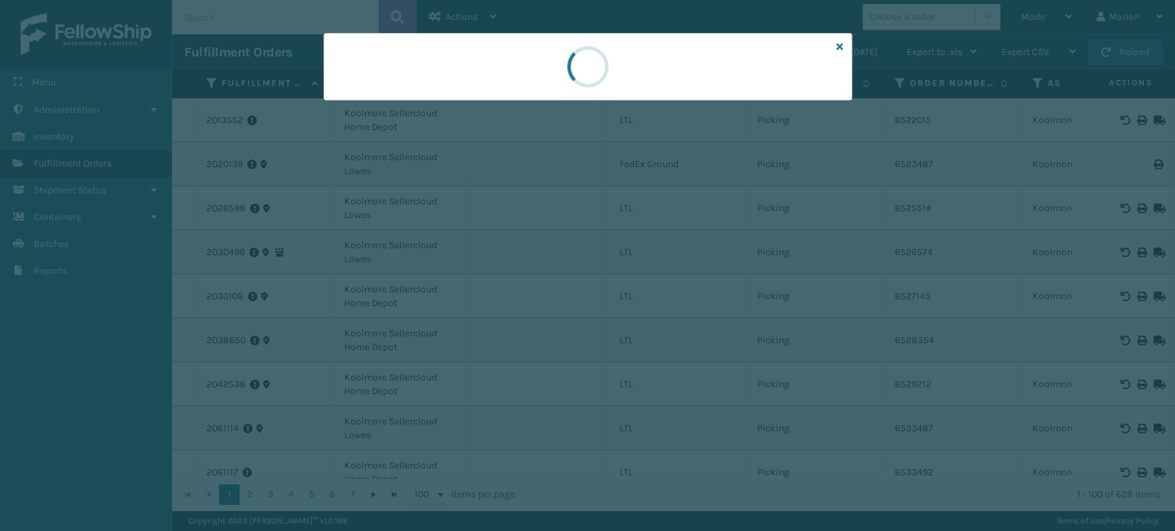
click at [481, 265] on div at bounding box center [587, 265] width 1175 height 531
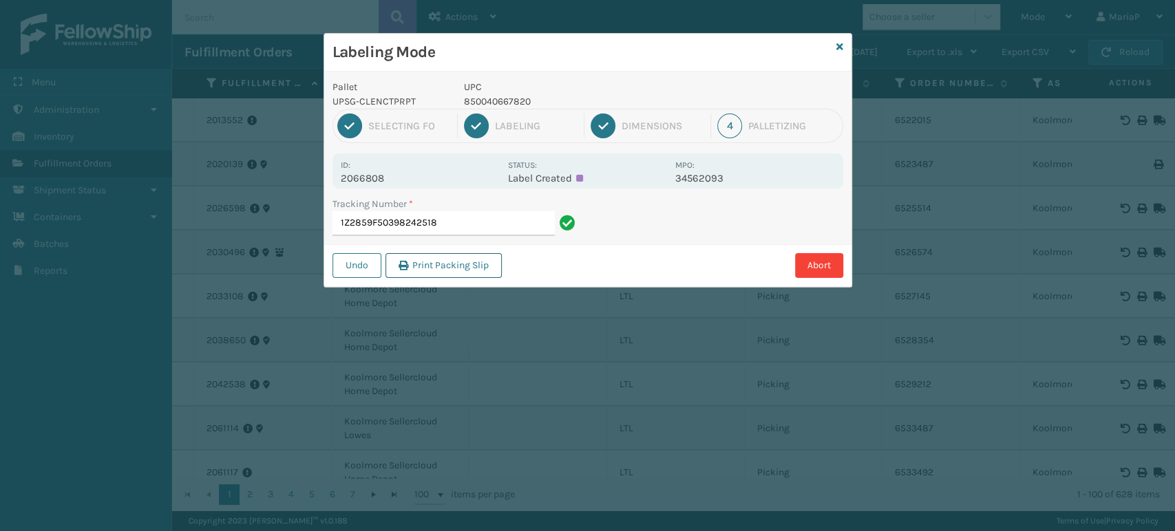
drag, startPoint x: 481, startPoint y: 263, endPoint x: 559, endPoint y: 303, distance: 88.3
click at [480, 262] on button "Print Packing Slip" at bounding box center [443, 265] width 116 height 25
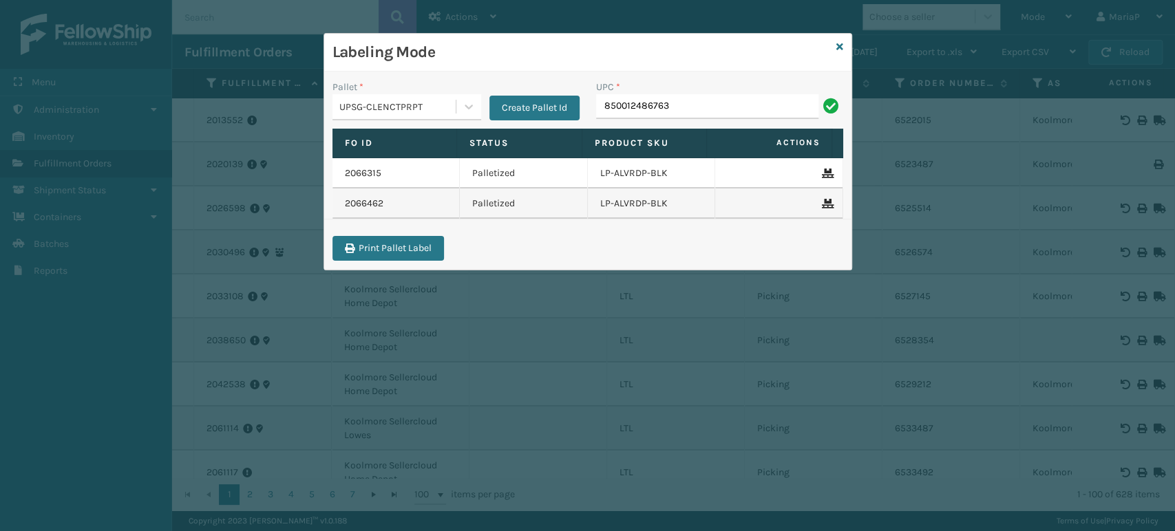
type input "850012486763"
type input "8500124"
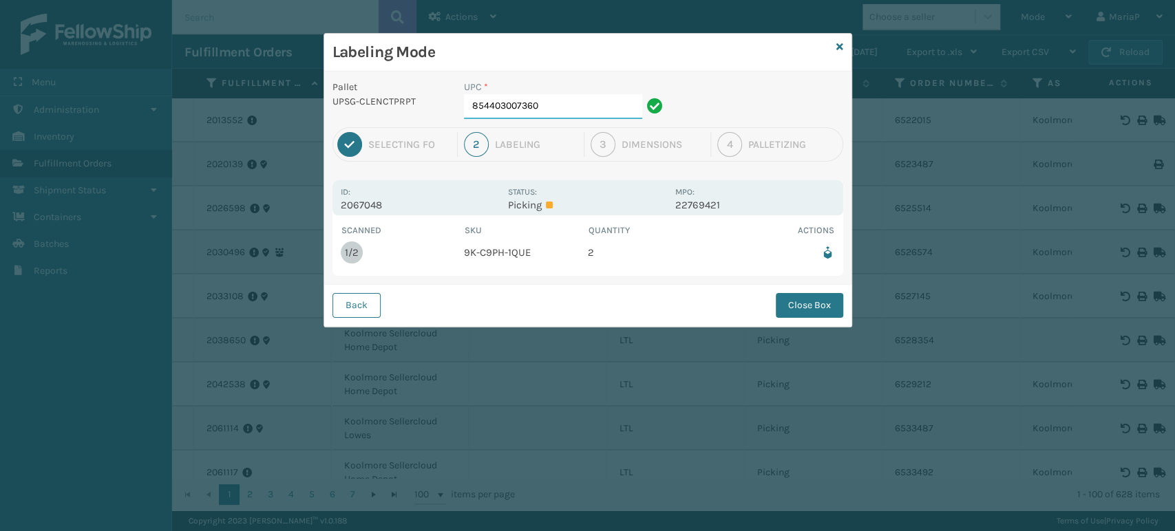
click at [556, 100] on input "854403007360" at bounding box center [553, 106] width 178 height 25
click at [786, 301] on button "Close Box" at bounding box center [808, 305] width 67 height 25
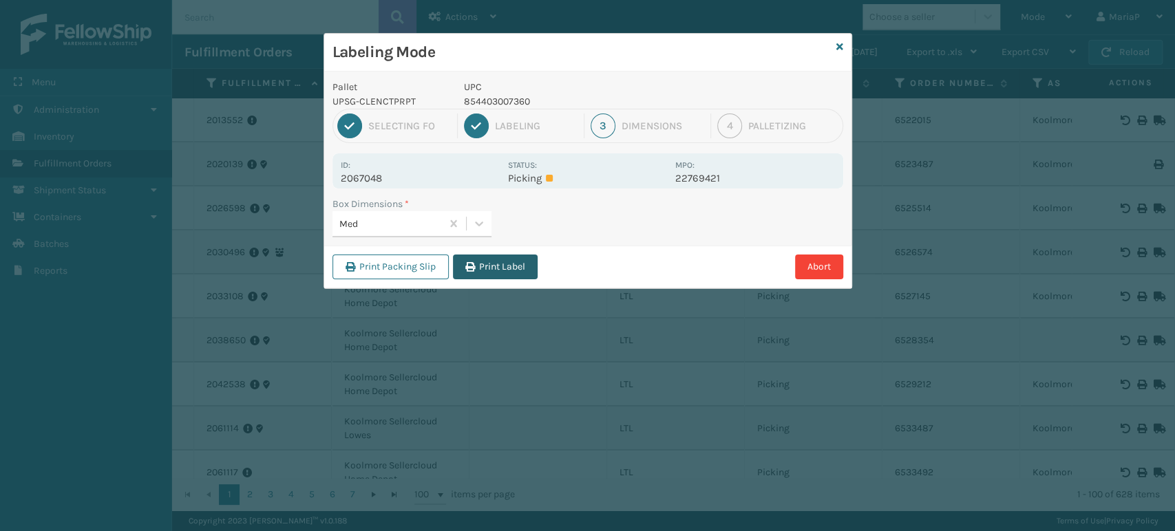
click at [508, 252] on div "Print Packing Slip Print Label Abort" at bounding box center [587, 267] width 527 height 42
click at [511, 258] on button "Print Label" at bounding box center [495, 267] width 85 height 25
click at [511, 258] on div "Labeling Mode Pallet UPSG-CLENCTPRPT UPC 854403007360 1 Selecting FO 2 Labeling…" at bounding box center [587, 265] width 1175 height 531
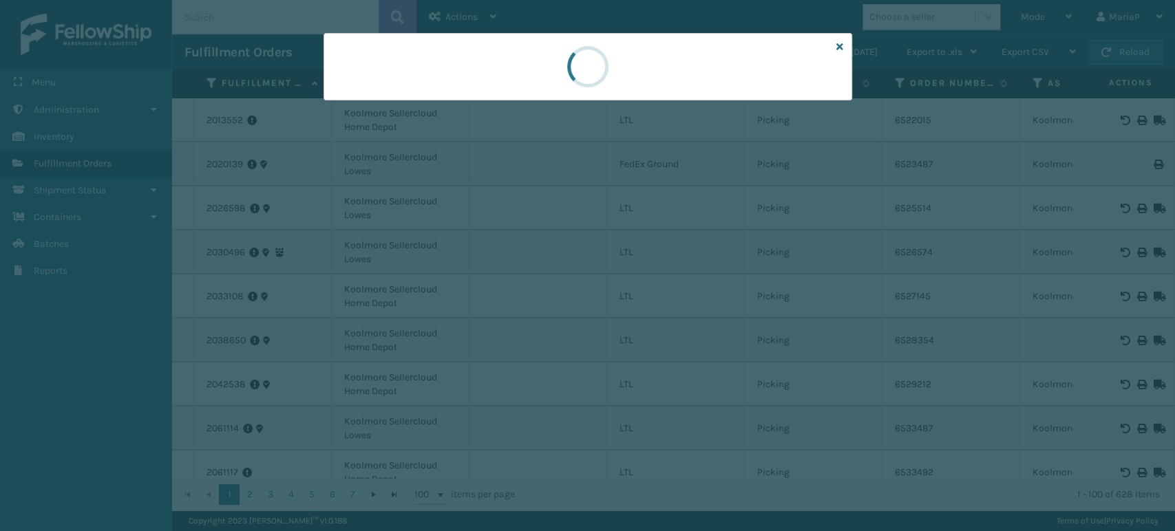
click at [511, 258] on div at bounding box center [587, 265] width 1175 height 531
drag, startPoint x: 511, startPoint y: 258, endPoint x: 517, endPoint y: 251, distance: 9.3
click at [512, 257] on div at bounding box center [587, 265] width 1175 height 531
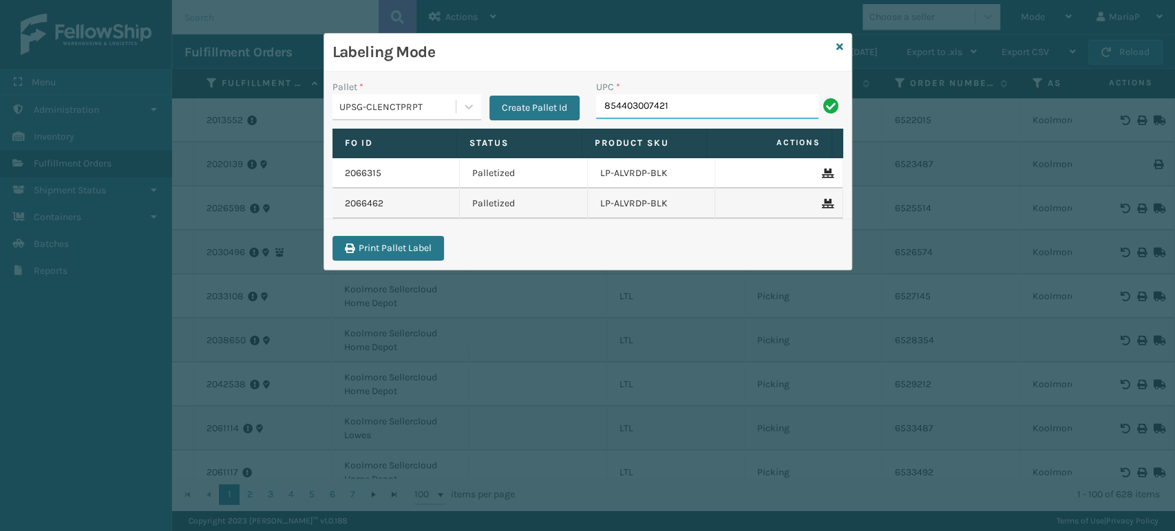
type input "854403007421"
type input "850012486312"
type input "853913008072."
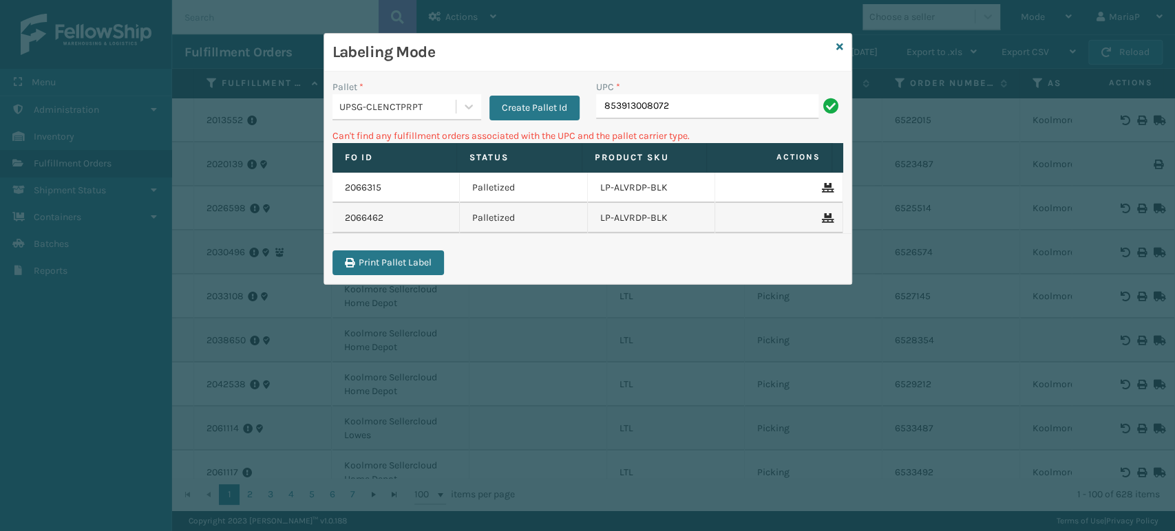
type input "853913008072"
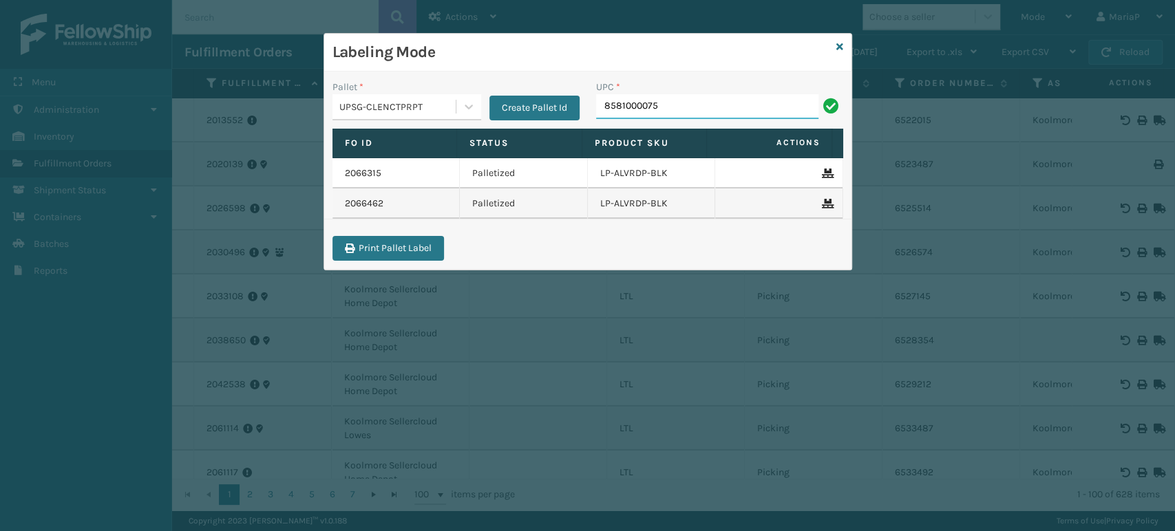
type input "85810000753"
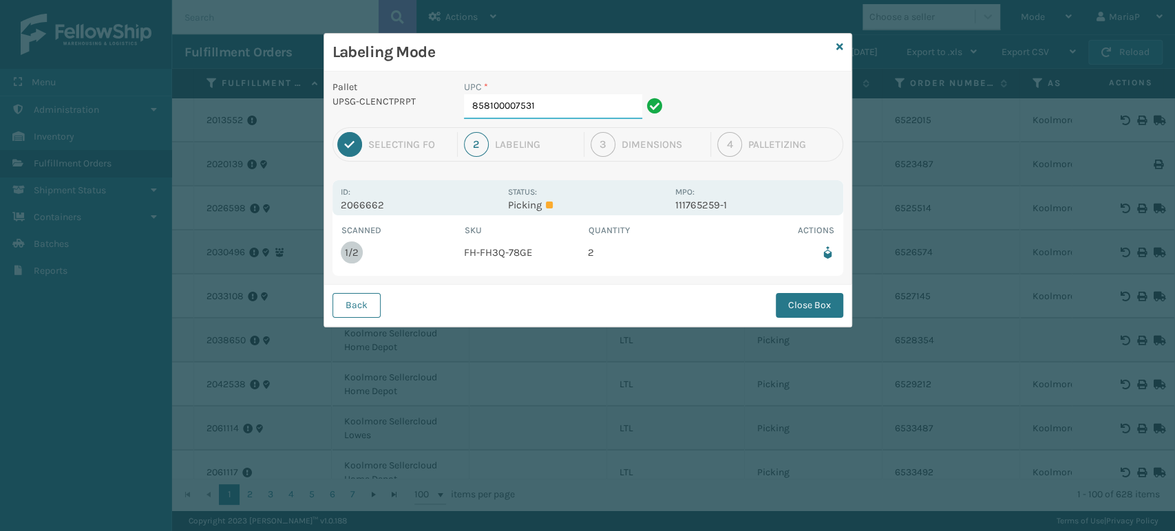
drag, startPoint x: 531, startPoint y: 100, endPoint x: 537, endPoint y: 94, distance: 8.3
click at [531, 99] on input "858100007531" at bounding box center [553, 106] width 178 height 25
click at [786, 296] on button "Close Box" at bounding box center [808, 305] width 67 height 25
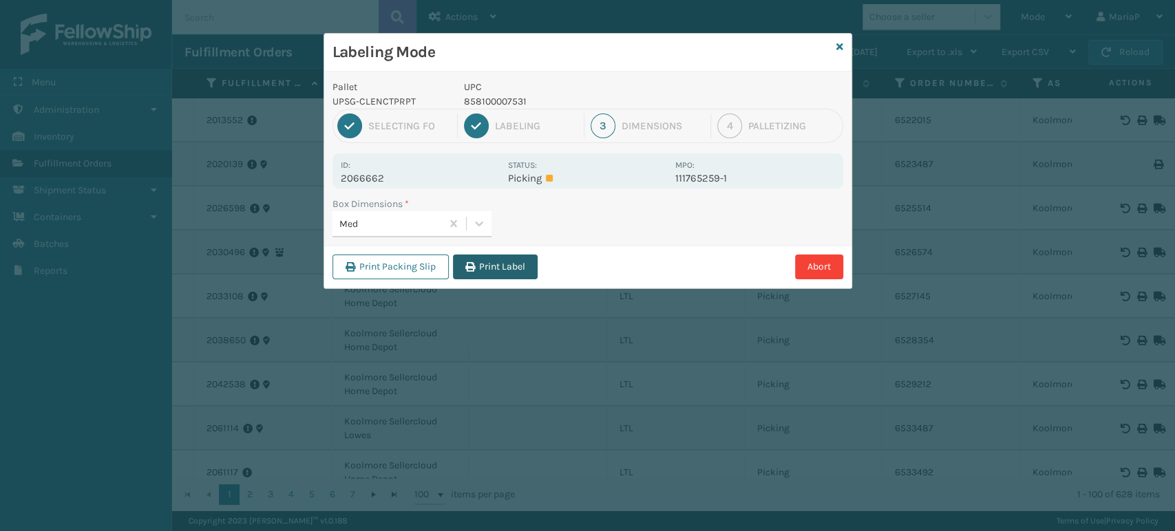
click at [490, 264] on button "Print Label" at bounding box center [495, 267] width 85 height 25
click at [490, 264] on div "Labeling Mode Pallet UPSG-CLENCTPRPT UPC 858100007531 1 Selecting FO 2 Labeling…" at bounding box center [587, 265] width 1175 height 531
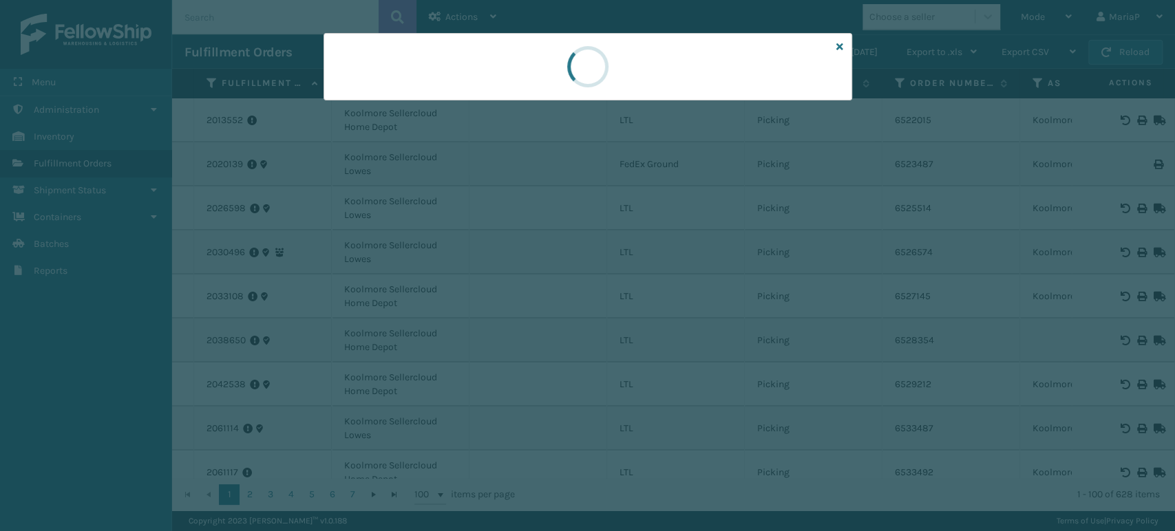
click at [490, 264] on div at bounding box center [587, 265] width 1175 height 531
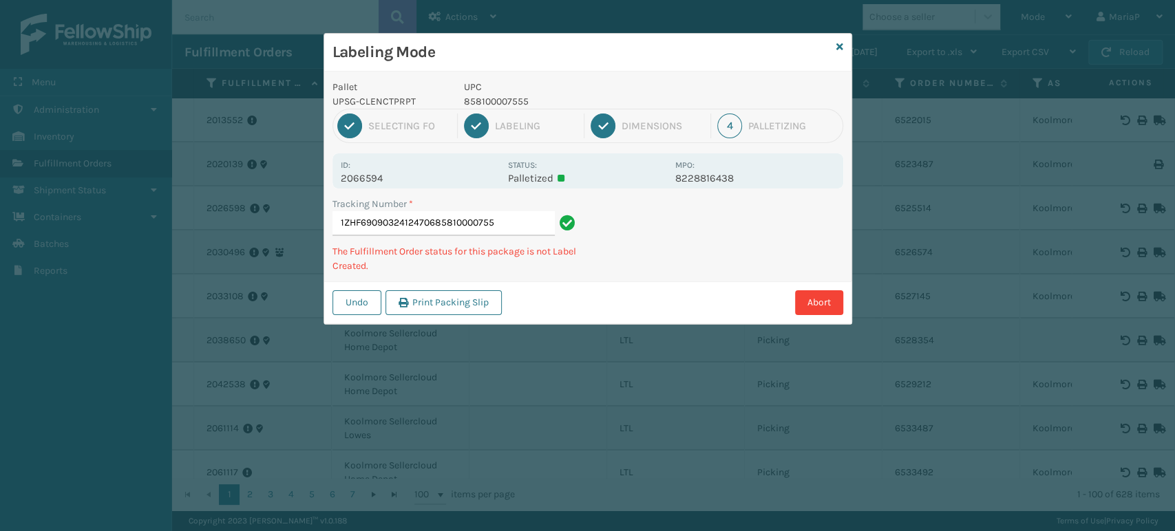
type input "1ZHF69090324124706858100007555"
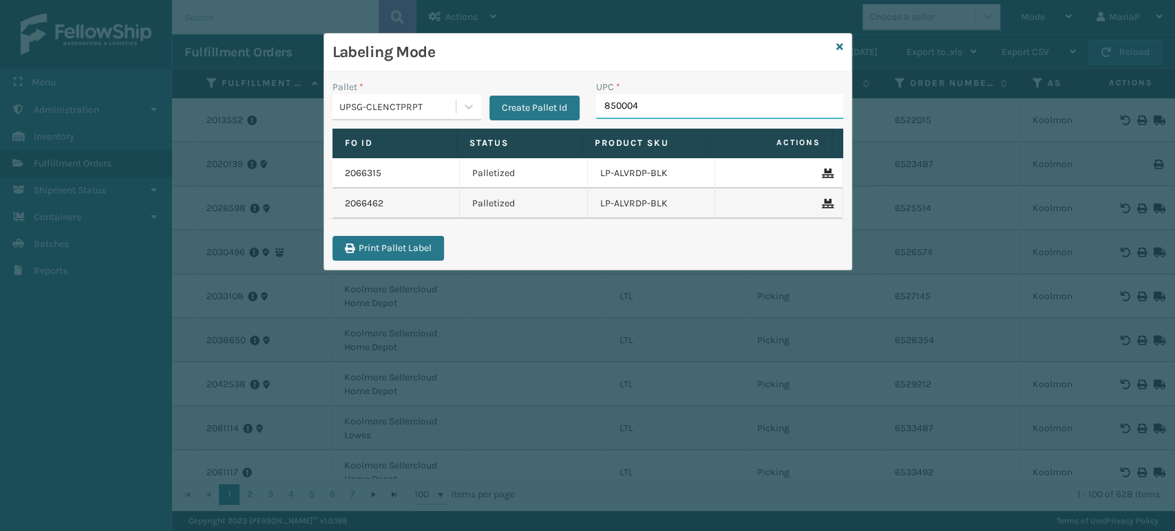
type input "8500044"
click at [640, 105] on input "UPC *" at bounding box center [719, 106] width 247 height 25
type input "GEN-AB-"
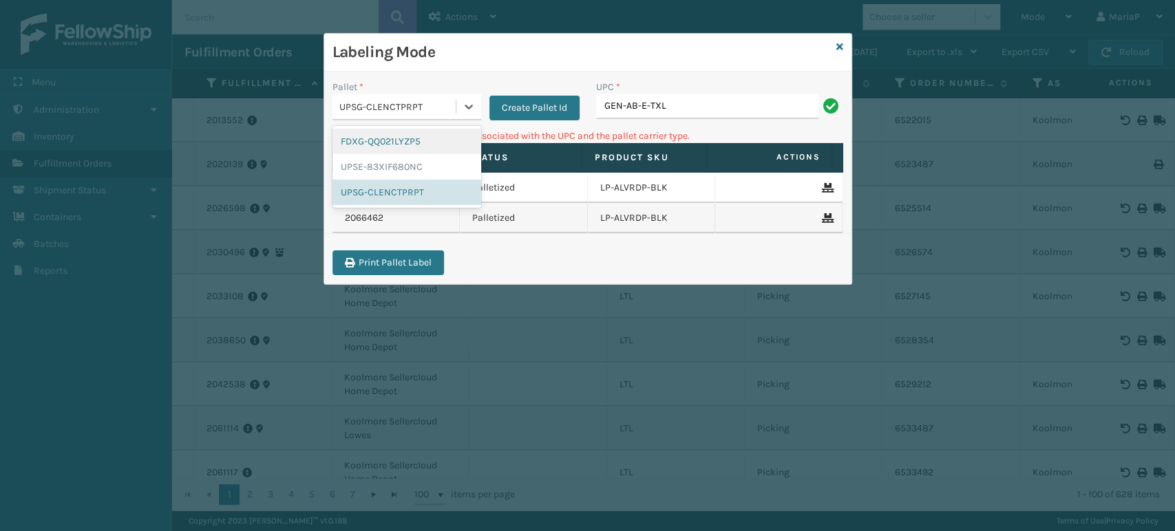
click at [387, 98] on div "UPSG-CLENCTPRPT" at bounding box center [393, 107] width 123 height 23
click at [398, 145] on div "FDXG-QQ021LYZP5" at bounding box center [406, 141] width 149 height 25
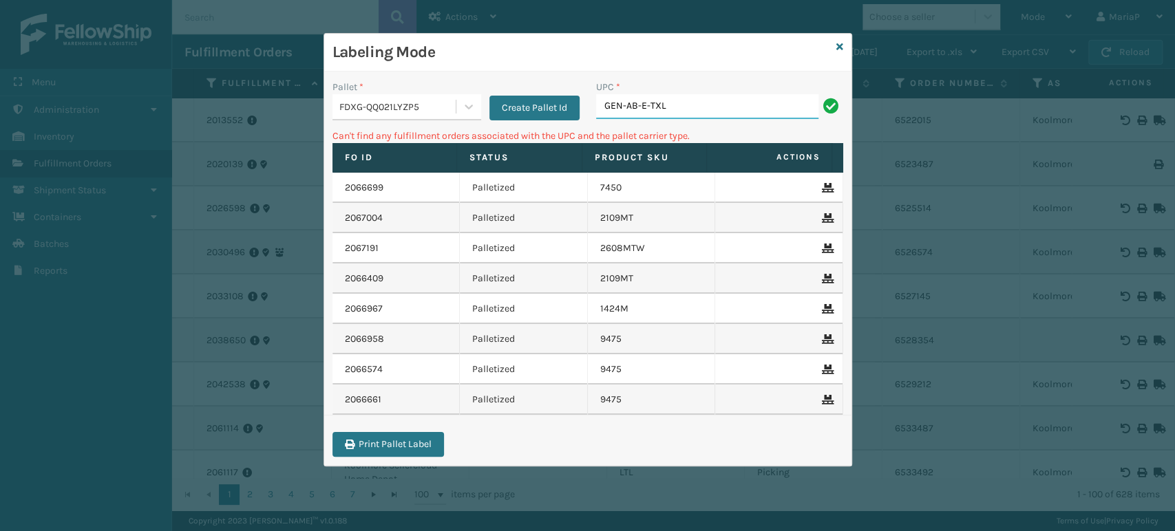
click at [641, 100] on input "GEN-AB-E-TXL" at bounding box center [707, 106] width 222 height 25
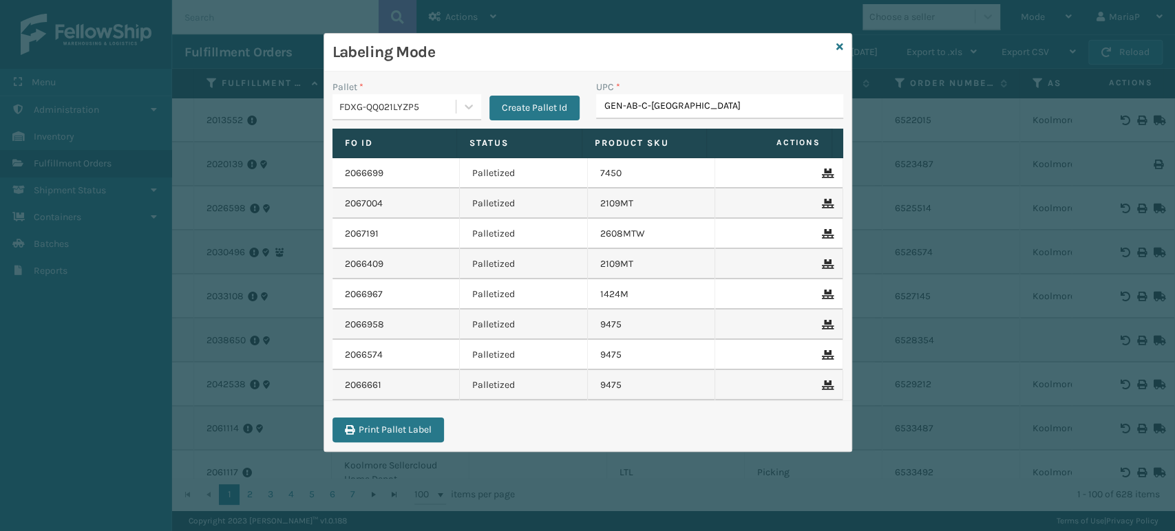
type input "GEN-AB-C-TXL"
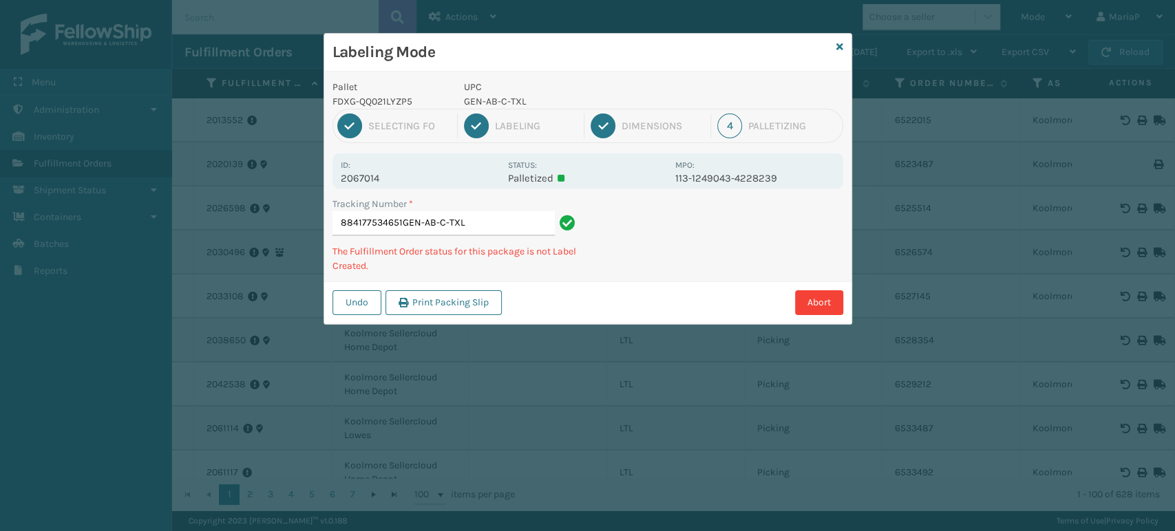
type input "884177534651GEN-AB-C-TXL"
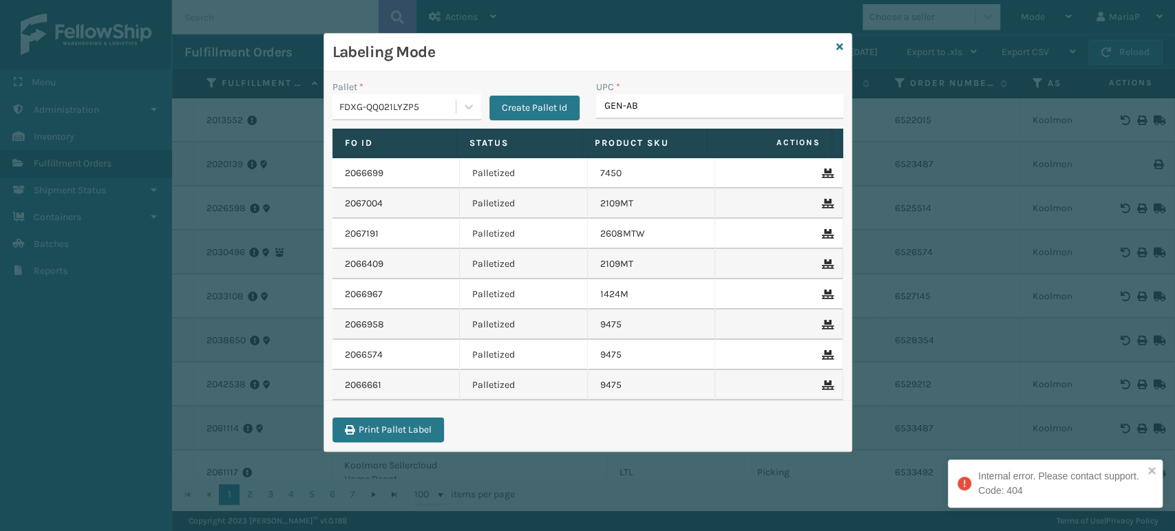
type input "GEN-AB-"
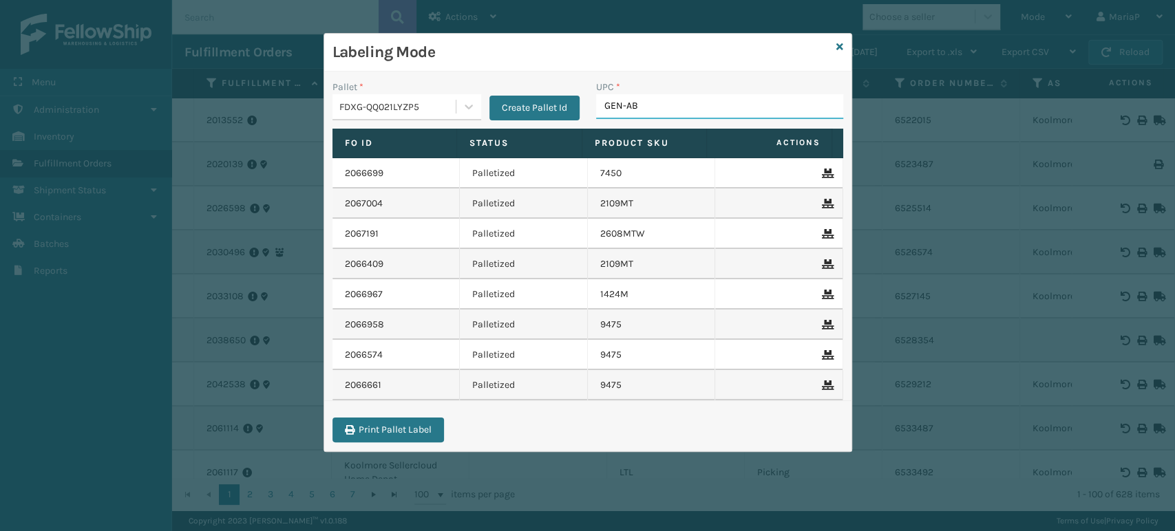
type input "GEN-AB-"
type input "GEN-AB-B2-"
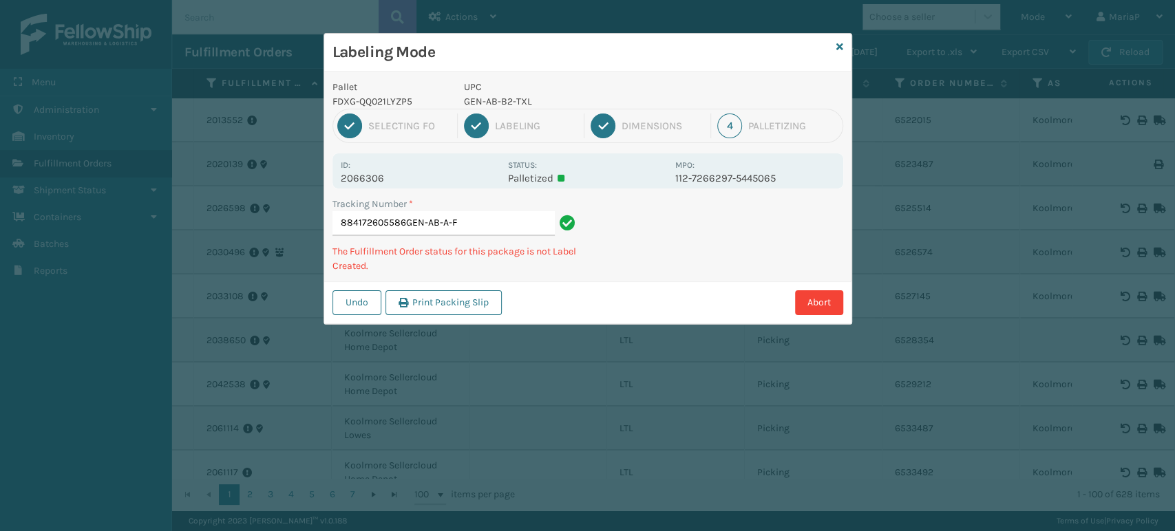
type input "884172605586GEN-AB-A-F"
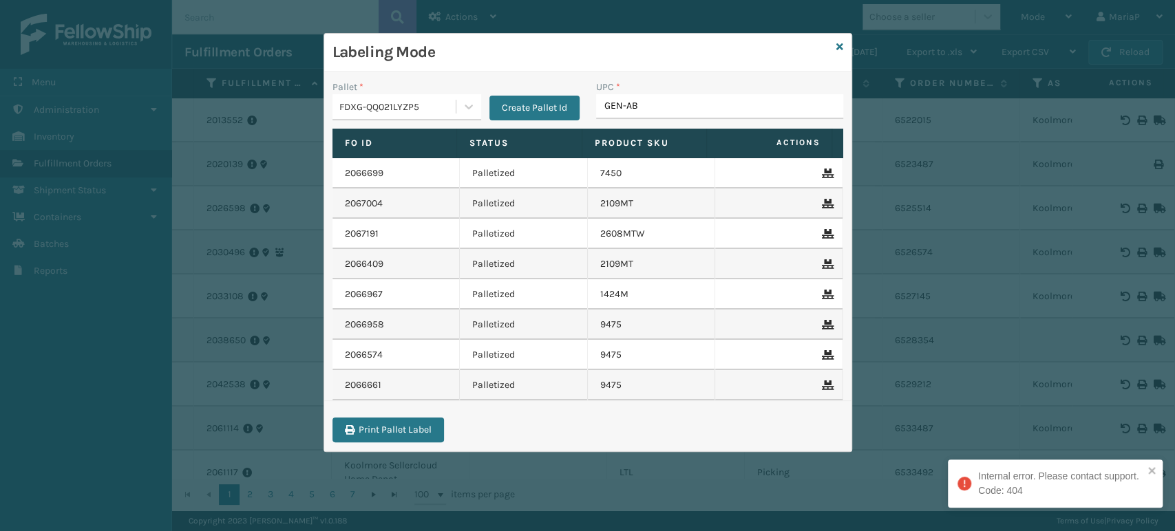
type input "GEN-AB-"
